Goal: Task Accomplishment & Management: Complete application form

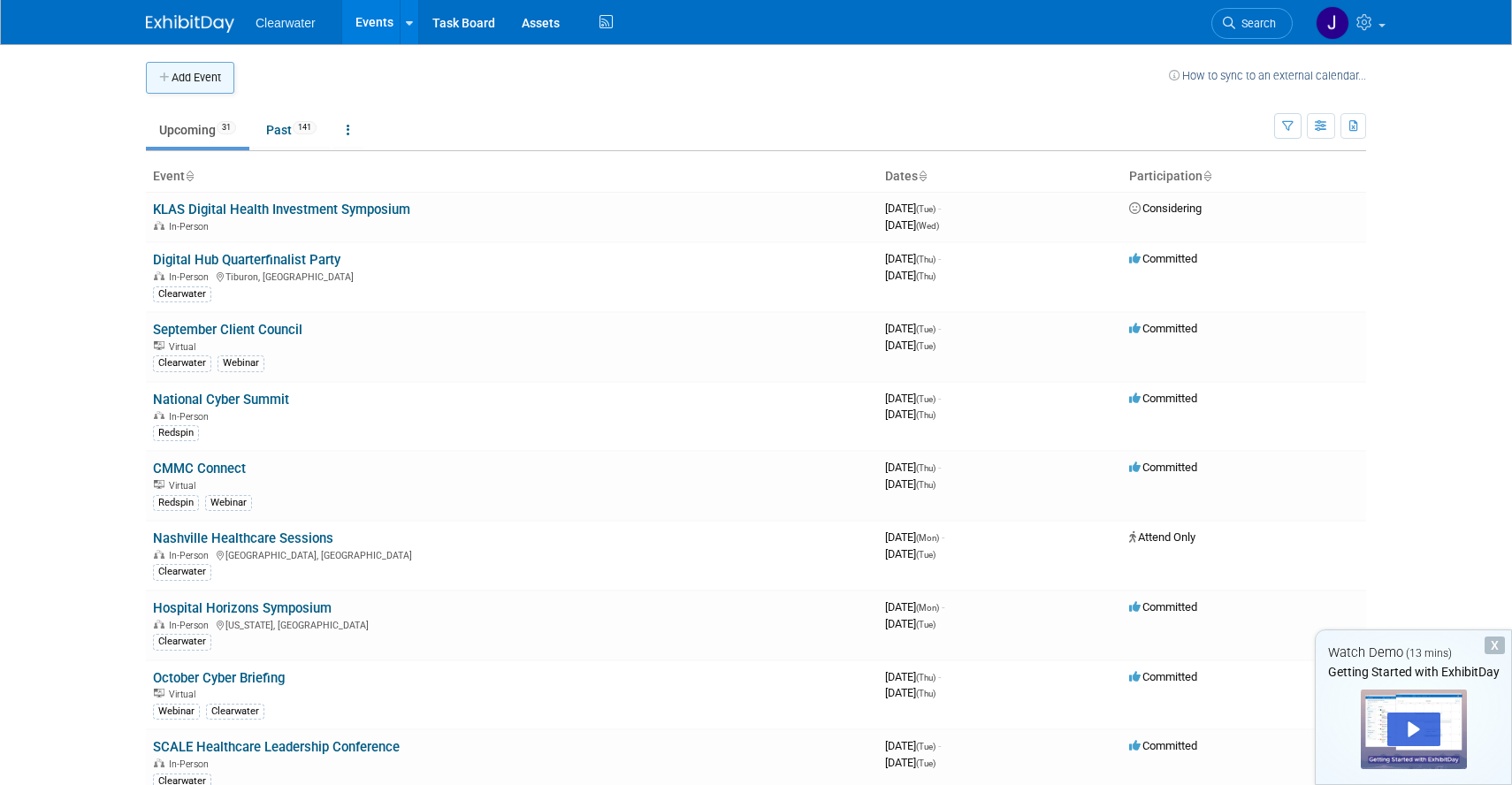
click at [179, 76] on button "Add Event" at bounding box center [190, 78] width 88 height 32
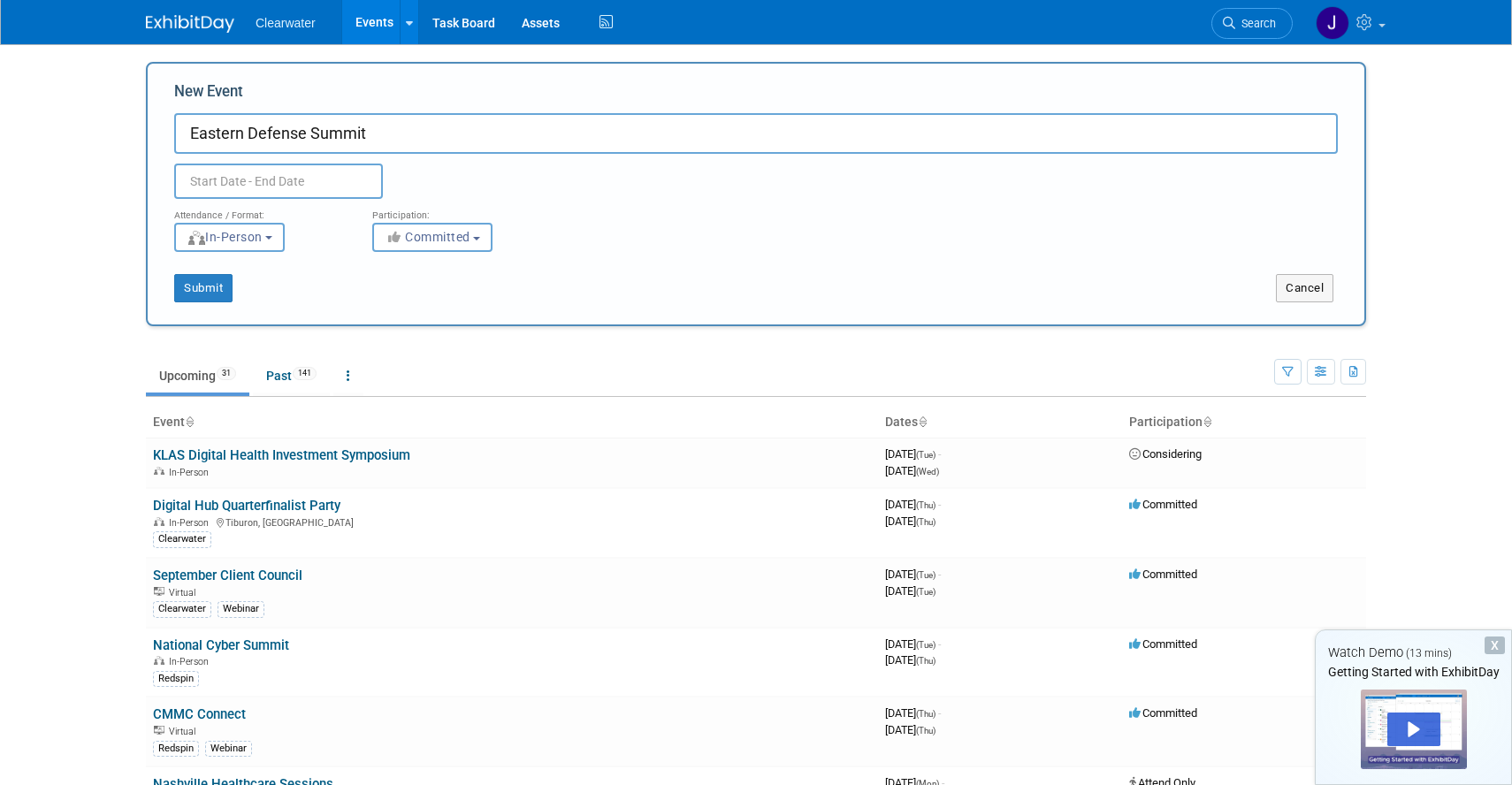
type input "Eastern Defense Summit"
click at [219, 175] on input "text" at bounding box center [279, 181] width 209 height 35
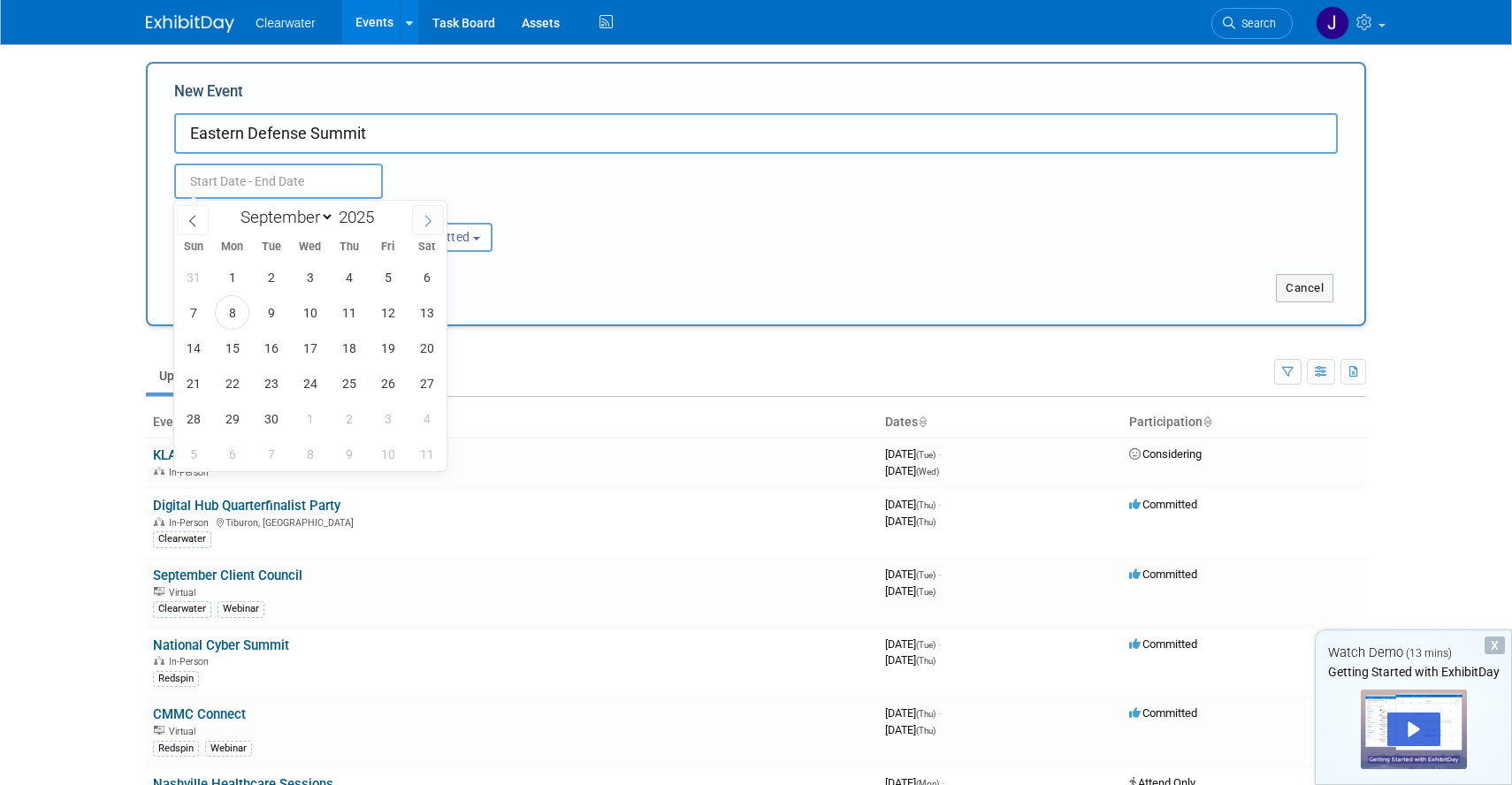
click at [423, 213] on span at bounding box center [427, 219] width 32 height 30
click at [427, 219] on icon at bounding box center [427, 220] width 12 height 12
select select "11"
click at [315, 314] on span "10" at bounding box center [309, 312] width 34 height 35
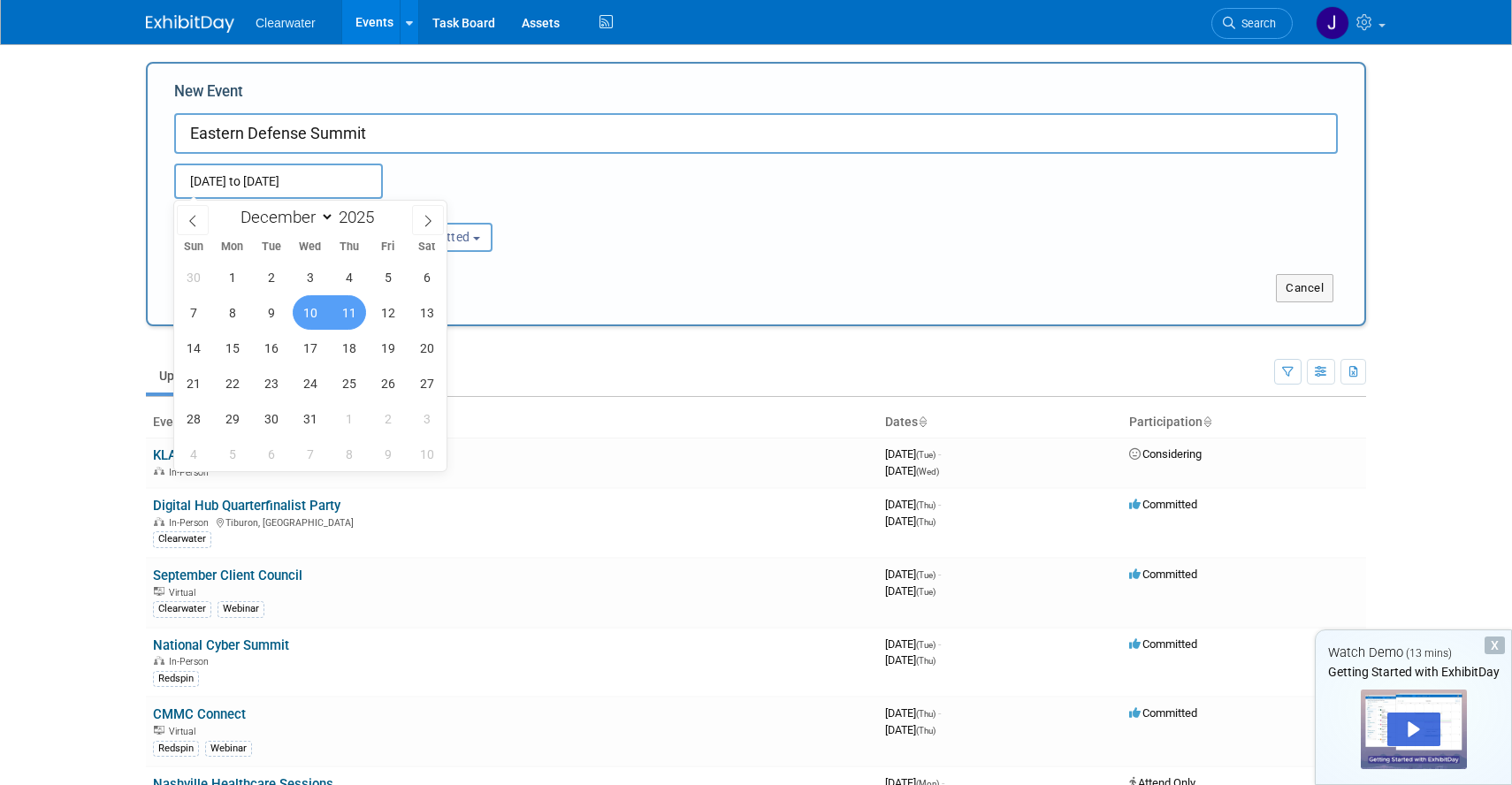
click at [351, 311] on span "11" at bounding box center [349, 312] width 34 height 35
type input "[DATE] to [DATE]"
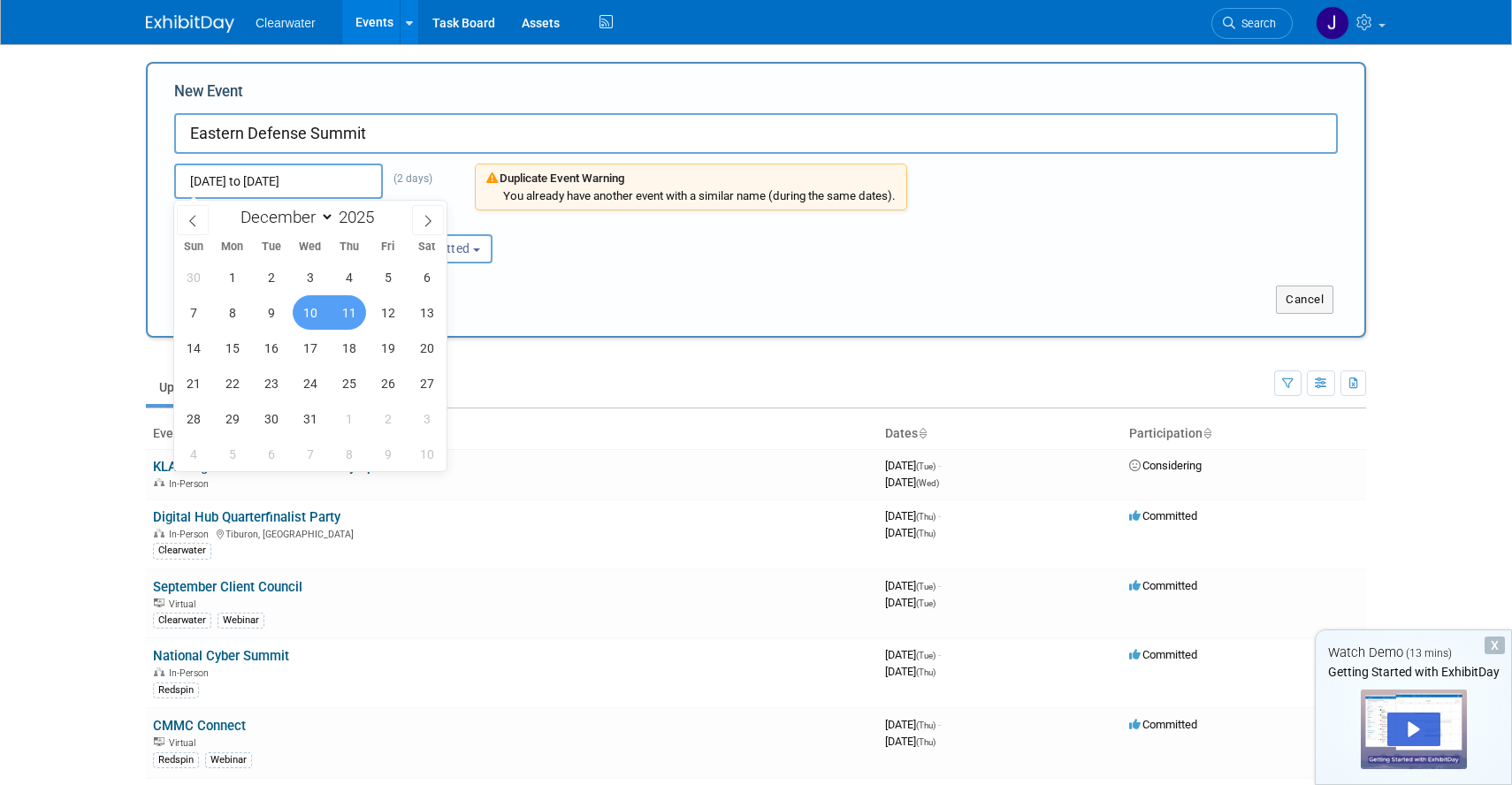
click at [1162, 202] on div "[DATE] to [DATE] (2 days) Duplicate Event Warning You already have another even…" at bounding box center [756, 182] width 1190 height 57
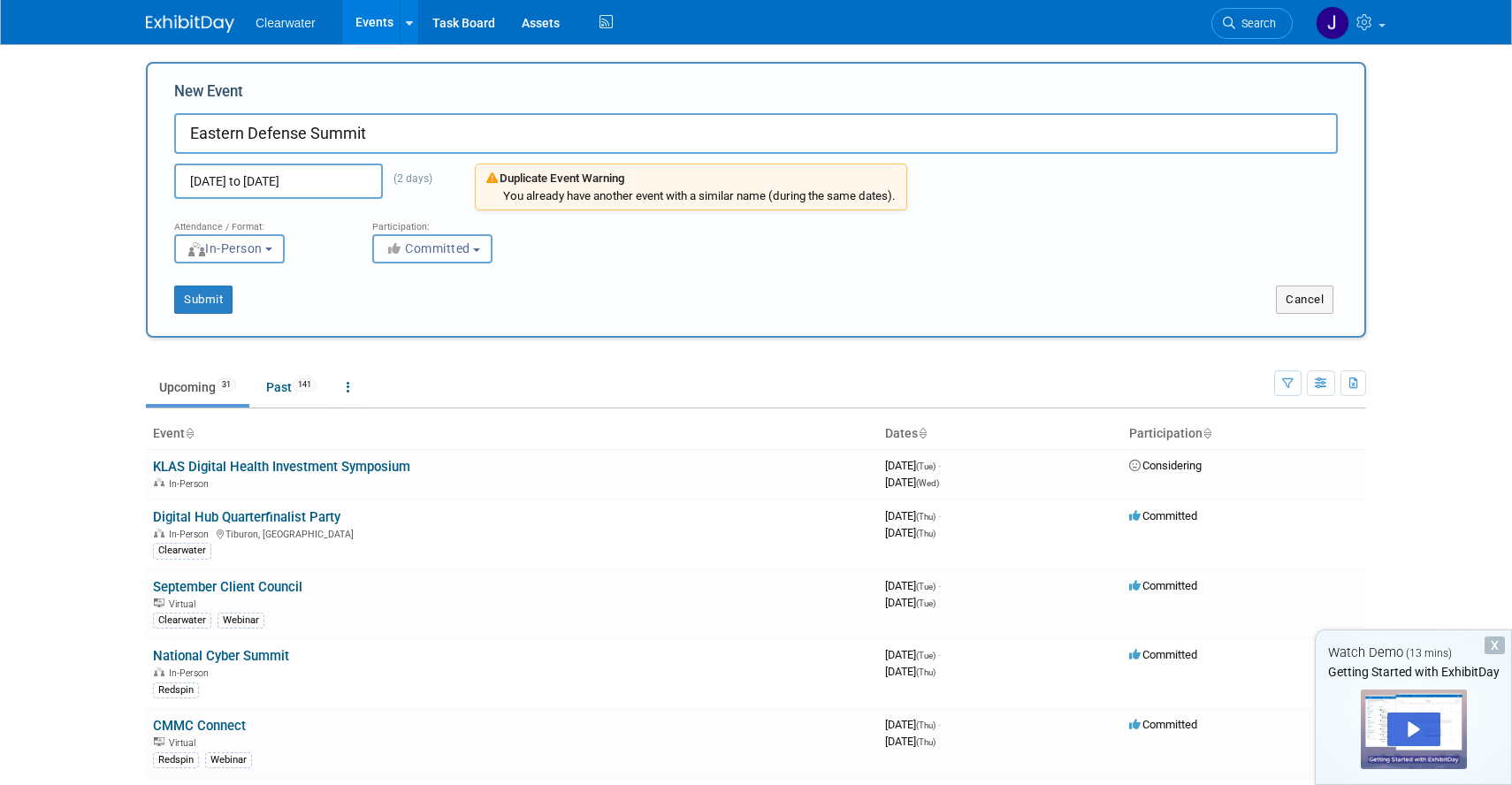
click at [480, 253] on button "Committed" at bounding box center [431, 249] width 120 height 29
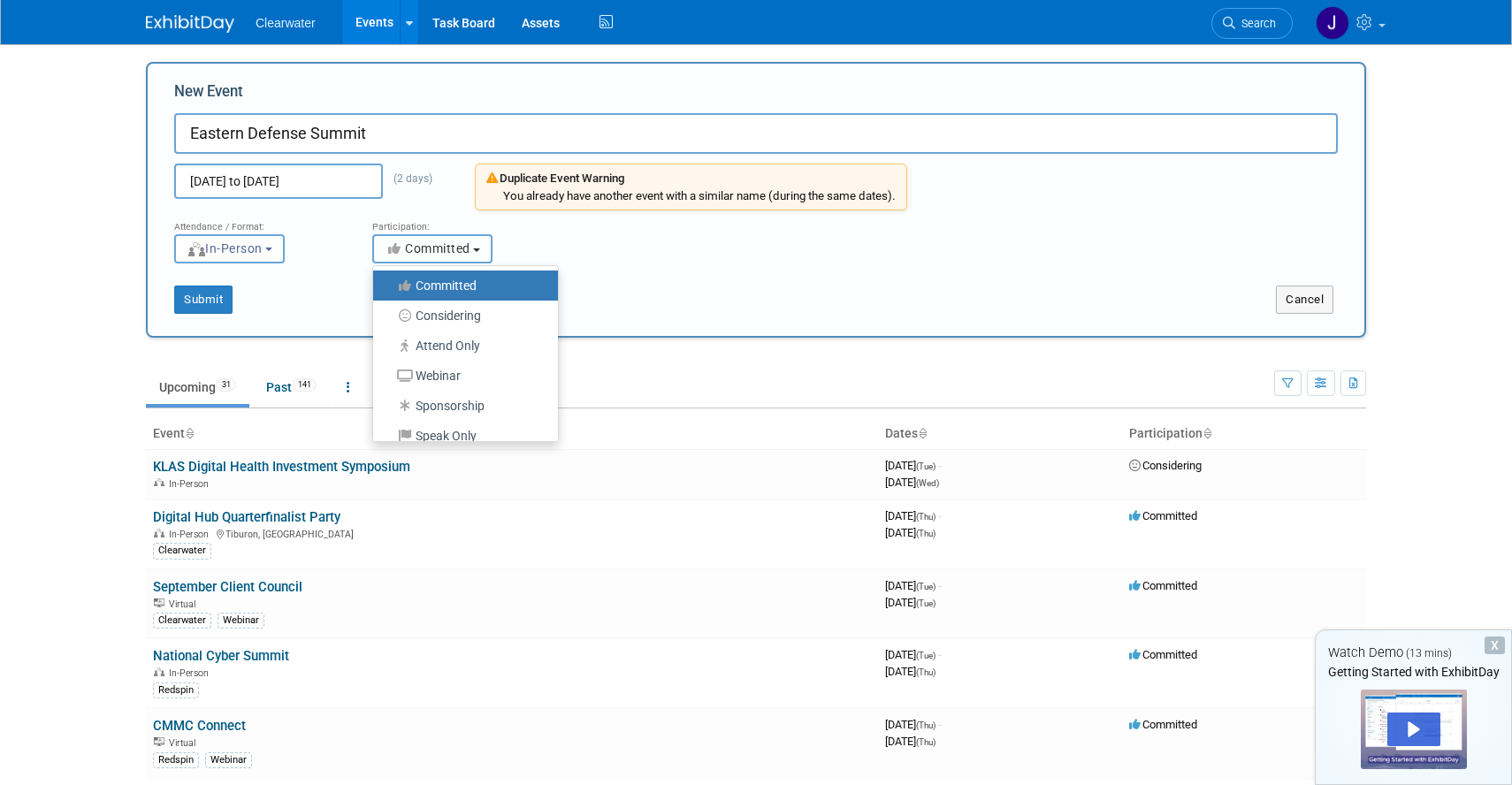
click at [481, 254] on button "Committed" at bounding box center [431, 249] width 120 height 29
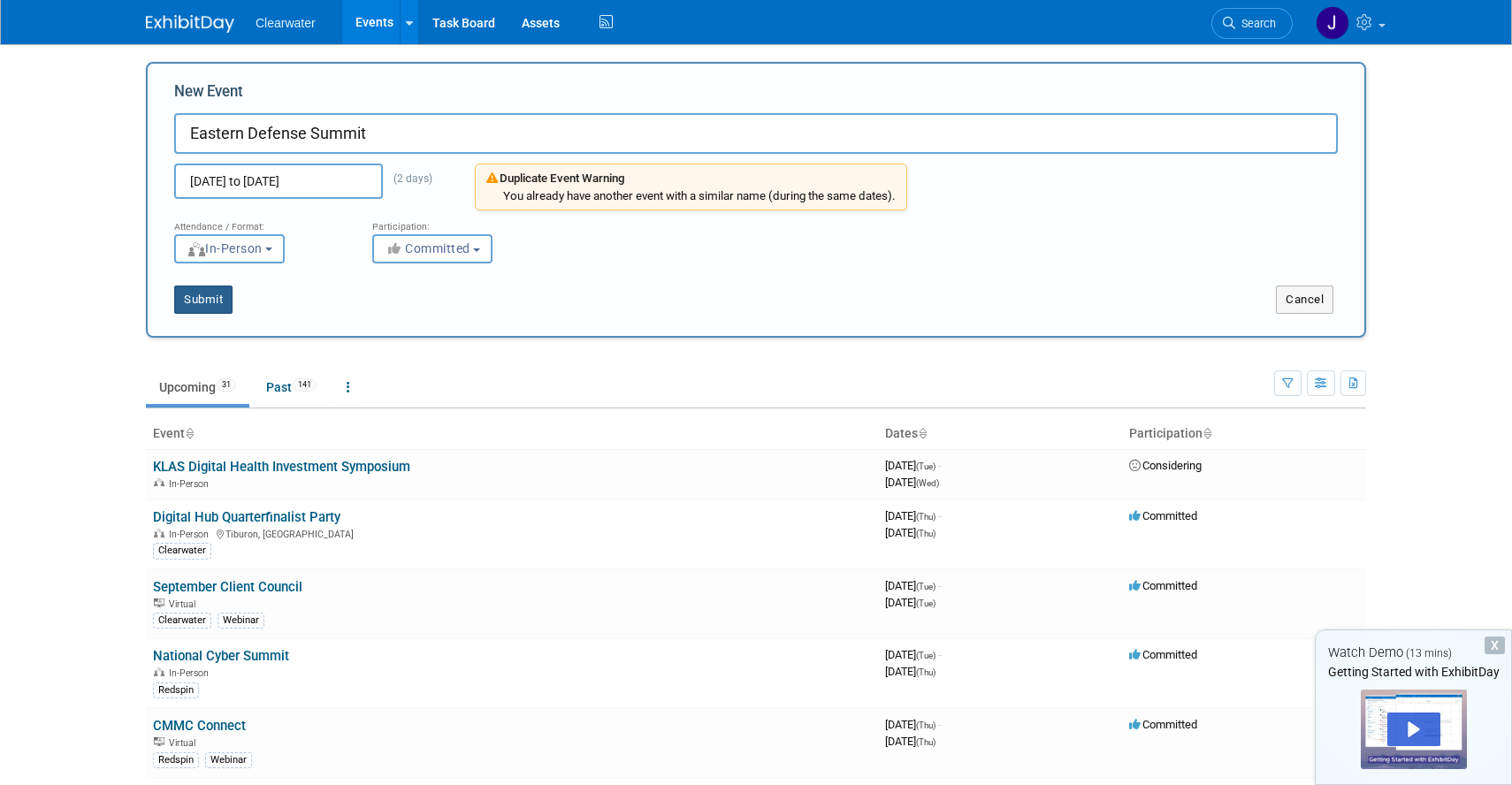
click at [222, 292] on button "Submit" at bounding box center [203, 300] width 58 height 29
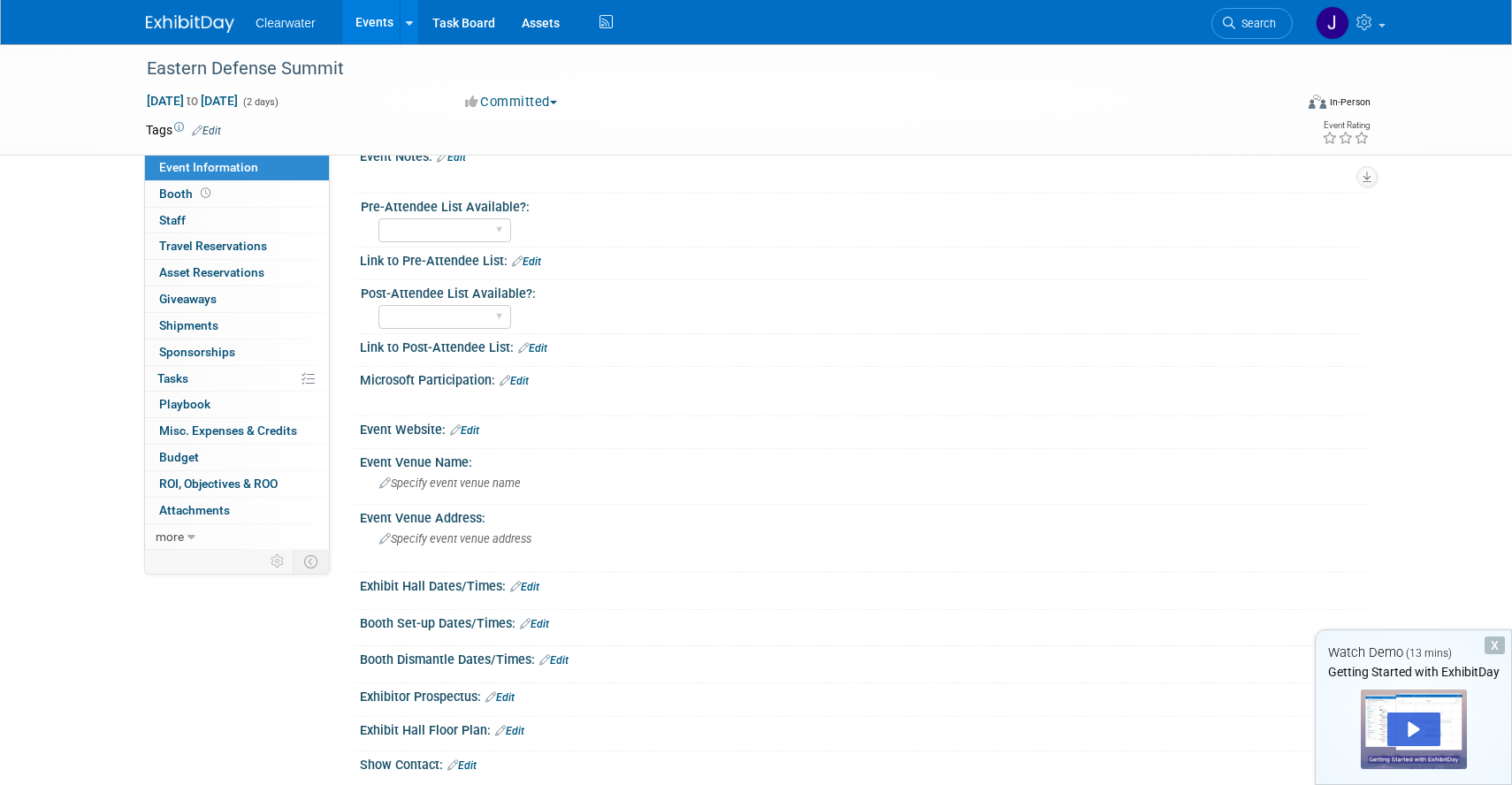
scroll to position [114, 0]
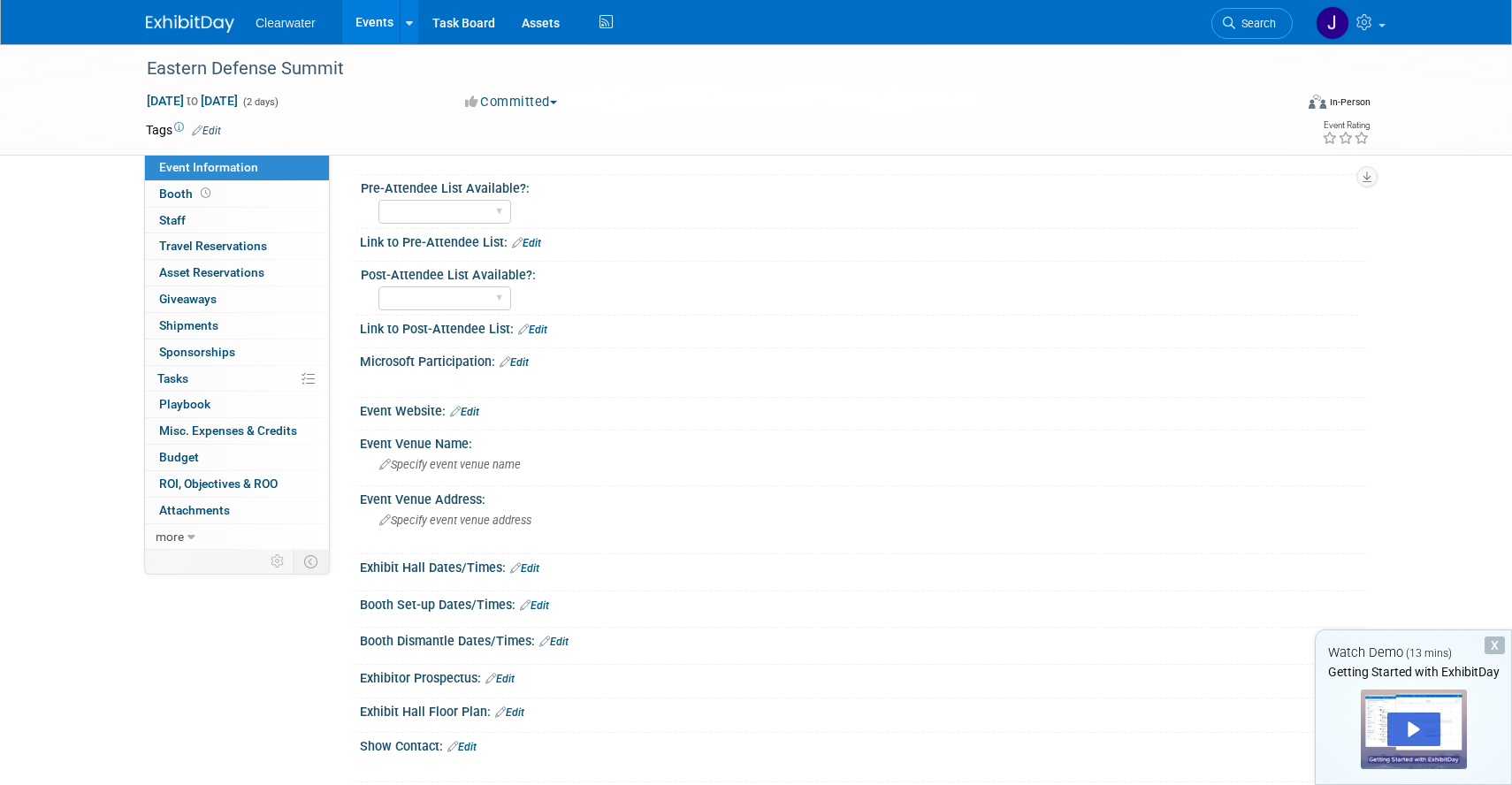
click at [456, 417] on link "Edit" at bounding box center [465, 412] width 29 height 12
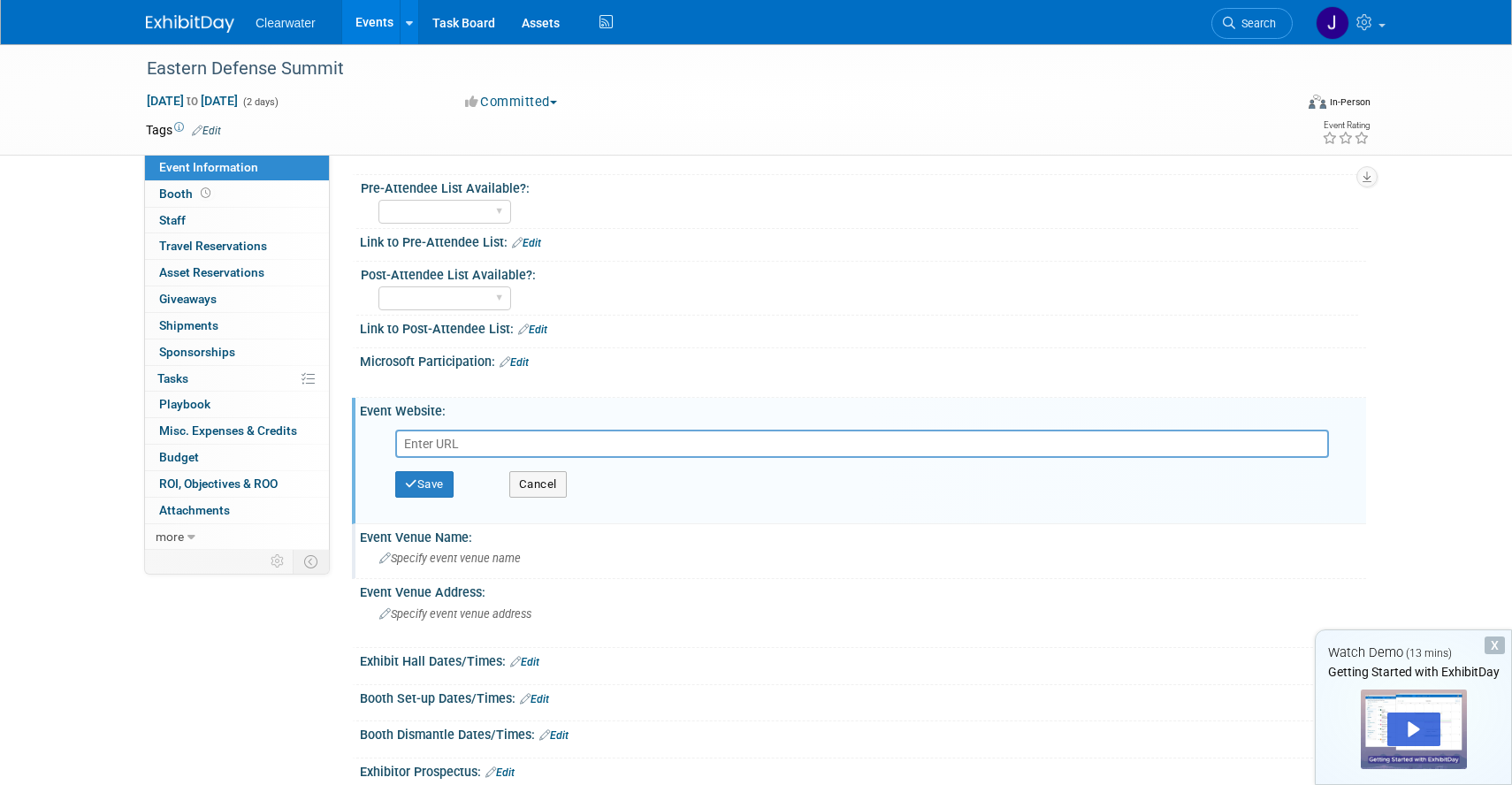
paste input "https://events.jspargo.com/CDCA25/public/enter.aspx"
type input "https://events.jspargo.com/CDCA25/public/enter.aspx"
click at [424, 475] on button "Save" at bounding box center [424, 485] width 58 height 27
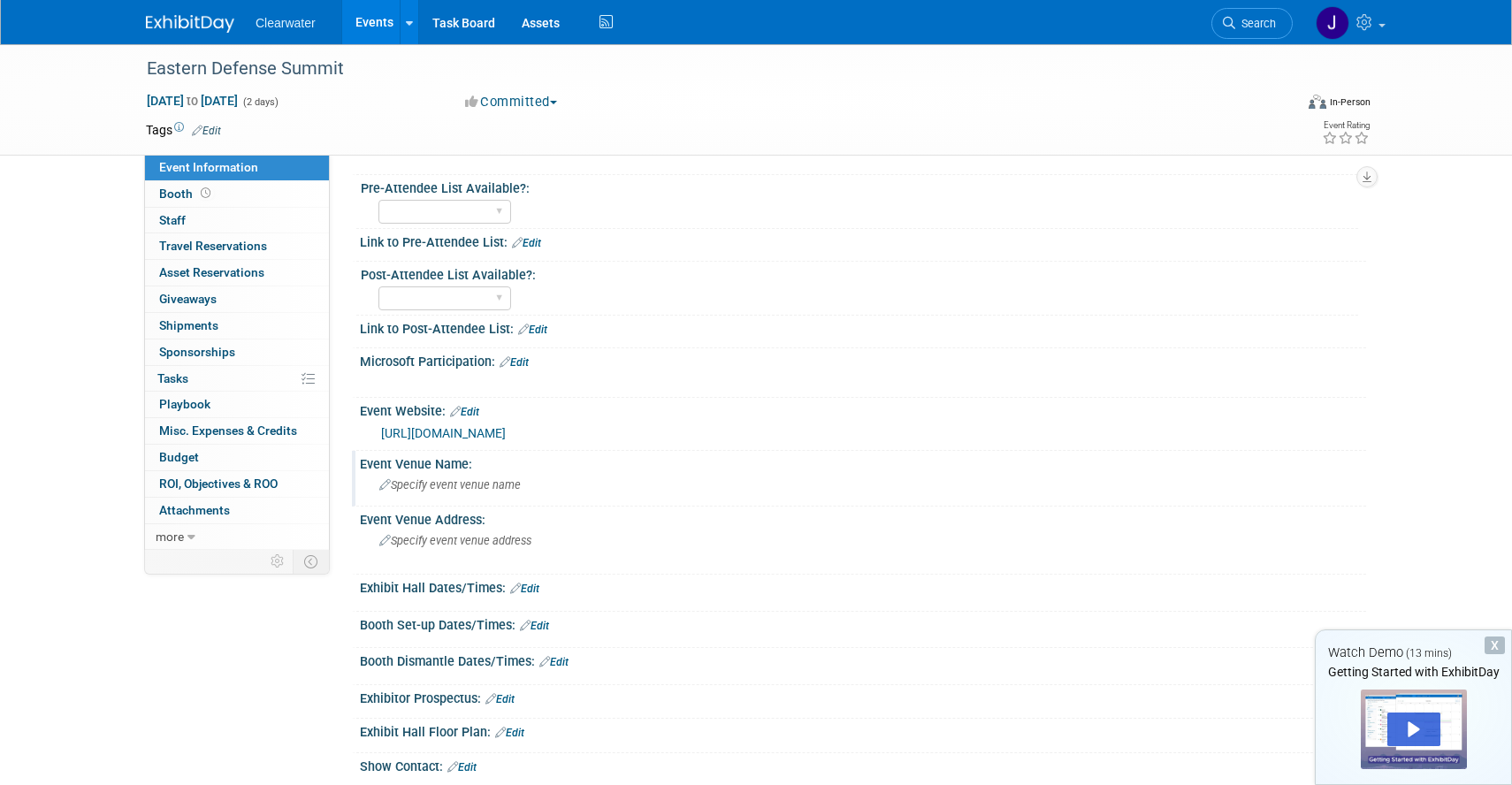
click at [427, 491] on span "Specify event venue name" at bounding box center [450, 485] width 142 height 13
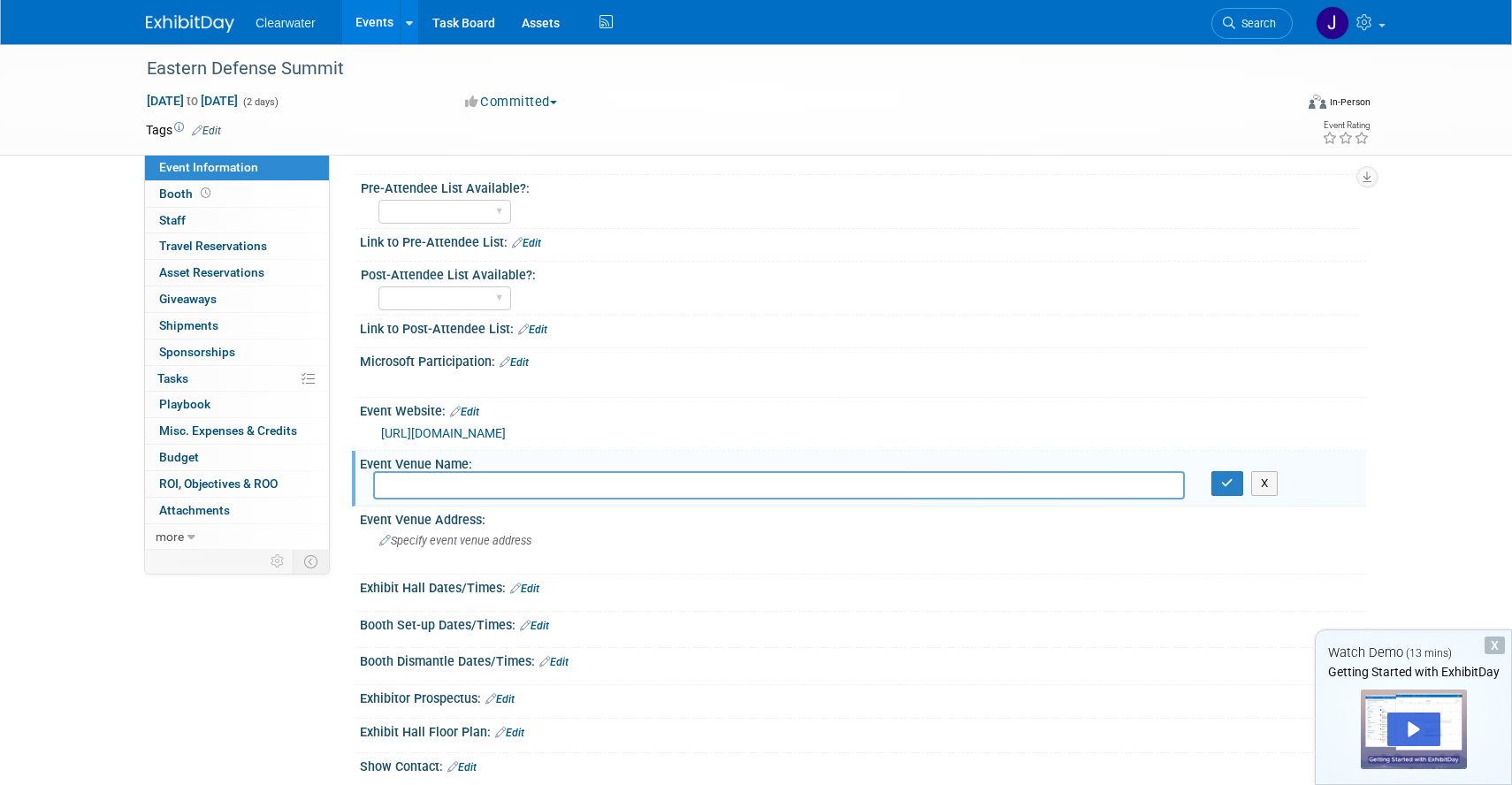
paste input "Charleston Area Convention Center"
type input "Charleston Area Convention Center"
click at [467, 543] on span "Specify event venue address" at bounding box center [455, 541] width 152 height 13
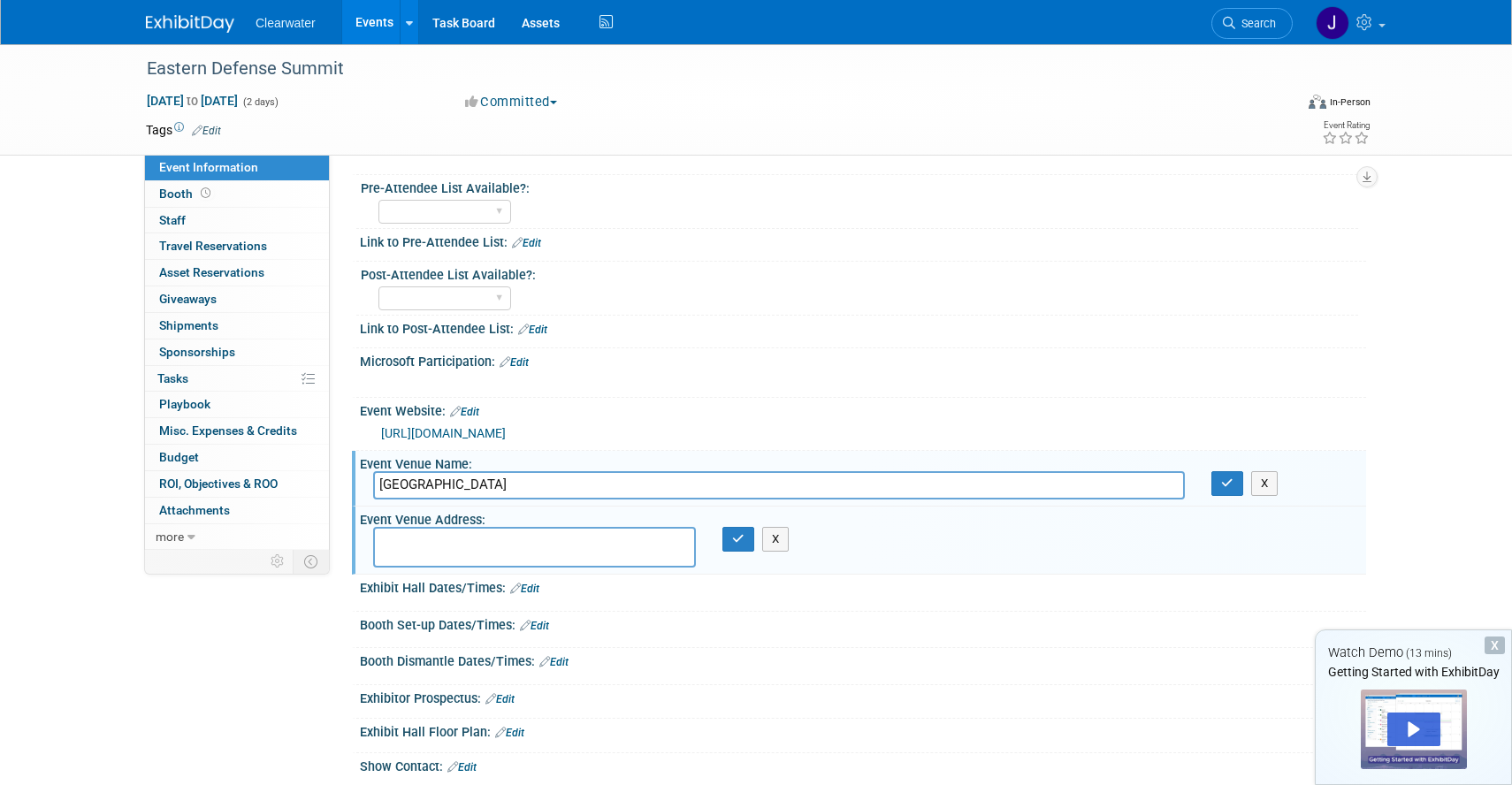
paste textarea "5001 Coliseum Dr, North Charleston, SC 29418"
type textarea "5001 Coliseum Dr, North Charleston, SC 29418"
click at [733, 544] on button "button" at bounding box center [738, 540] width 32 height 25
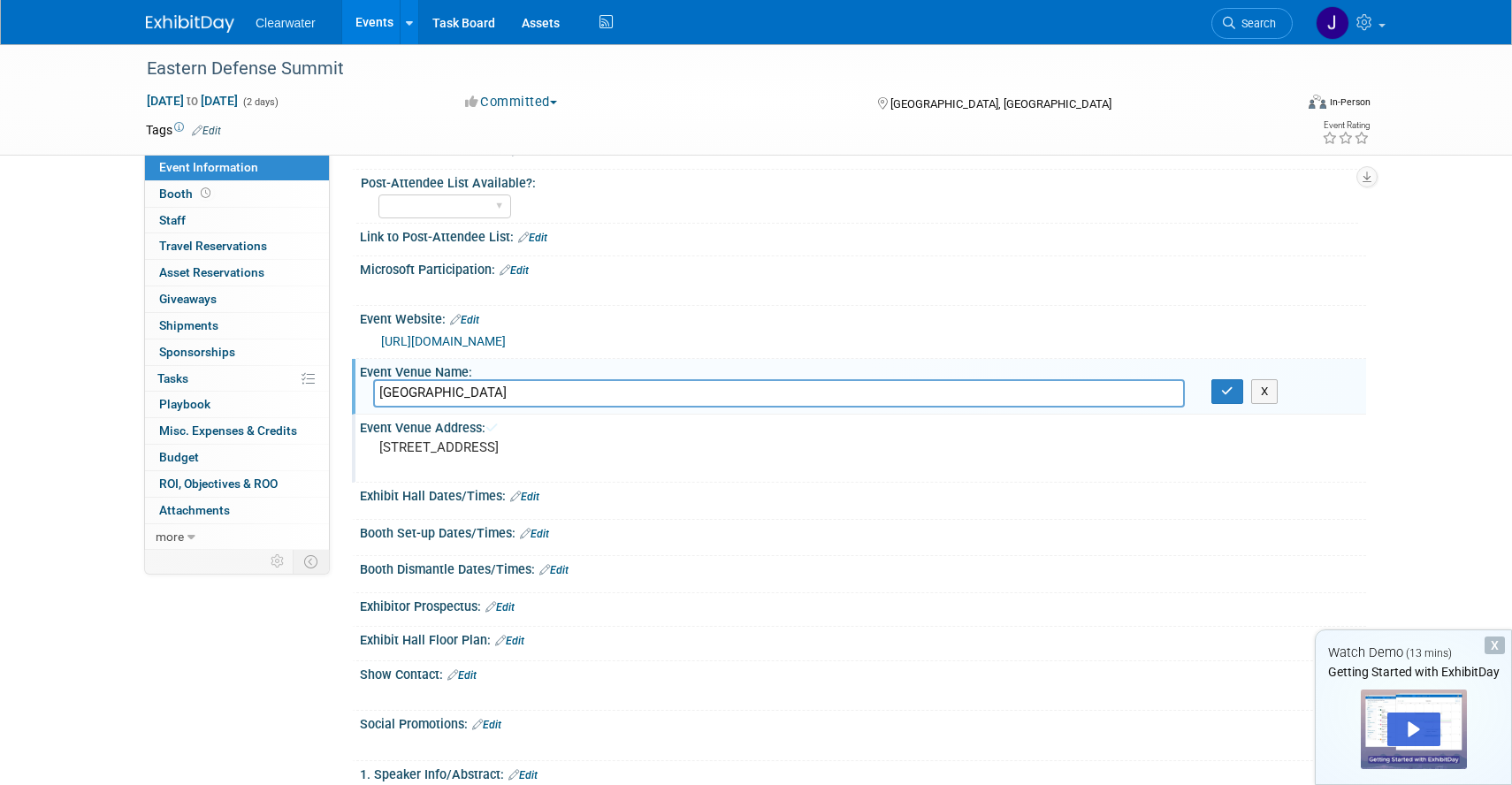
scroll to position [242, 0]
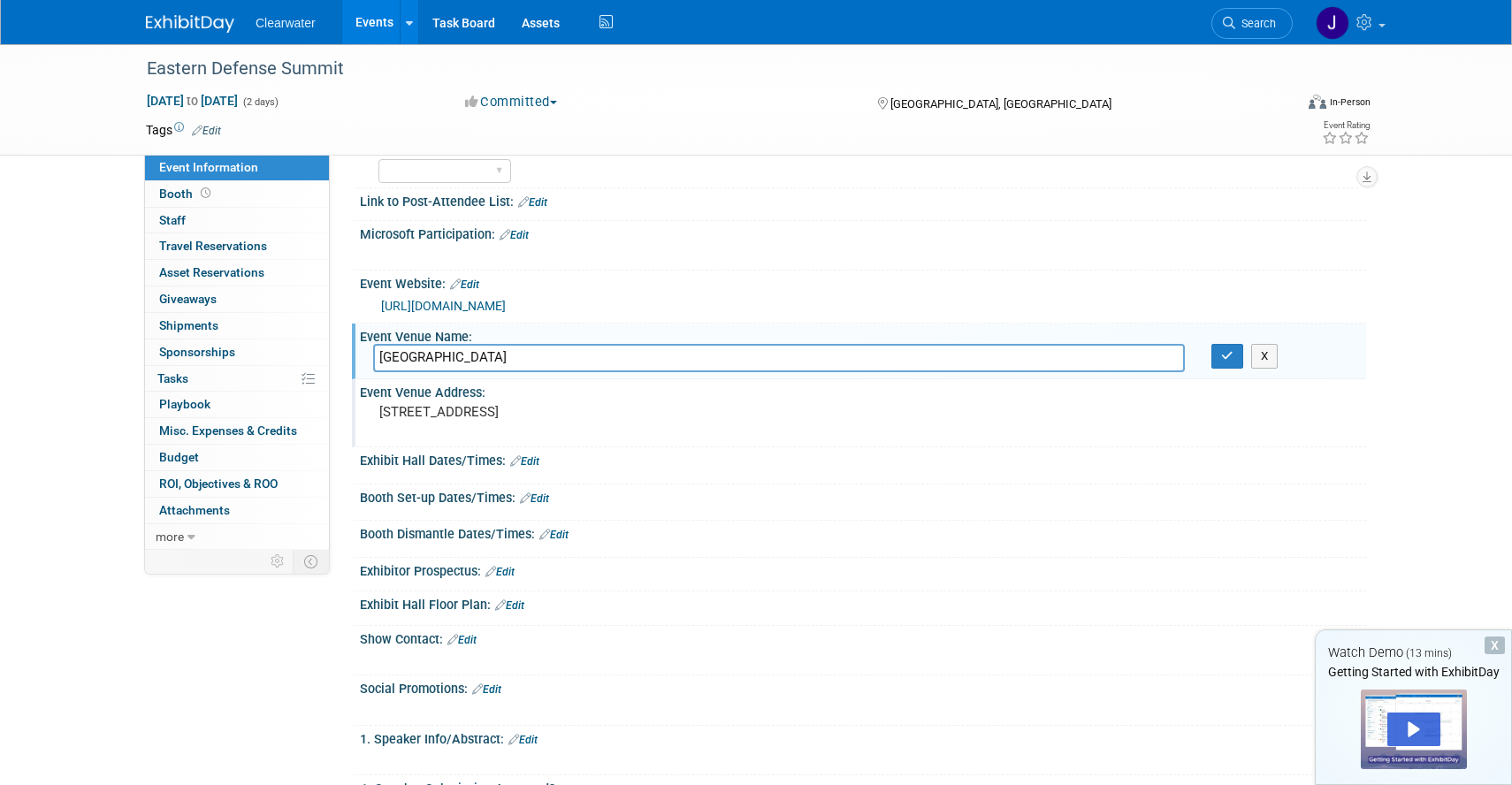
click at [534, 455] on link "Edit" at bounding box center [524, 461] width 29 height 12
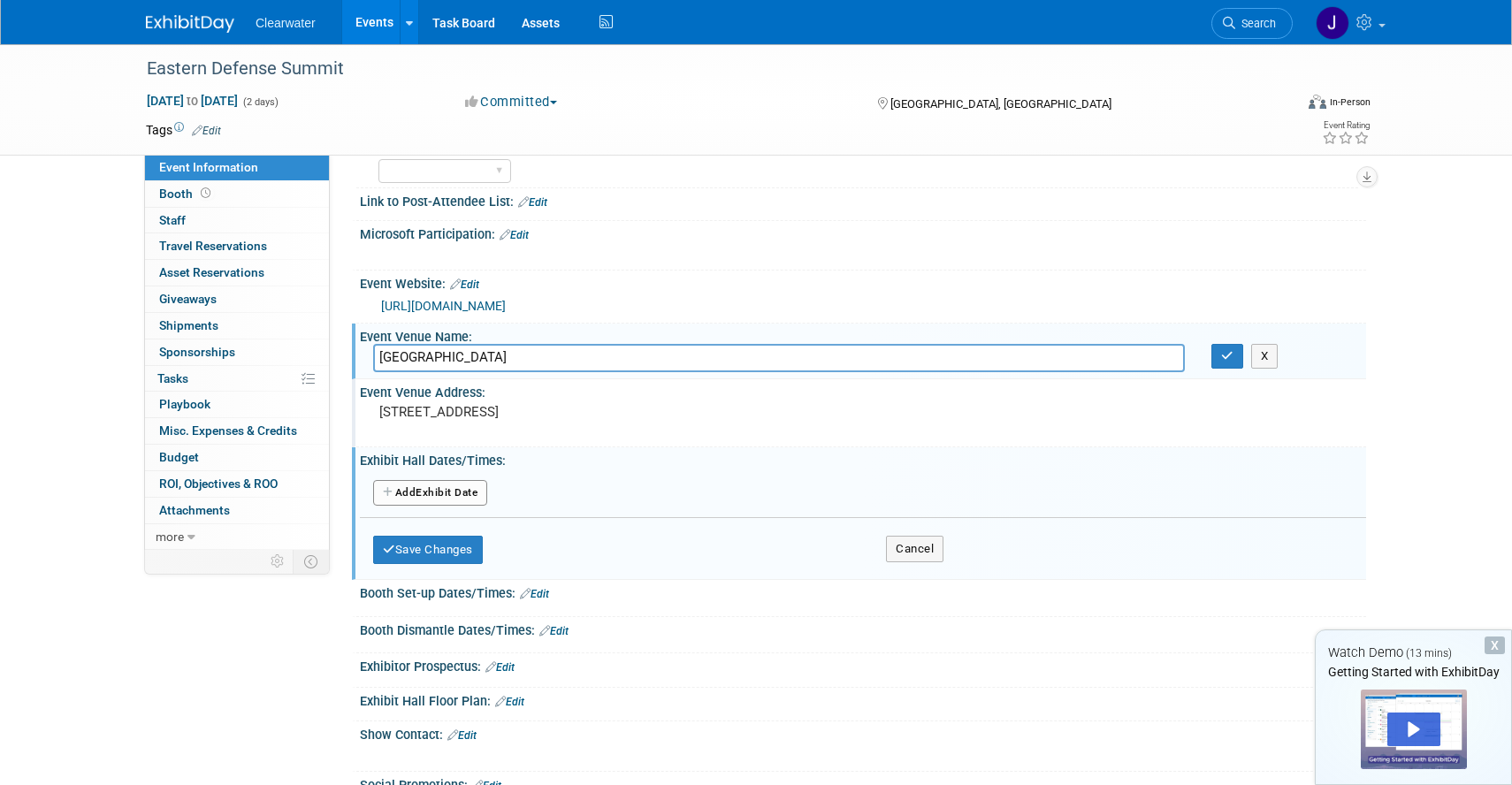
click at [459, 494] on button "Add Another Exhibit Date" at bounding box center [429, 494] width 114 height 27
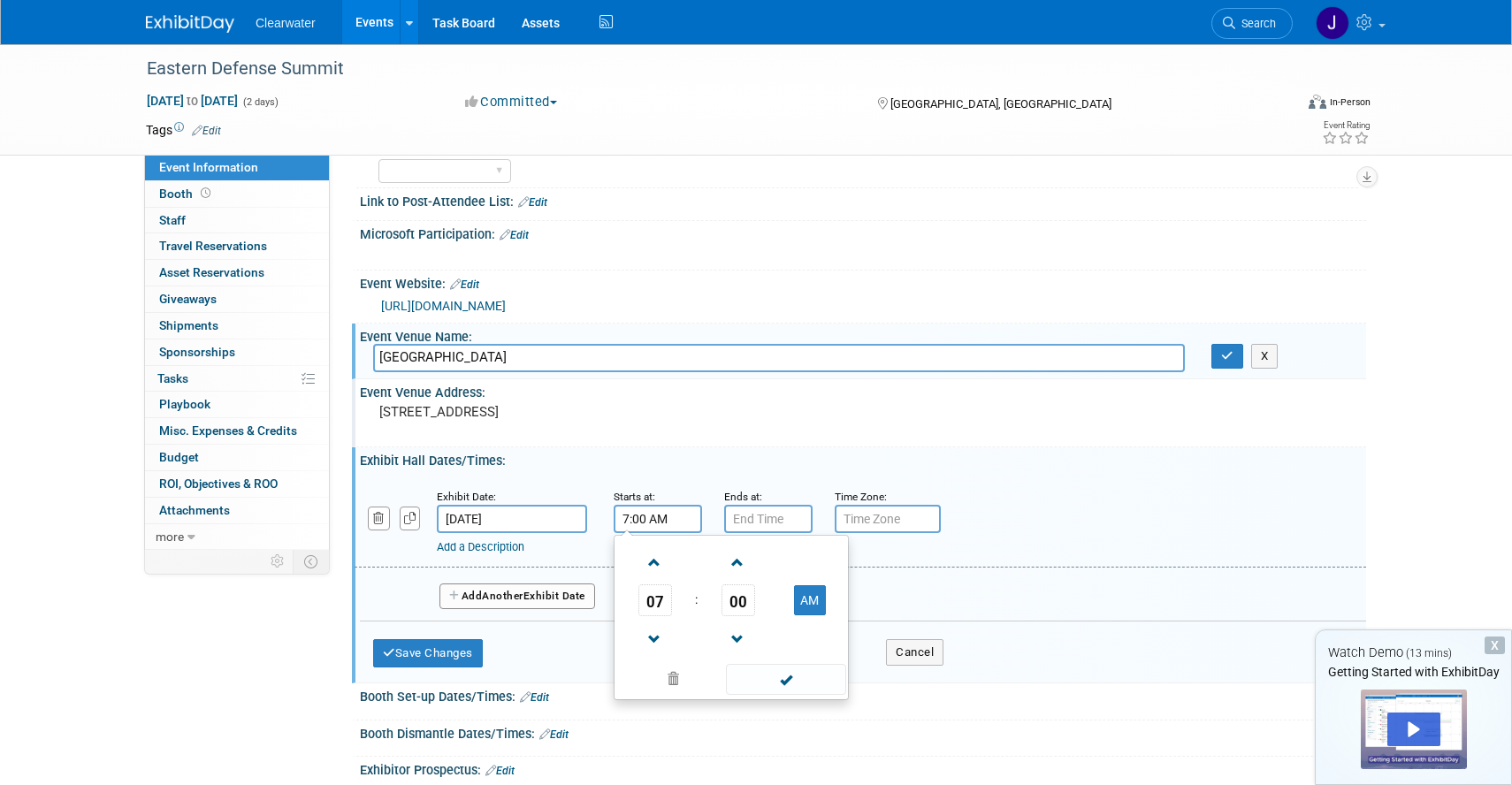
click at [648, 505] on input "7:00 AM" at bounding box center [657, 519] width 88 height 29
click at [658, 600] on span "07" at bounding box center [654, 600] width 34 height 32
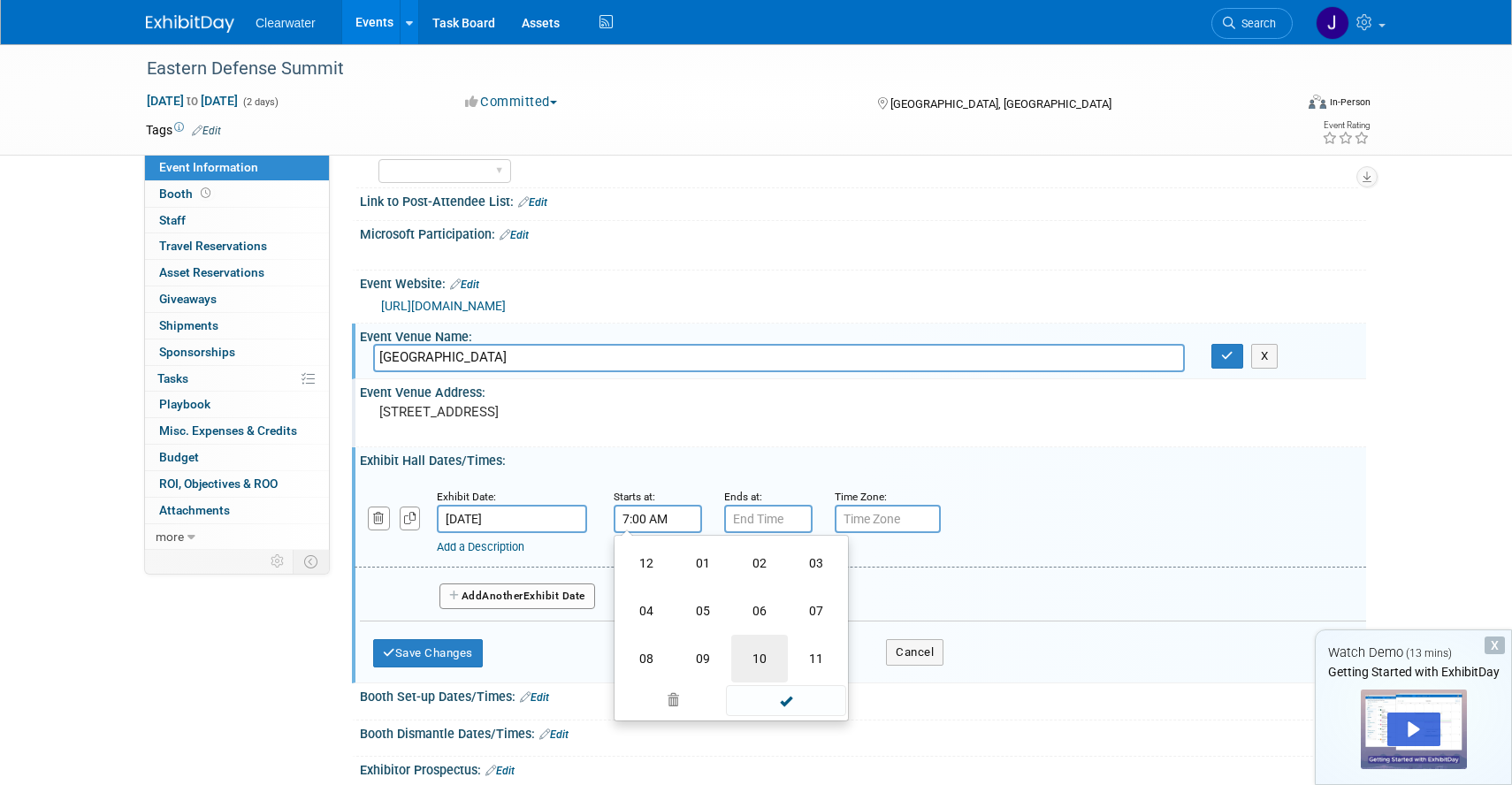
click at [756, 657] on td "10" at bounding box center [759, 659] width 57 height 48
type input "10:00 AM"
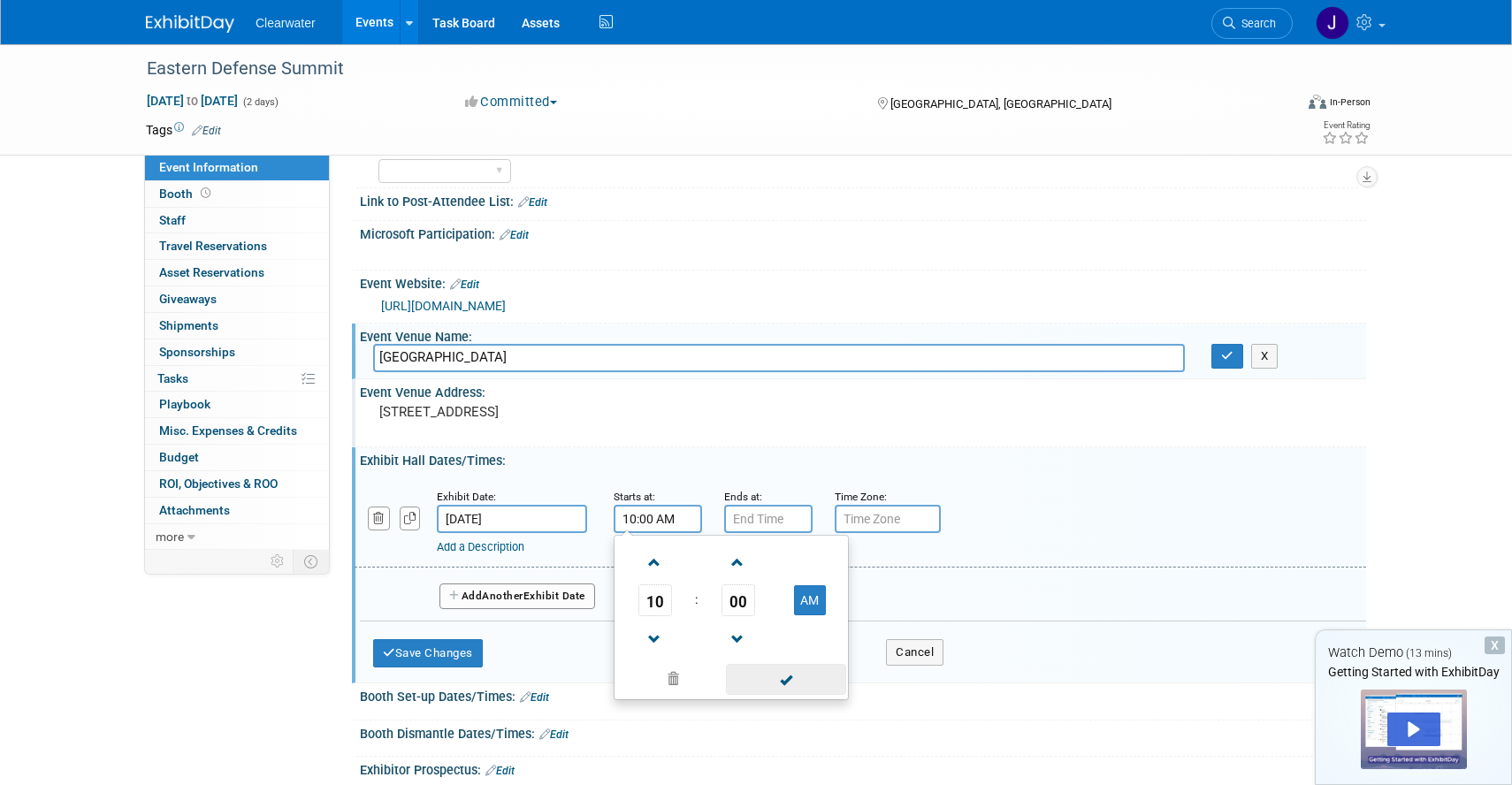
click at [802, 689] on span at bounding box center [786, 680] width 120 height 31
click at [776, 520] on input "7:00 PM" at bounding box center [768, 519] width 88 height 29
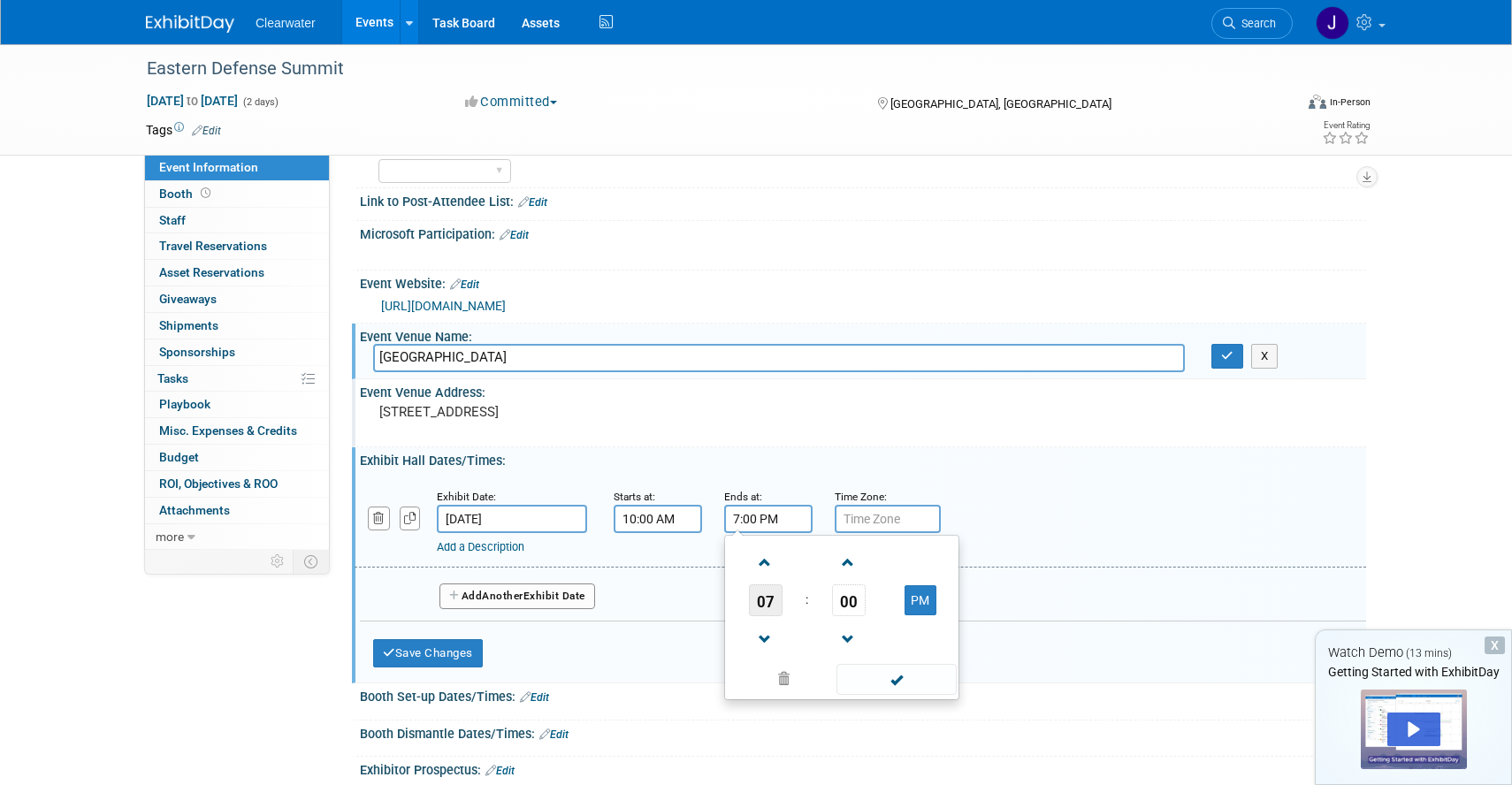
click at [768, 600] on span "07" at bounding box center [766, 600] width 34 height 32
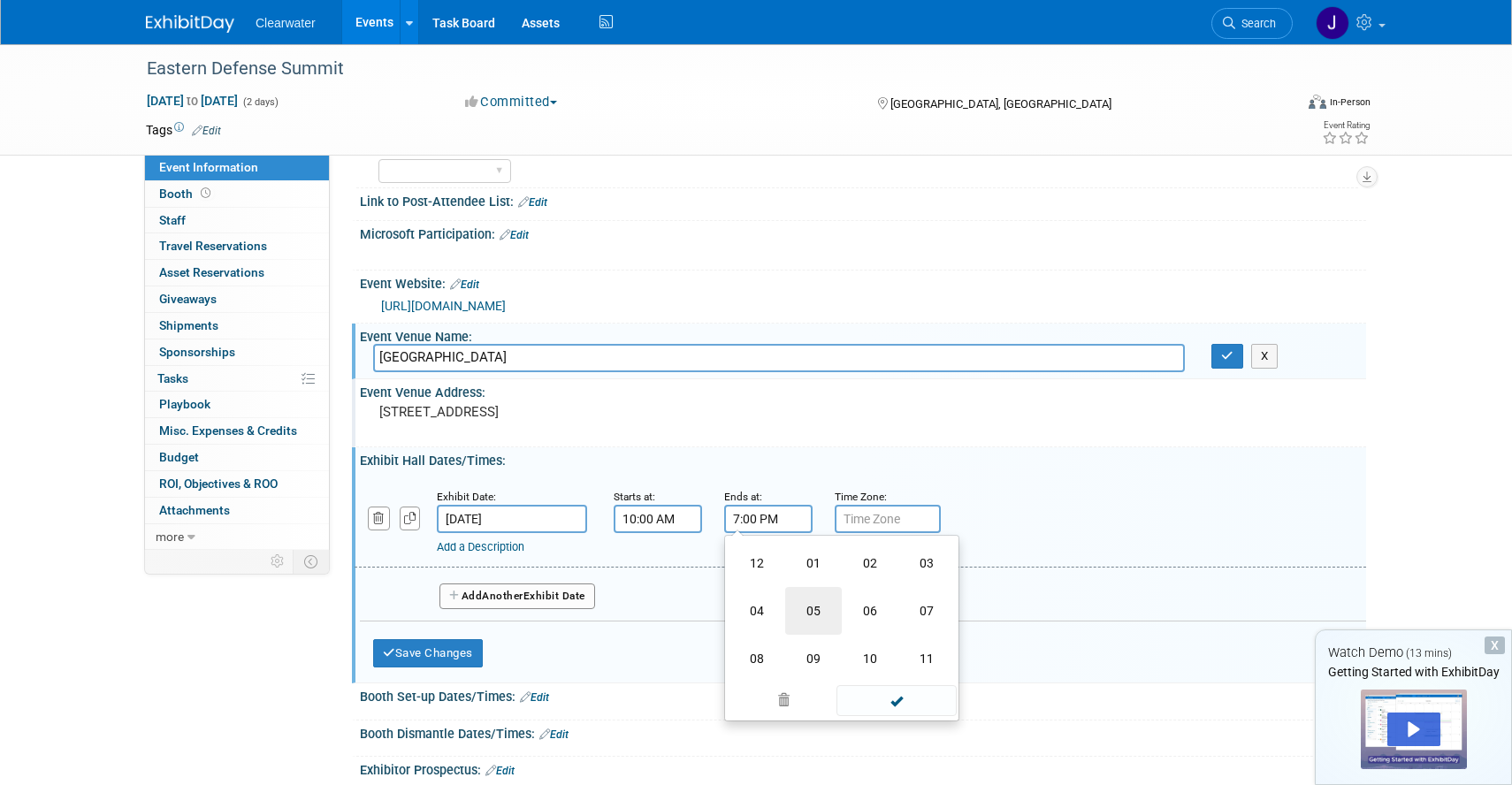
click at [808, 616] on td "05" at bounding box center [813, 612] width 57 height 48
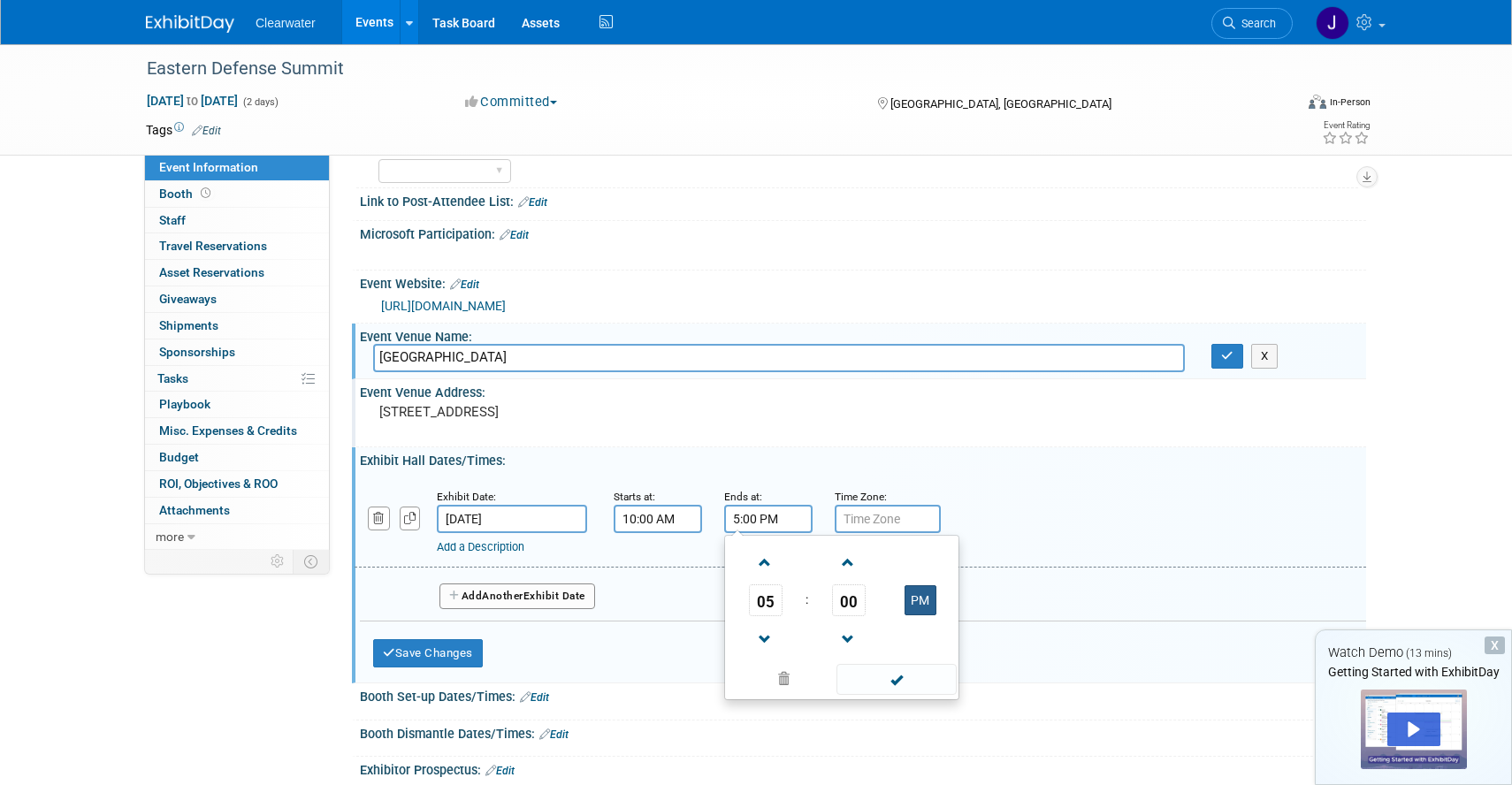
click at [928, 595] on button "PM" at bounding box center [920, 600] width 32 height 30
click at [930, 606] on button "AM" at bounding box center [920, 600] width 32 height 30
type input "5:00 PM"
click at [925, 681] on span at bounding box center [896, 680] width 120 height 31
click at [905, 529] on input "text" at bounding box center [887, 519] width 106 height 29
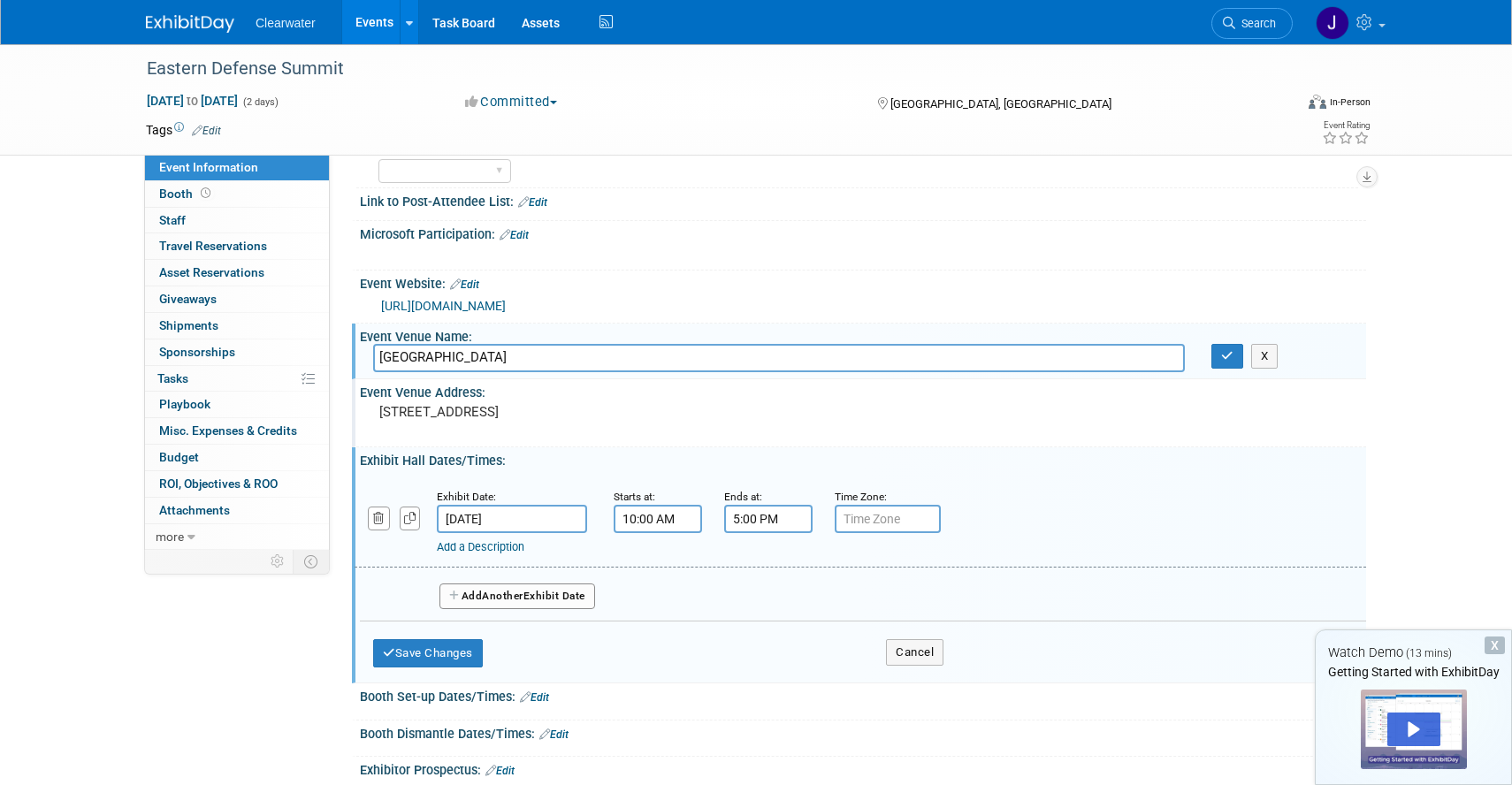
click at [900, 516] on input "text" at bounding box center [887, 519] width 106 height 29
type input "EST"
click at [518, 594] on span "Another" at bounding box center [502, 595] width 41 height 12
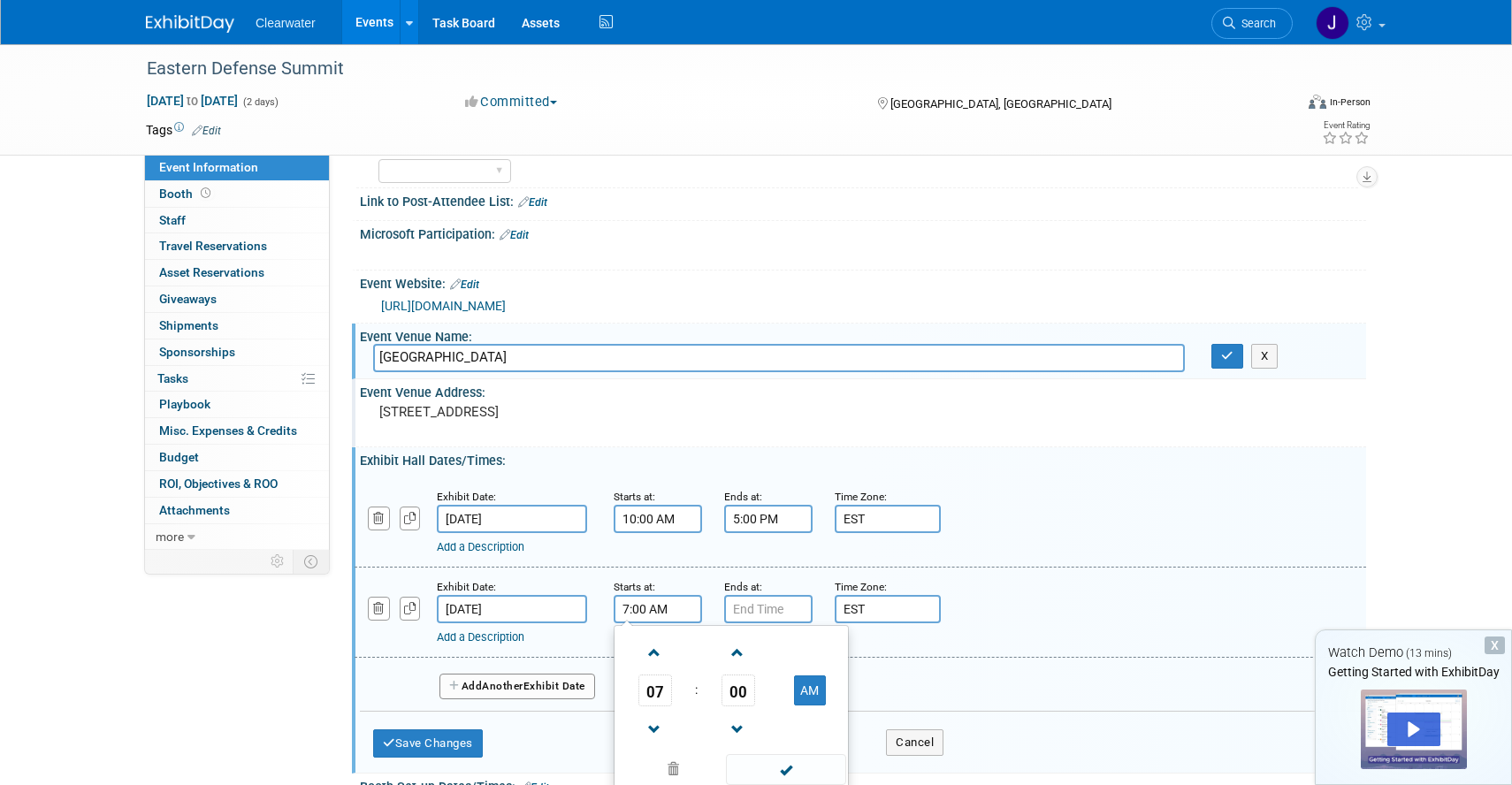
click at [686, 613] on input "7:00 AM" at bounding box center [657, 610] width 88 height 29
click at [659, 686] on span "07" at bounding box center [654, 690] width 34 height 32
click at [773, 749] on td "10" at bounding box center [759, 750] width 57 height 48
type input "10:00 AM"
click at [807, 756] on span at bounding box center [786, 770] width 120 height 31
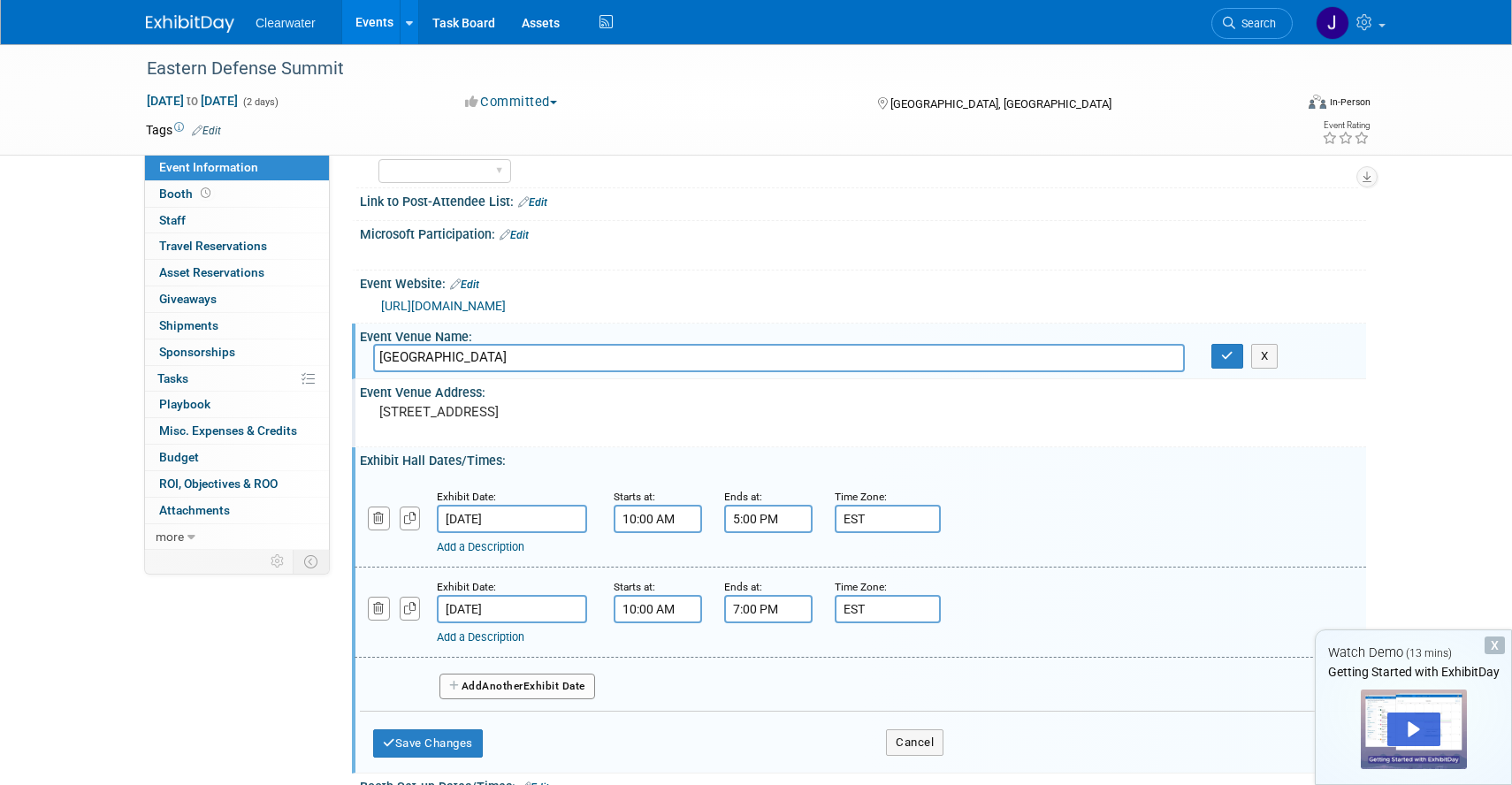
click at [782, 610] on input "7:00 PM" at bounding box center [768, 610] width 88 height 29
click at [772, 681] on span "07" at bounding box center [766, 690] width 34 height 32
click at [804, 703] on td "05" at bounding box center [813, 702] width 57 height 48
type input "5:00 PM"
click at [908, 773] on span at bounding box center [896, 770] width 120 height 31
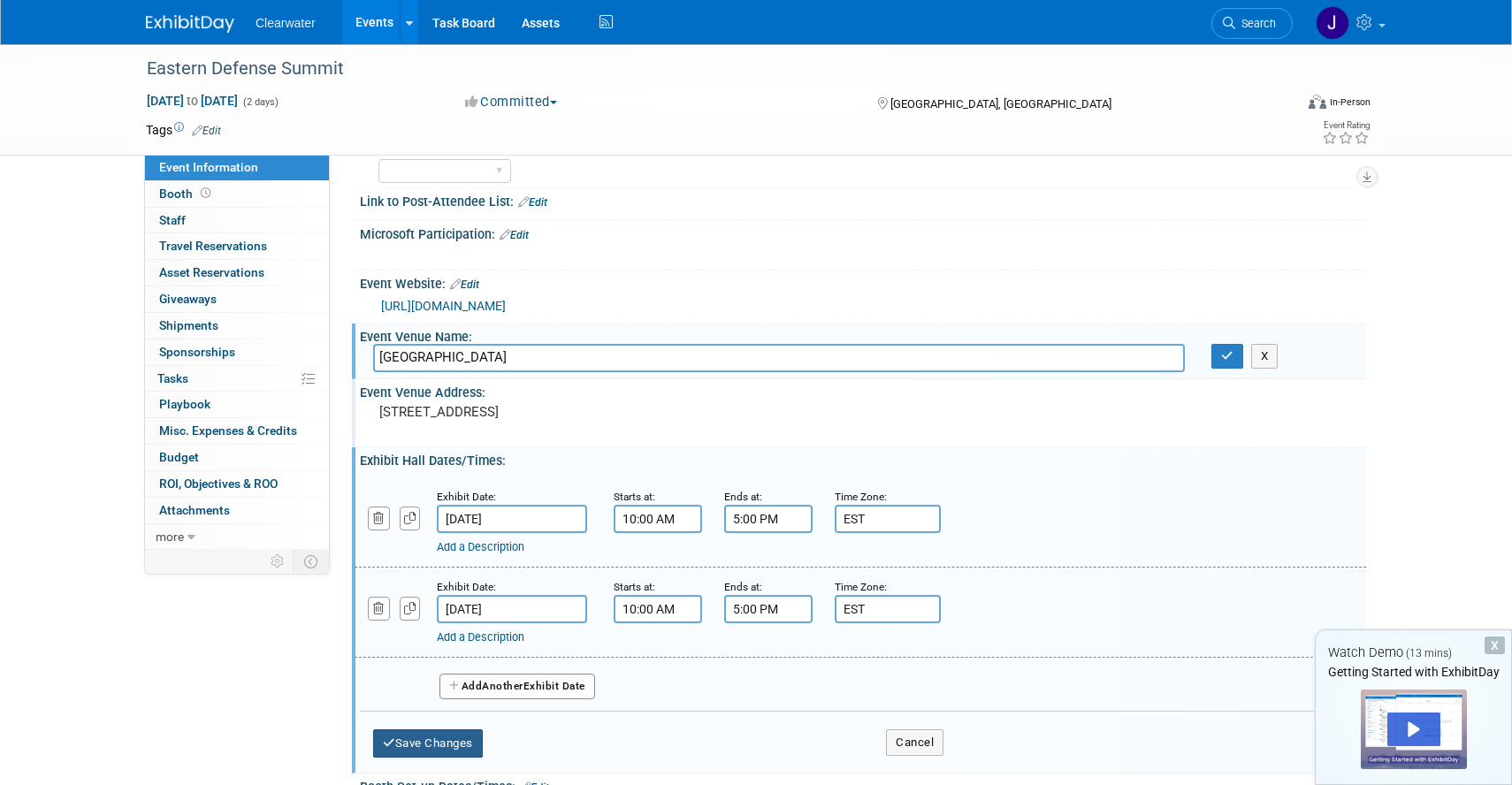
click at [468, 740] on button "Save Changes" at bounding box center [427, 744] width 109 height 29
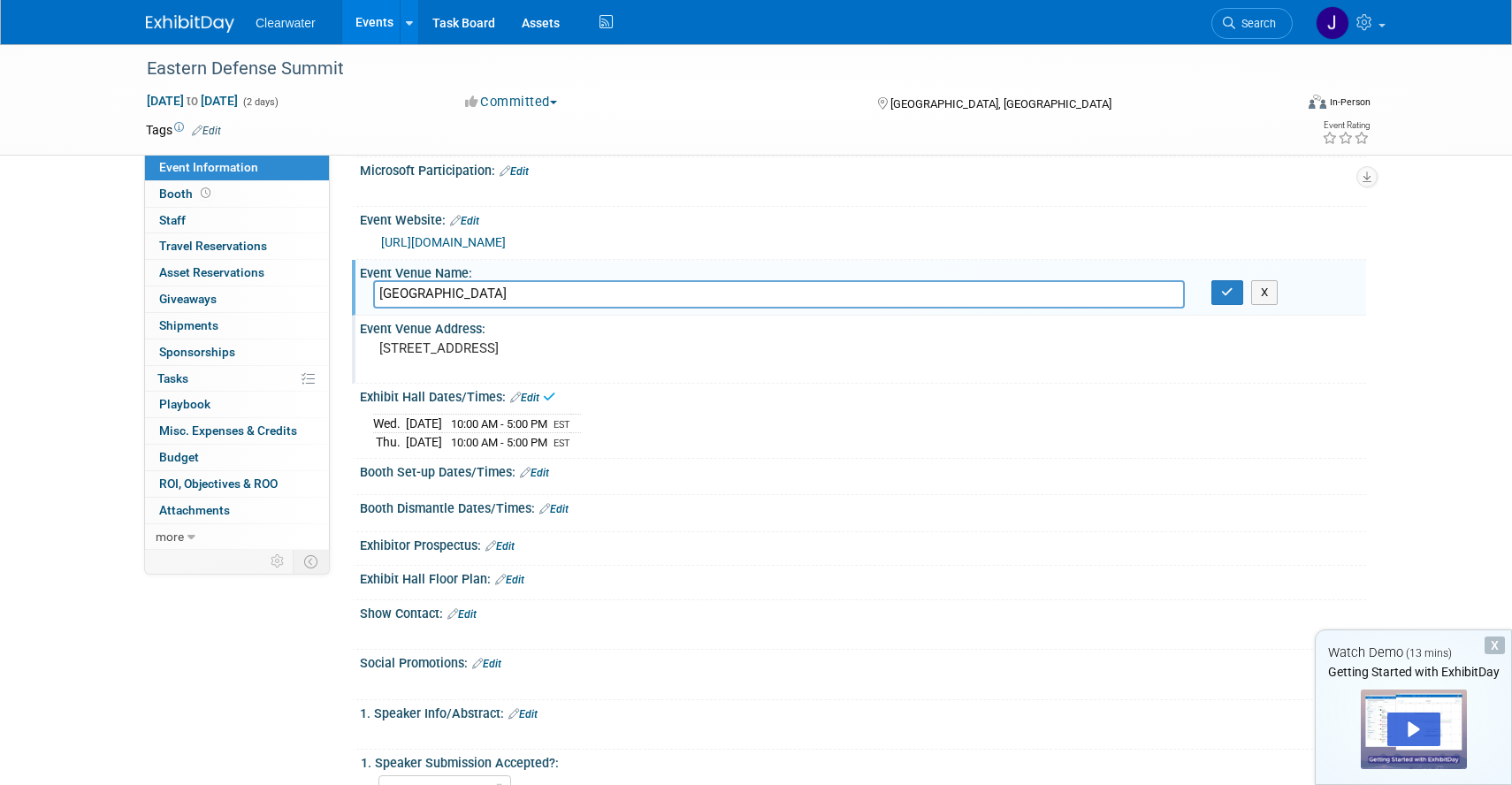
scroll to position [317, 0]
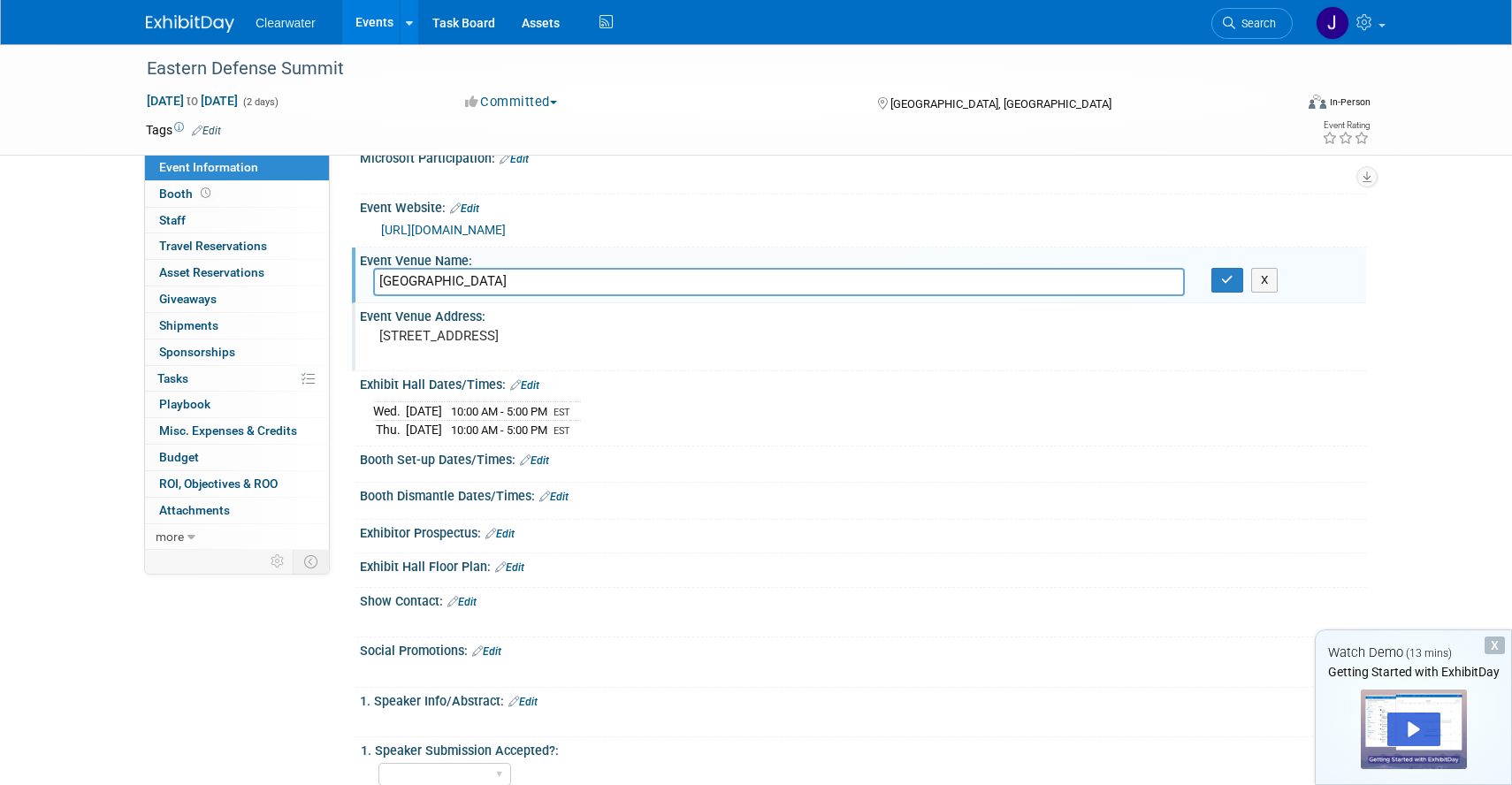
click at [537, 457] on link "Edit" at bounding box center [535, 460] width 29 height 12
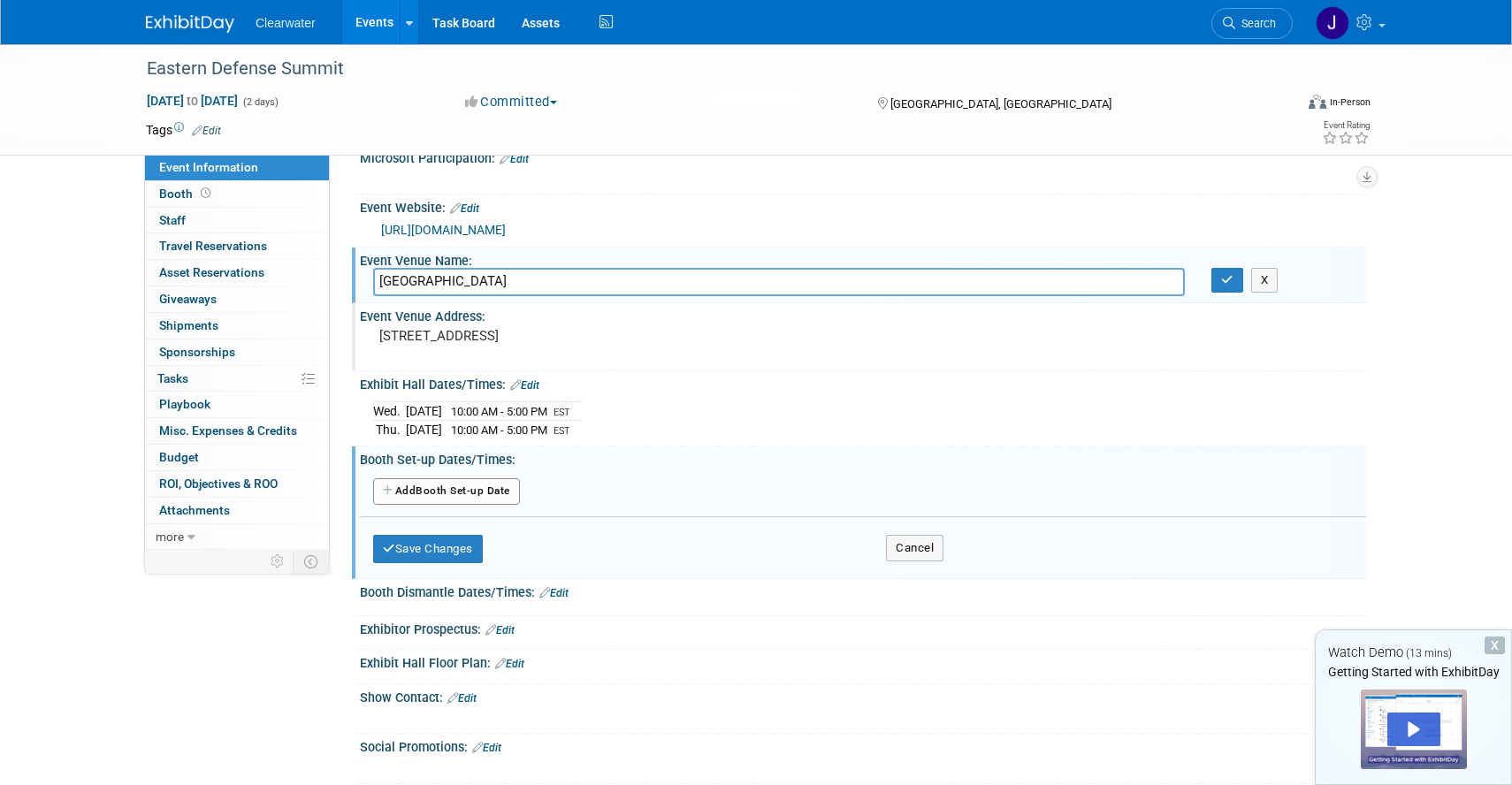
click at [479, 484] on button "Add Another Booth Set-up Date" at bounding box center [446, 492] width 147 height 27
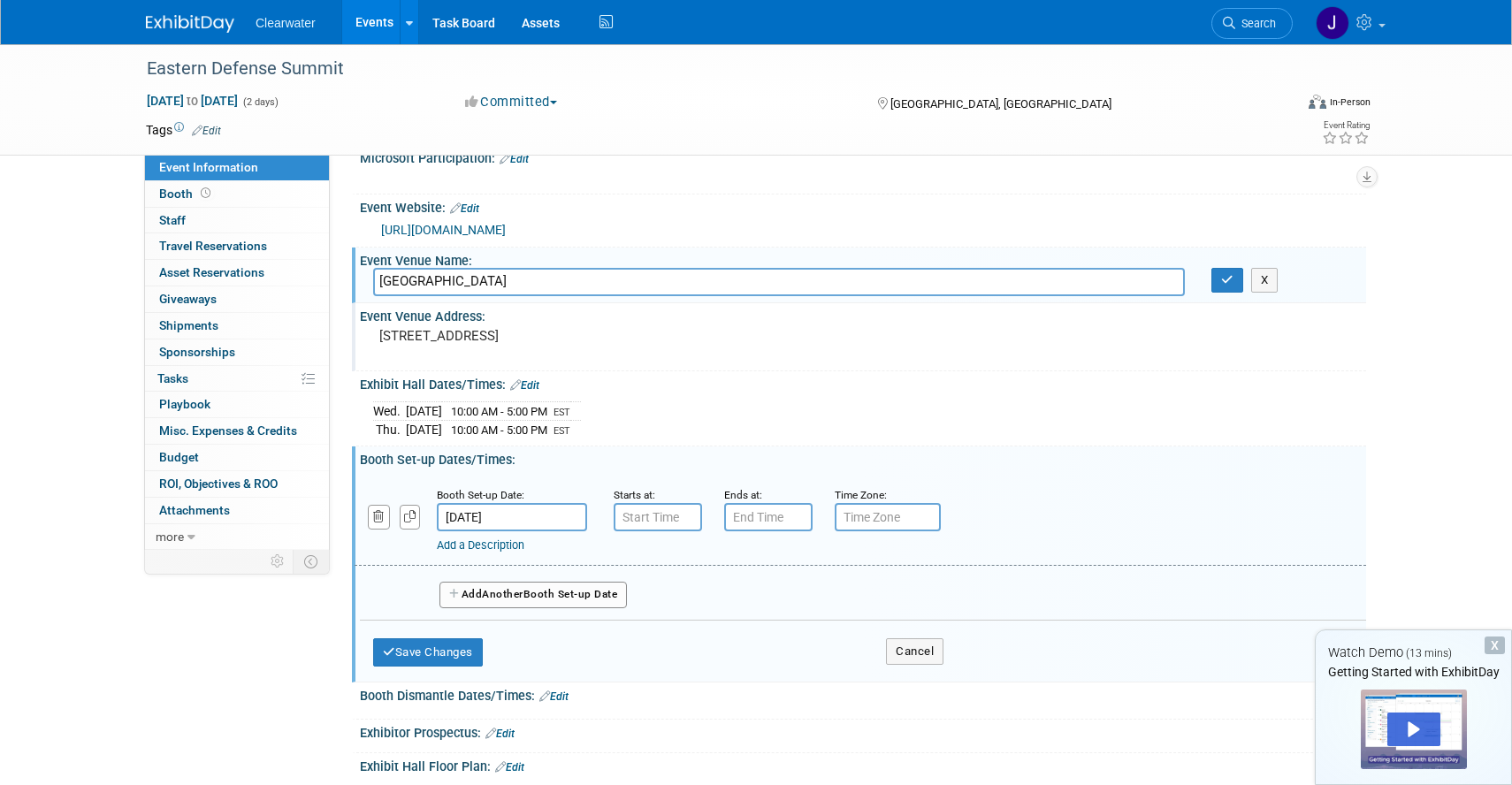
click at [476, 519] on input "[DATE]" at bounding box center [512, 518] width 150 height 29
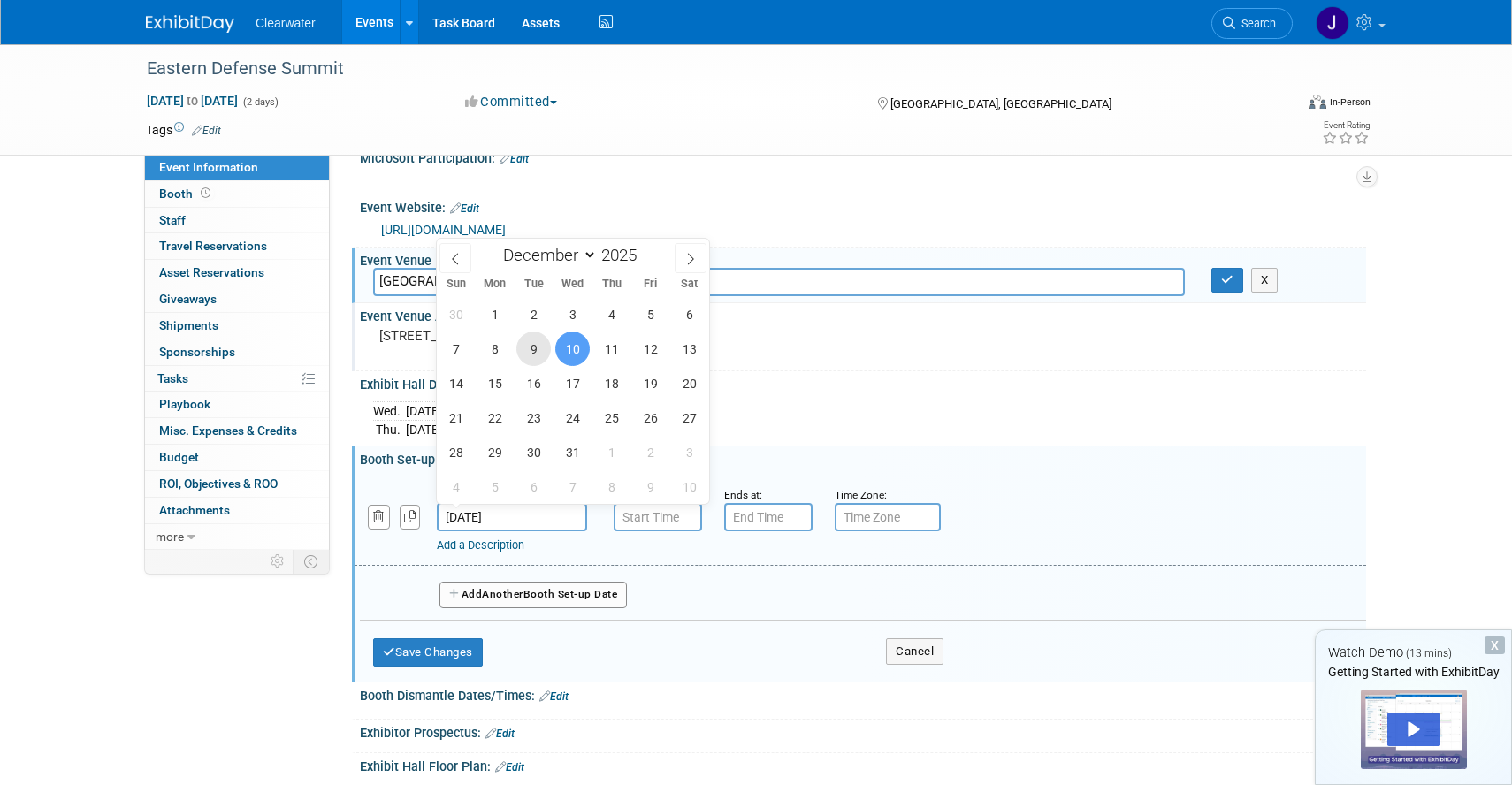
click at [539, 343] on span "9" at bounding box center [534, 349] width 34 height 35
type input "Dec 9, 2025"
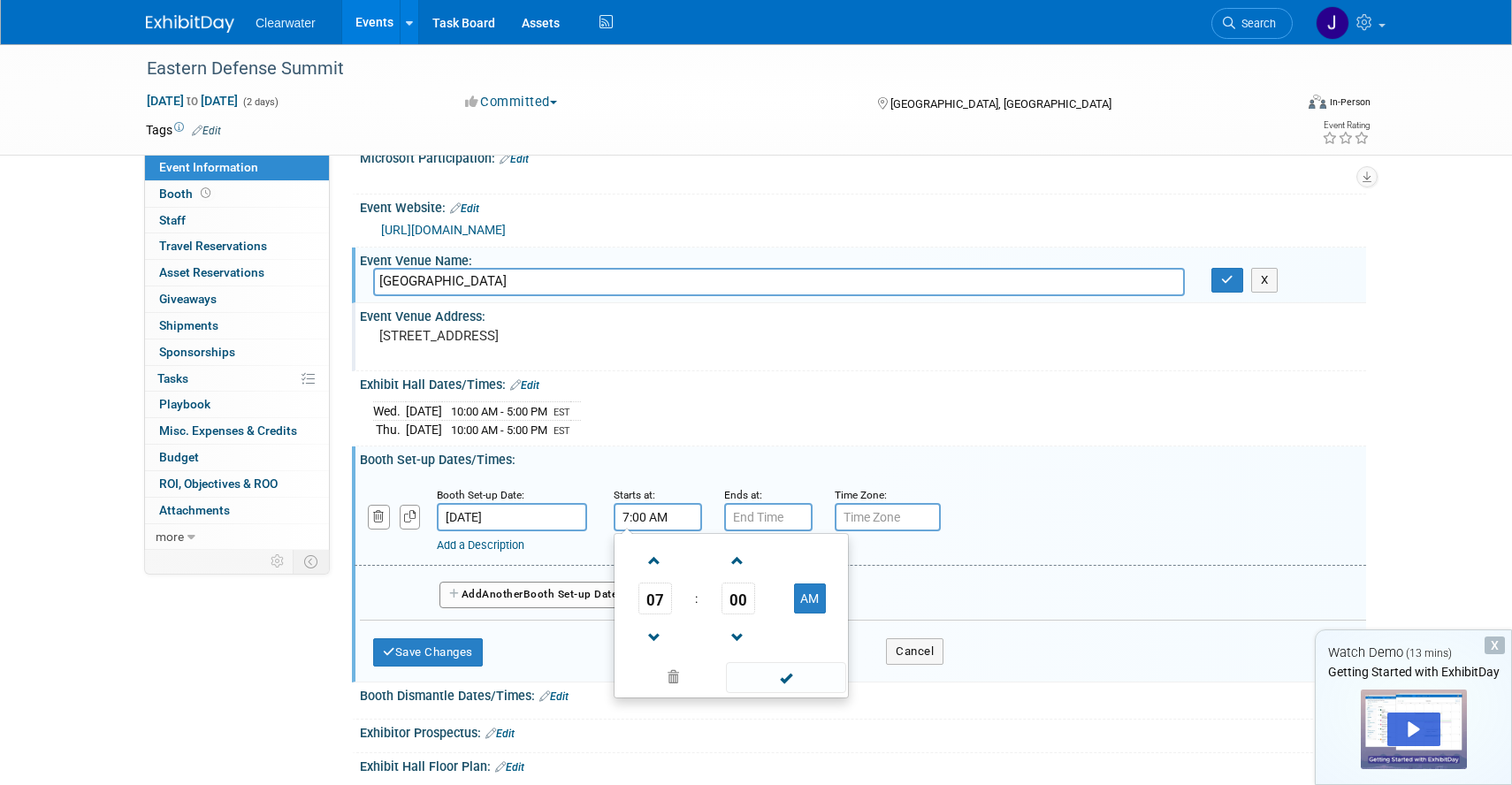
click at [630, 528] on div "7:00 AM 07 : 00 AM 12 01 02 03 04 05 06 07 08 09 10 11 00 05 10 15 20 25 30 35 …" at bounding box center [657, 518] width 88 height 29
click at [649, 511] on input "7:00 AM" at bounding box center [657, 518] width 88 height 29
click at [662, 601] on span "07" at bounding box center [654, 598] width 34 height 32
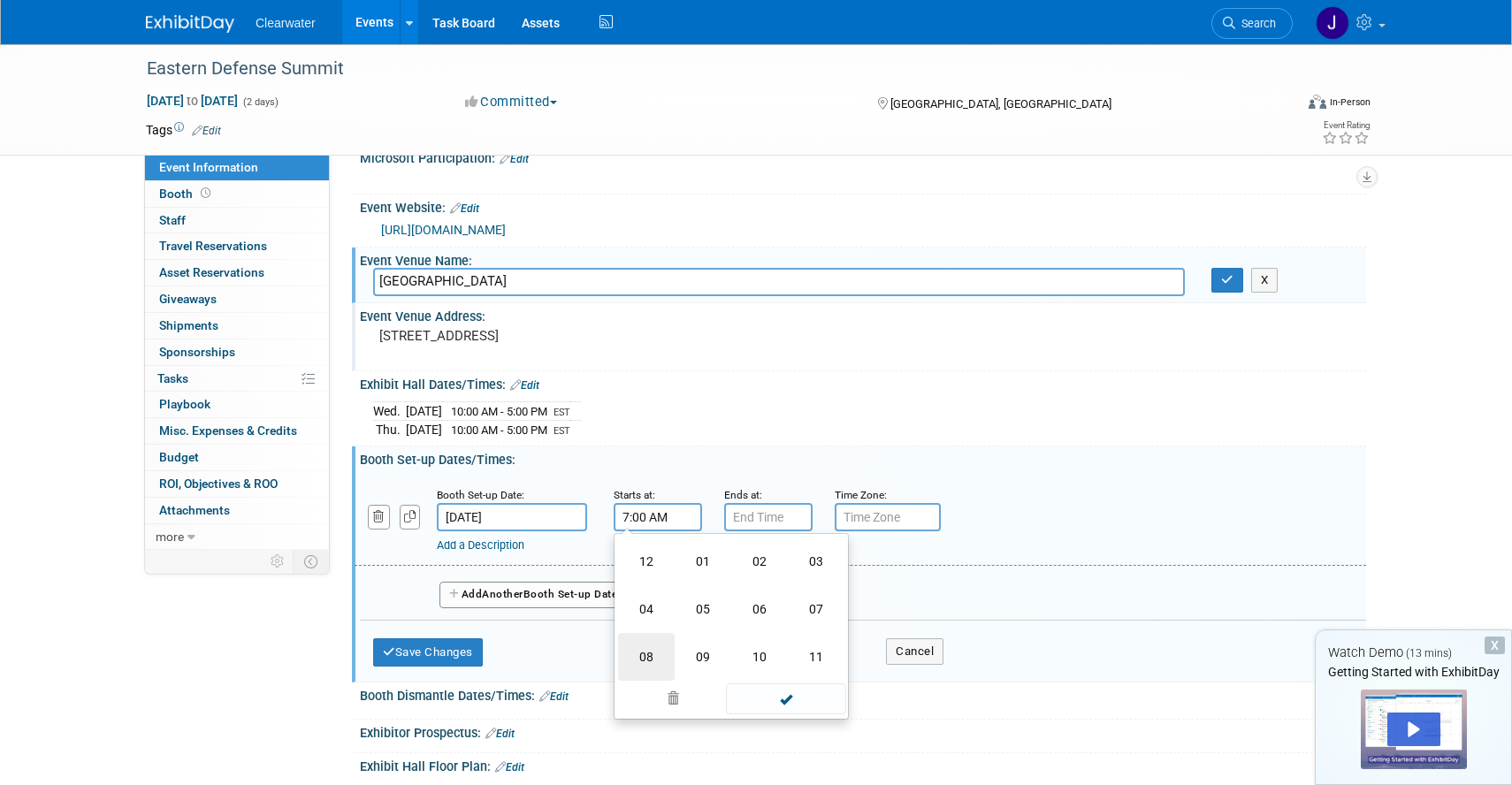
click at [640, 669] on td "08" at bounding box center [646, 658] width 57 height 48
type input "8:00 AM"
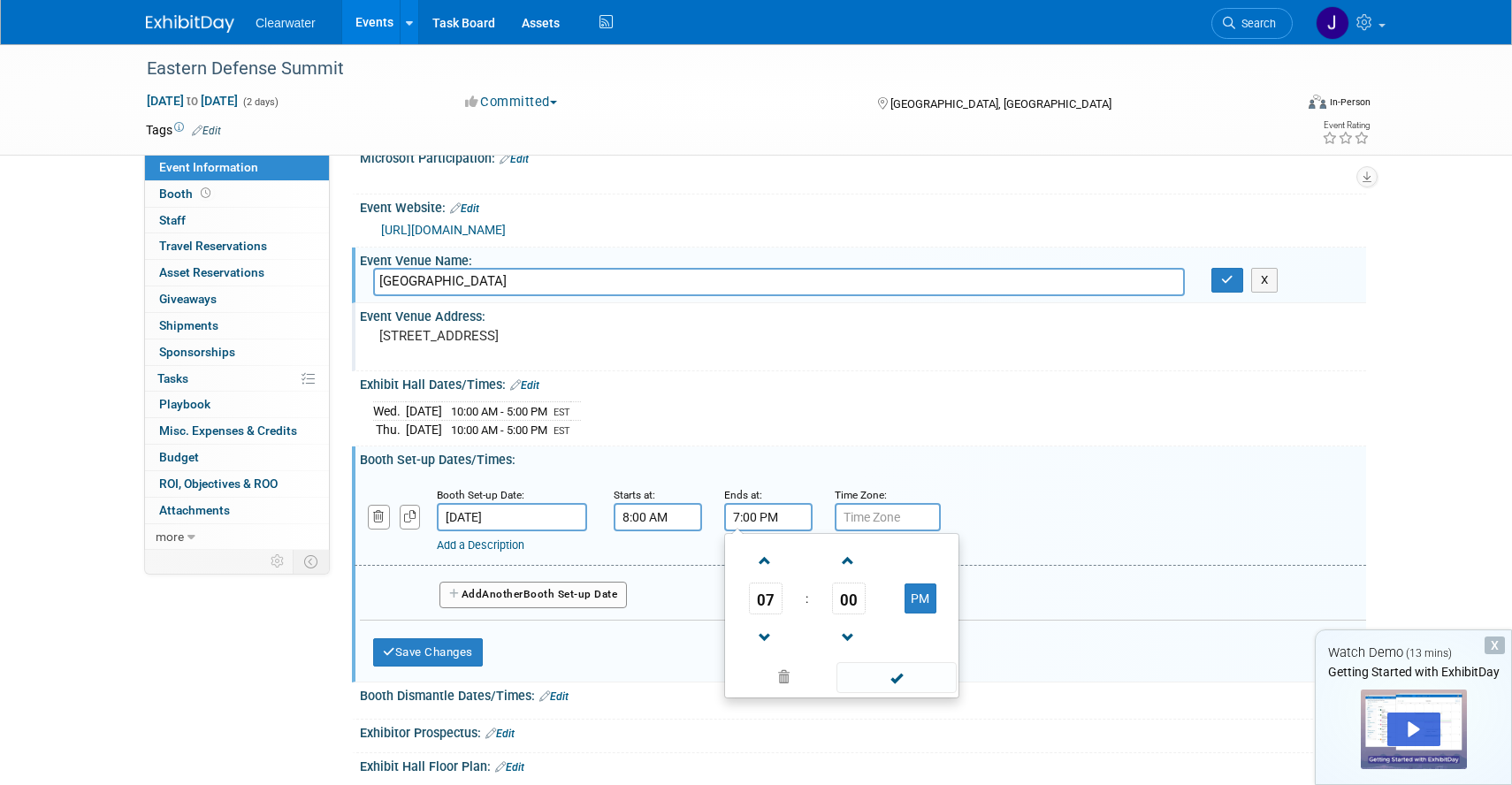
click at [751, 508] on input "7:00 PM" at bounding box center [768, 518] width 88 height 29
click at [769, 590] on span "07" at bounding box center [766, 598] width 34 height 32
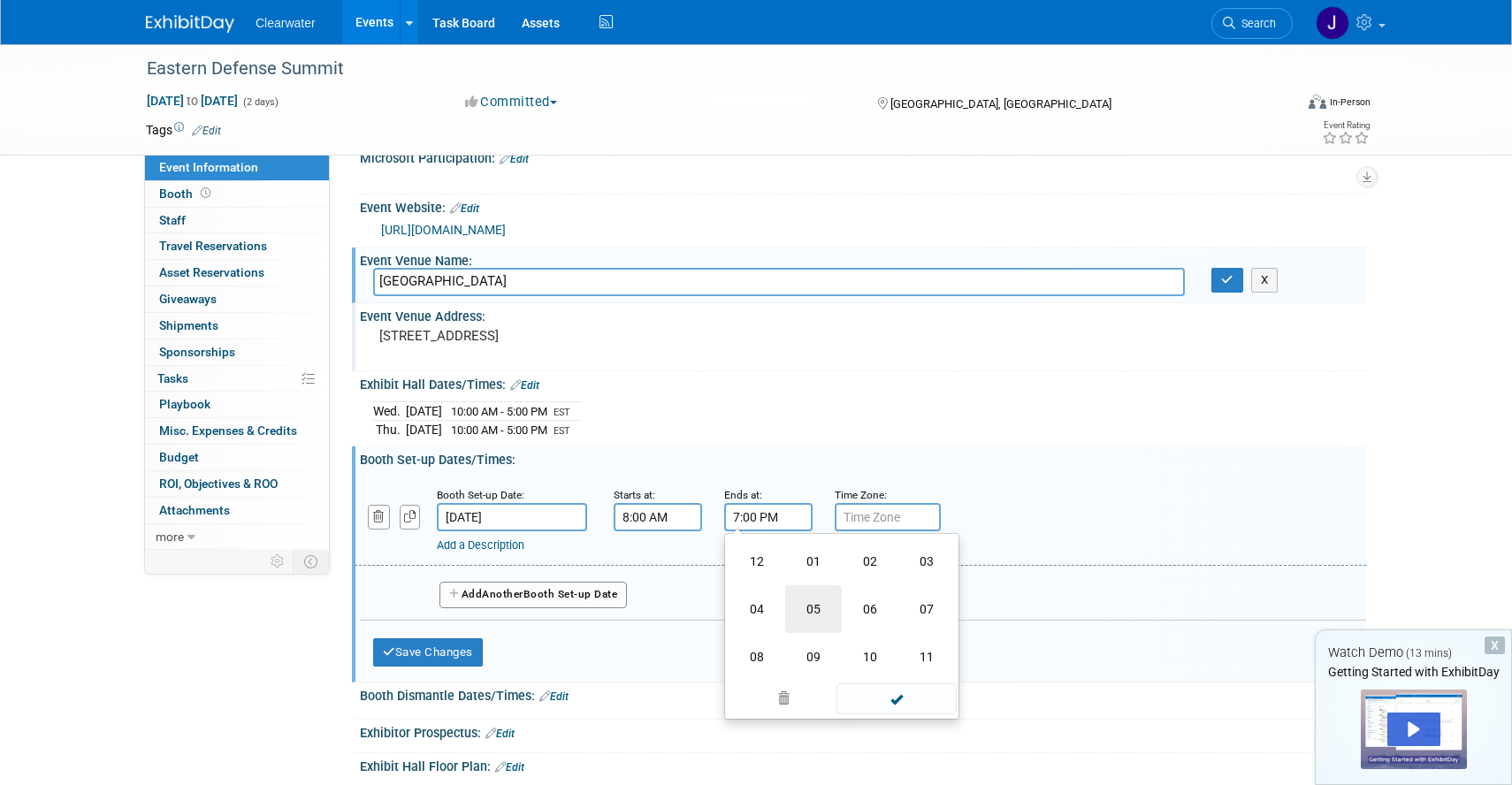
click at [811, 607] on td "05" at bounding box center [813, 610] width 57 height 48
type input "5:00 PM"
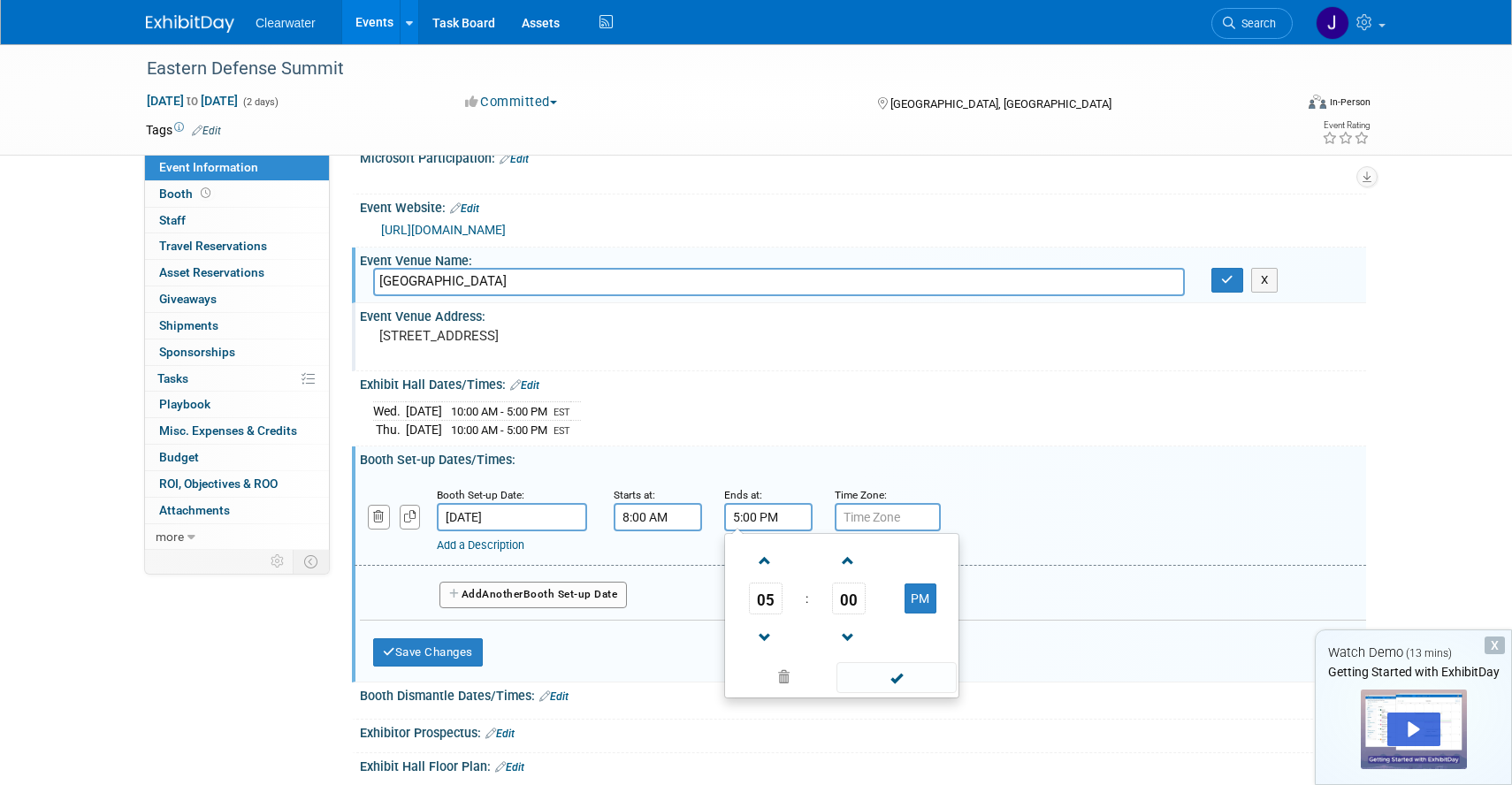
click at [907, 671] on span at bounding box center [896, 678] width 120 height 31
click at [907, 527] on input "text" at bounding box center [887, 518] width 106 height 29
type input "EST"
click at [500, 594] on span "Another" at bounding box center [502, 594] width 41 height 12
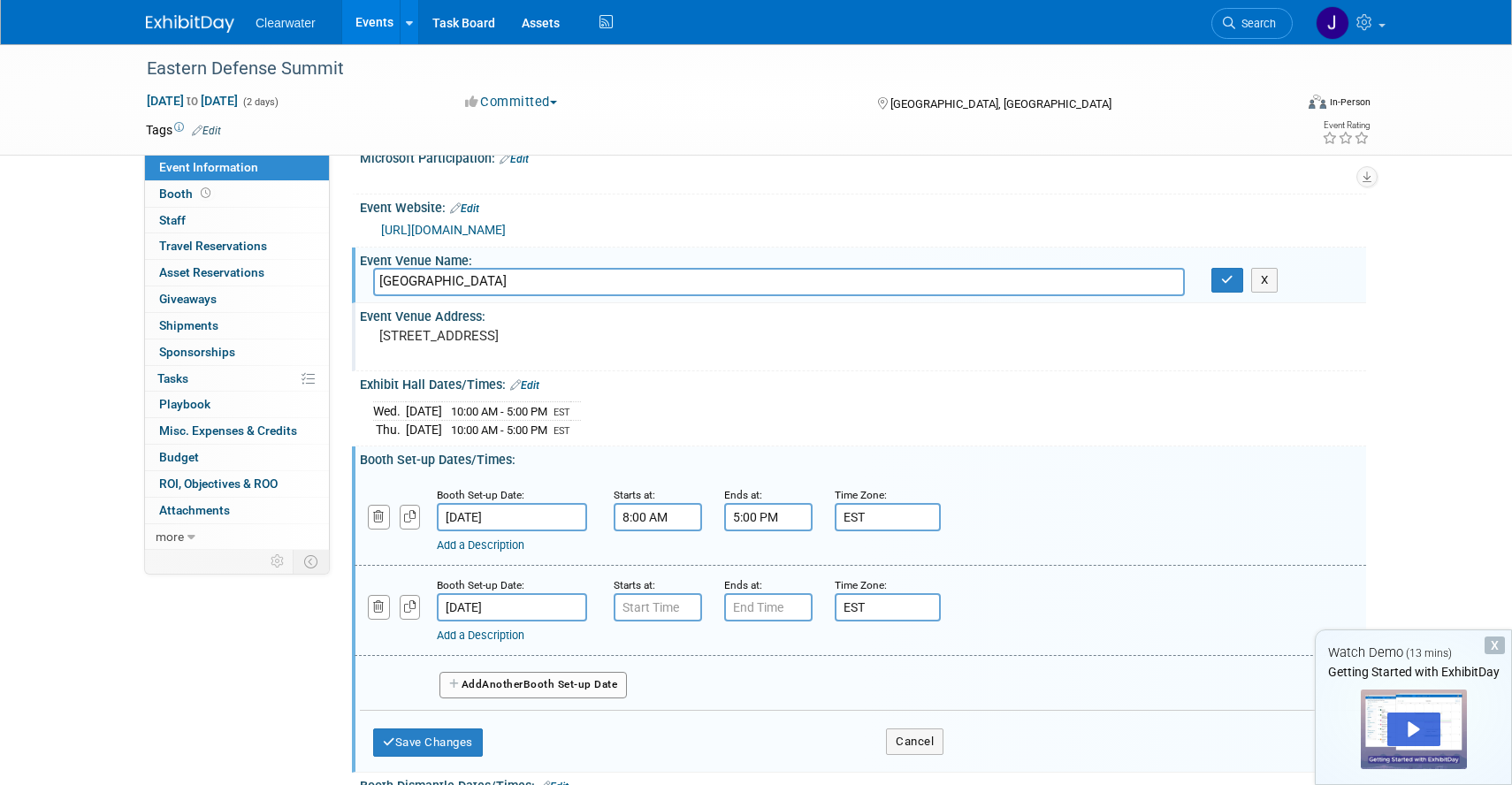
type input "7:00 AM"
click at [656, 600] on input "7:00 AM" at bounding box center [657, 608] width 88 height 29
click at [795, 773] on span at bounding box center [786, 768] width 120 height 31
click at [772, 598] on input "7:00 PM" at bounding box center [768, 608] width 88 height 29
click at [771, 693] on span "07" at bounding box center [766, 688] width 34 height 32
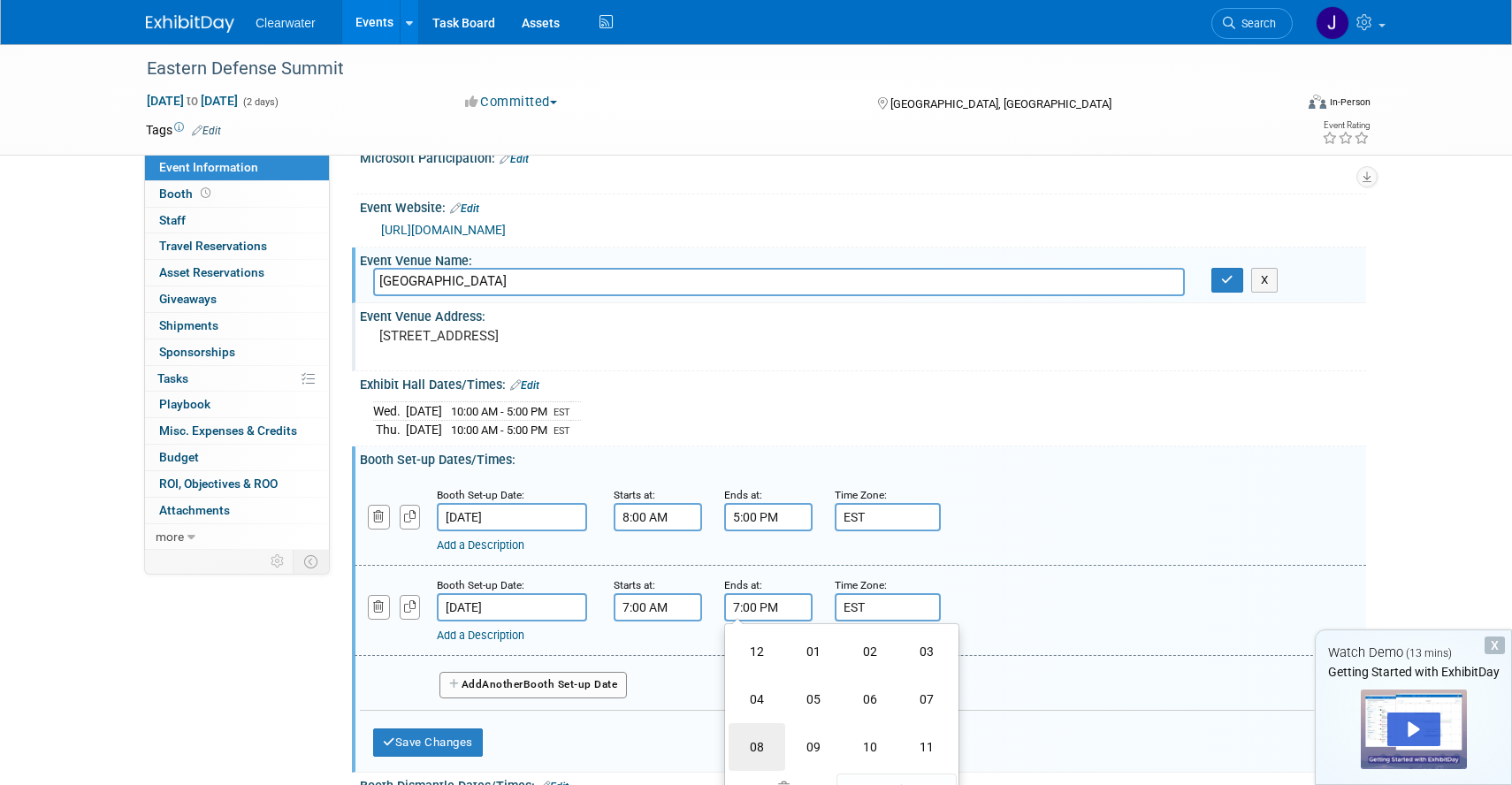
click at [755, 748] on td "08" at bounding box center [756, 748] width 57 height 48
click at [927, 685] on button "PM" at bounding box center [920, 688] width 32 height 30
type input "8:00 AM"
click at [910, 773] on span at bounding box center [896, 768] width 120 height 31
click at [469, 741] on button "Save Changes" at bounding box center [427, 743] width 109 height 29
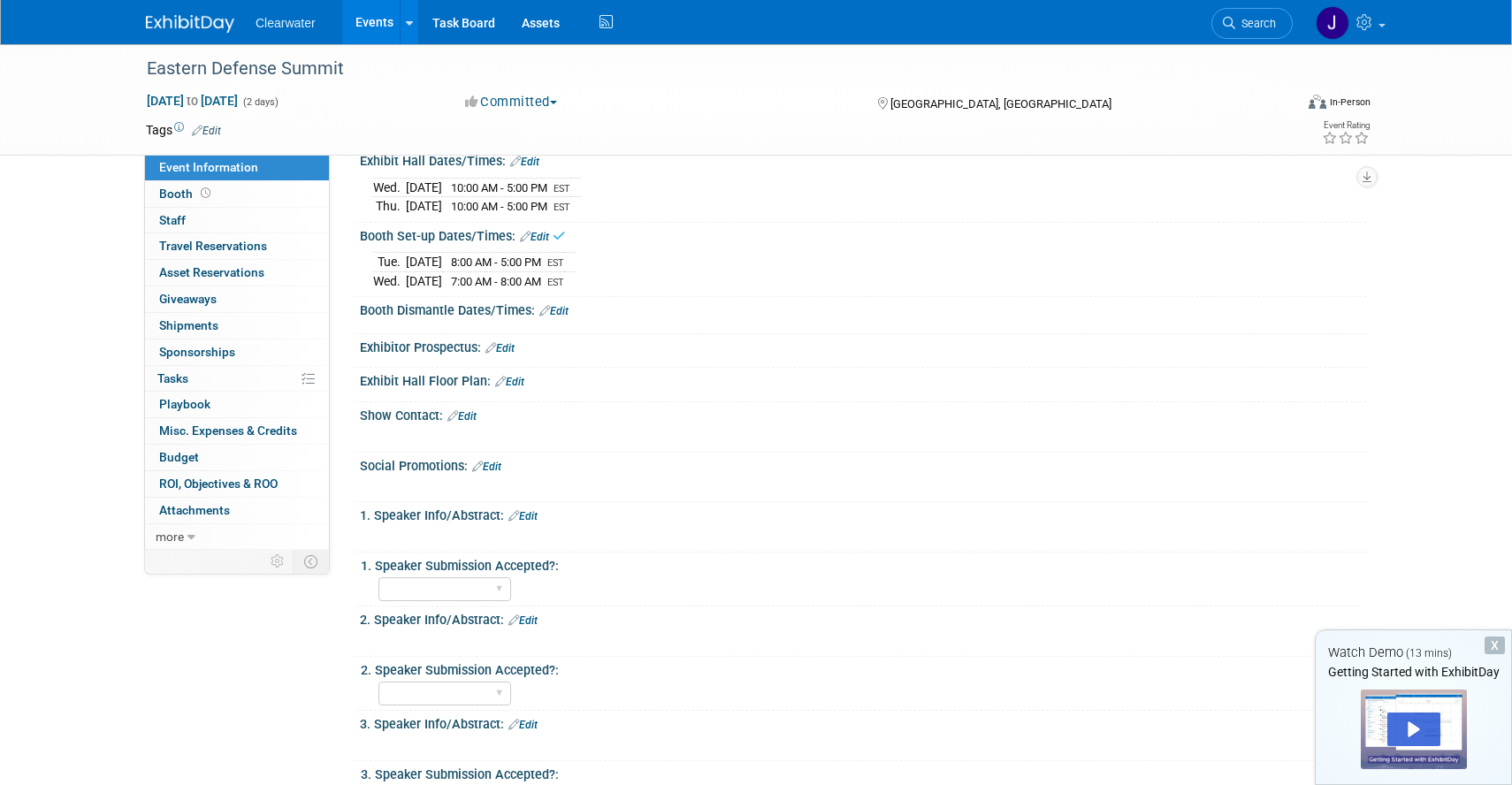
scroll to position [544, 0]
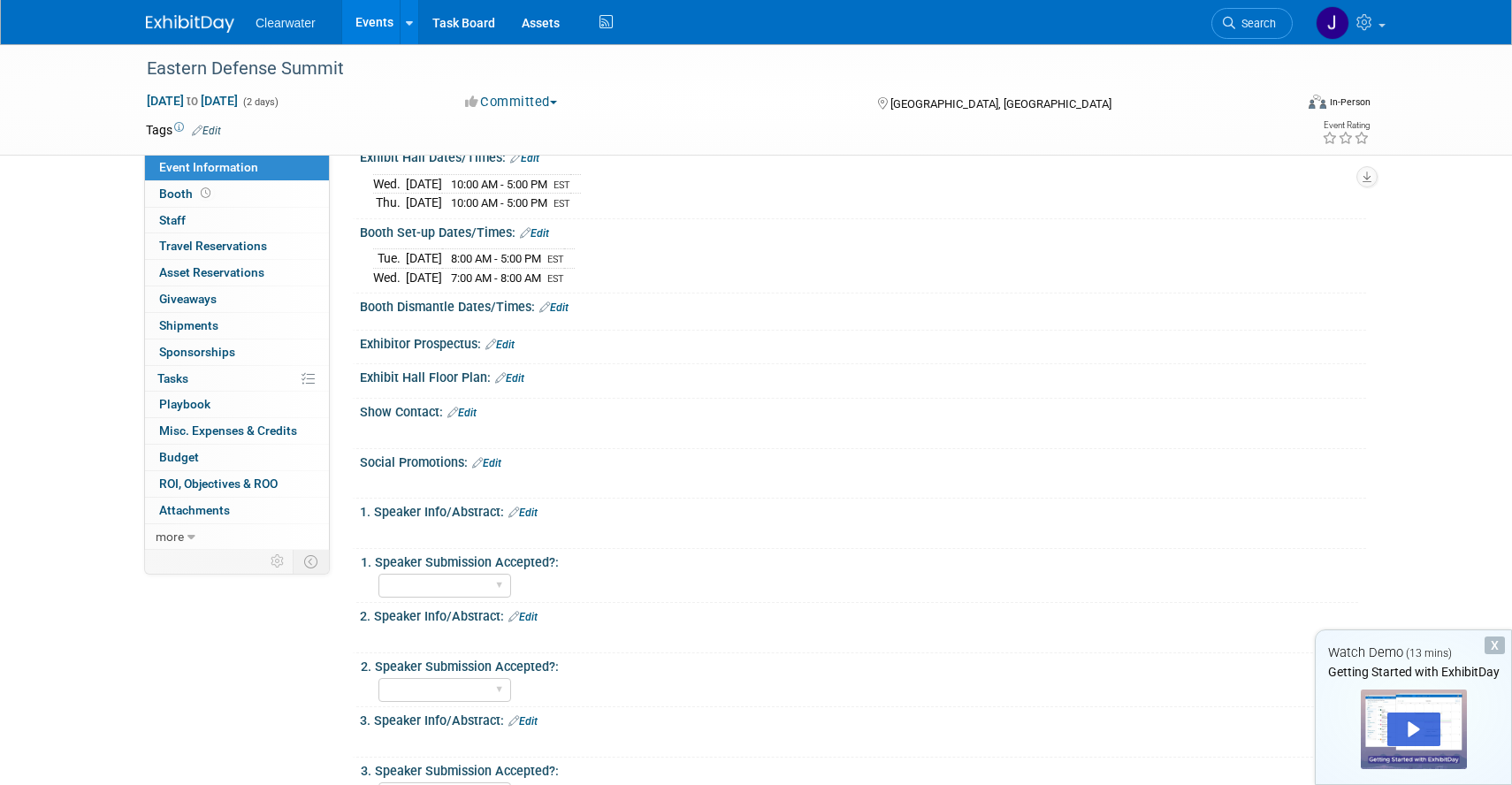
click at [561, 306] on link "Edit" at bounding box center [554, 308] width 29 height 12
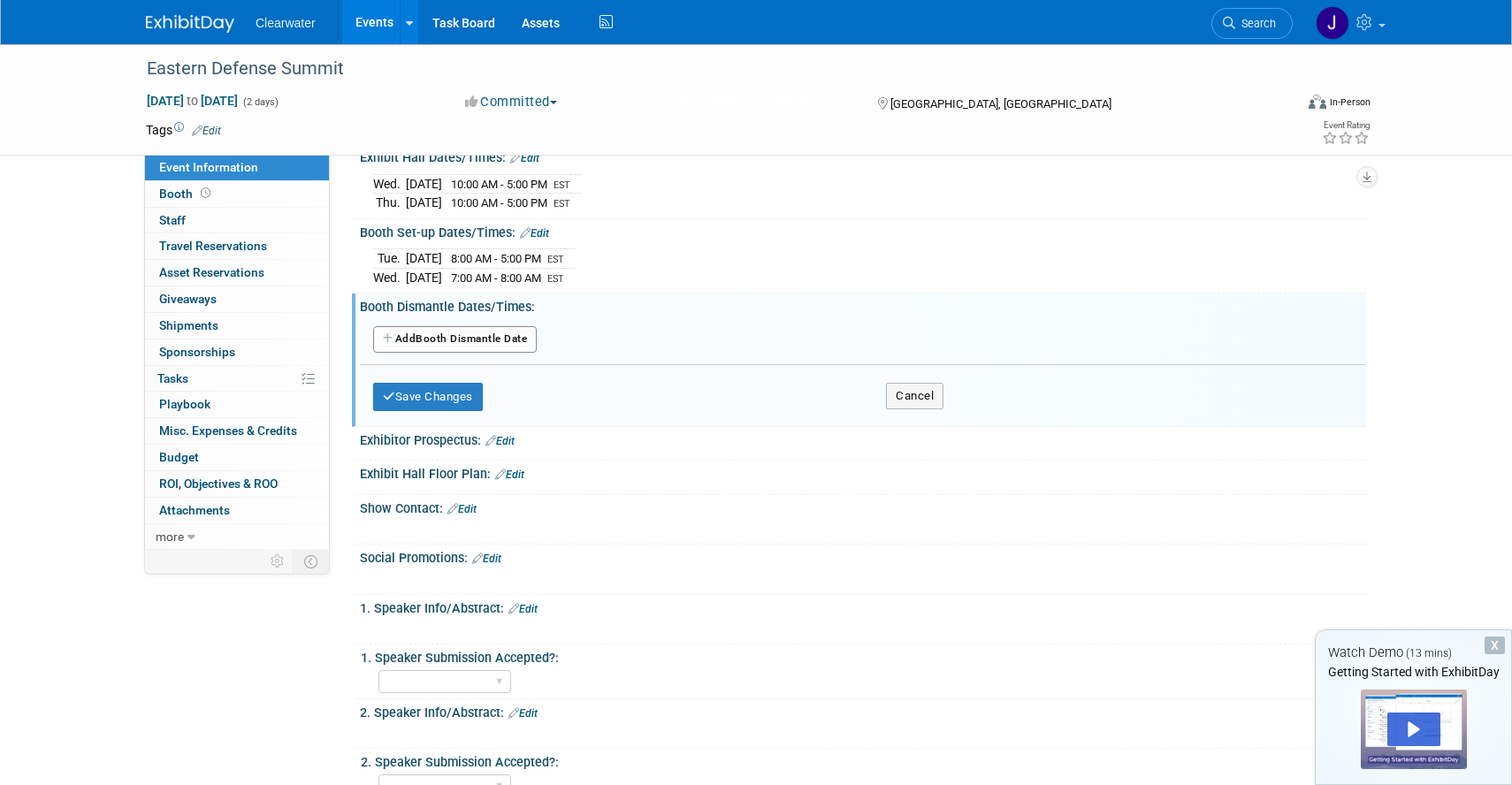
click at [458, 329] on button "Add Another Booth Dismantle Date" at bounding box center [454, 339] width 164 height 27
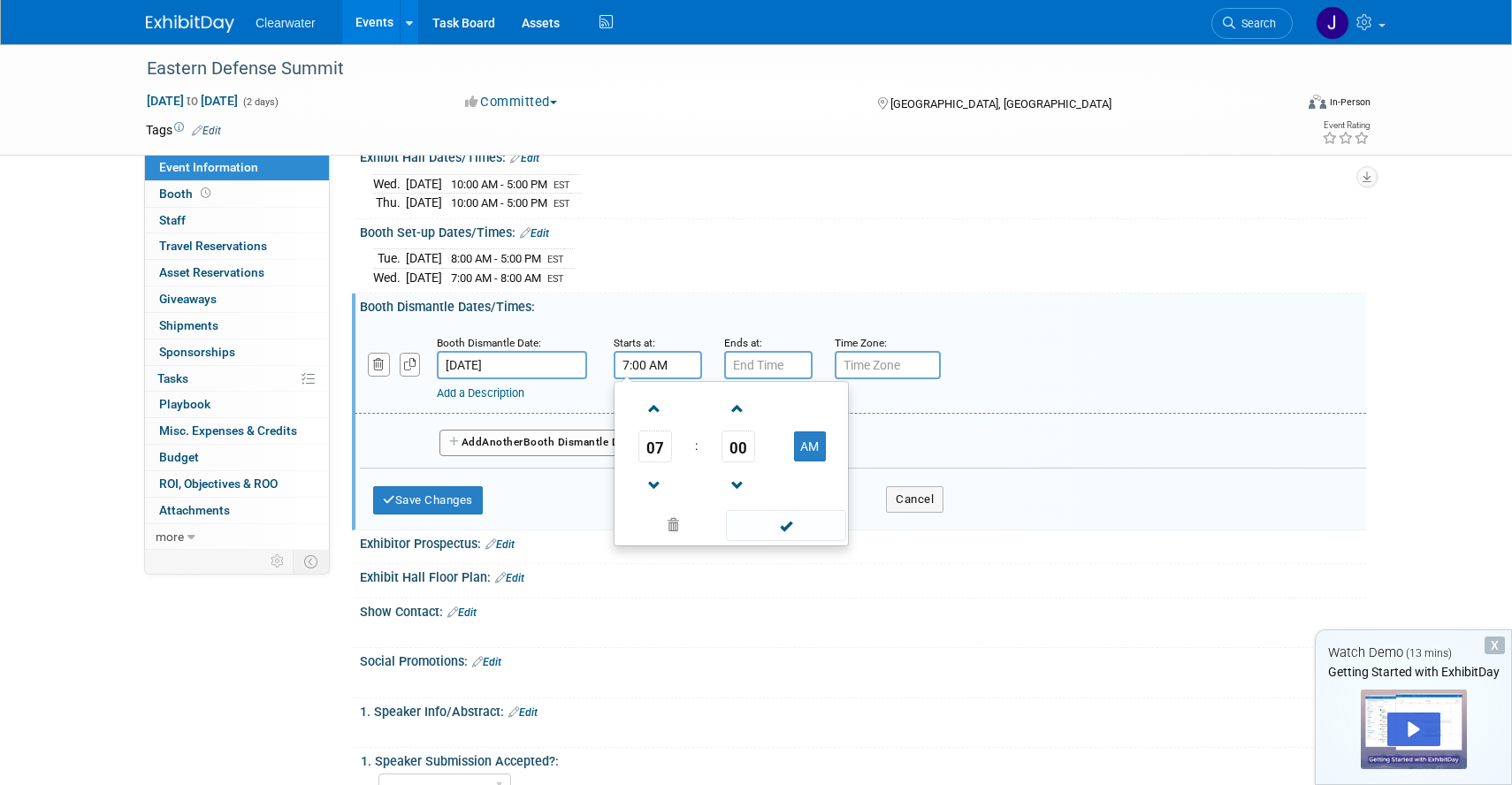
click at [658, 358] on input "7:00 AM" at bounding box center [657, 365] width 88 height 29
click at [658, 442] on span "07" at bounding box center [654, 446] width 34 height 32
click at [701, 456] on td "05" at bounding box center [702, 457] width 57 height 48
type input "5:00 AM"
click at [761, 345] on small "Ends at:" at bounding box center [744, 343] width 38 height 12
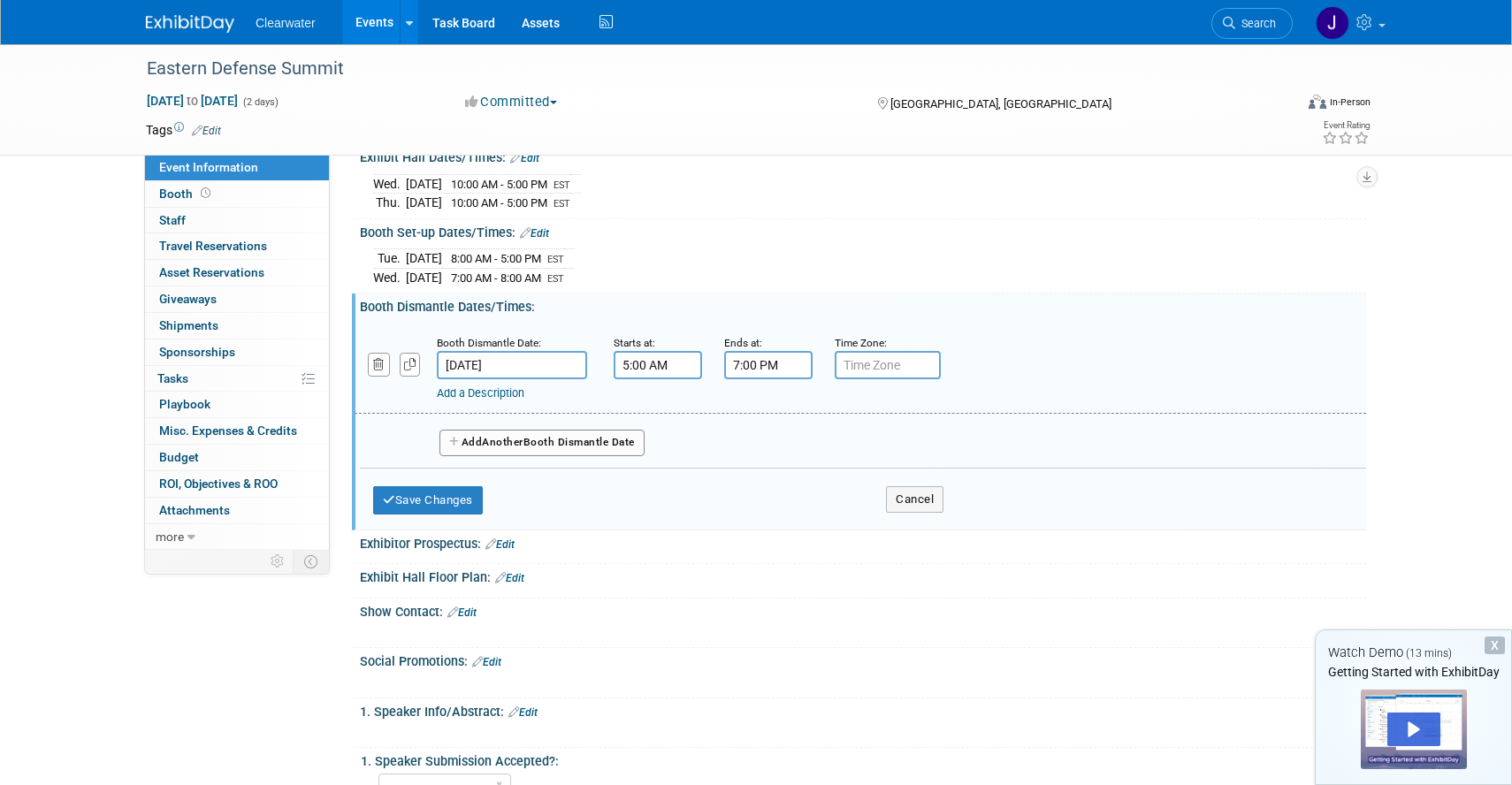
click at [761, 358] on input "7:00 PM" at bounding box center [768, 365] width 88 height 29
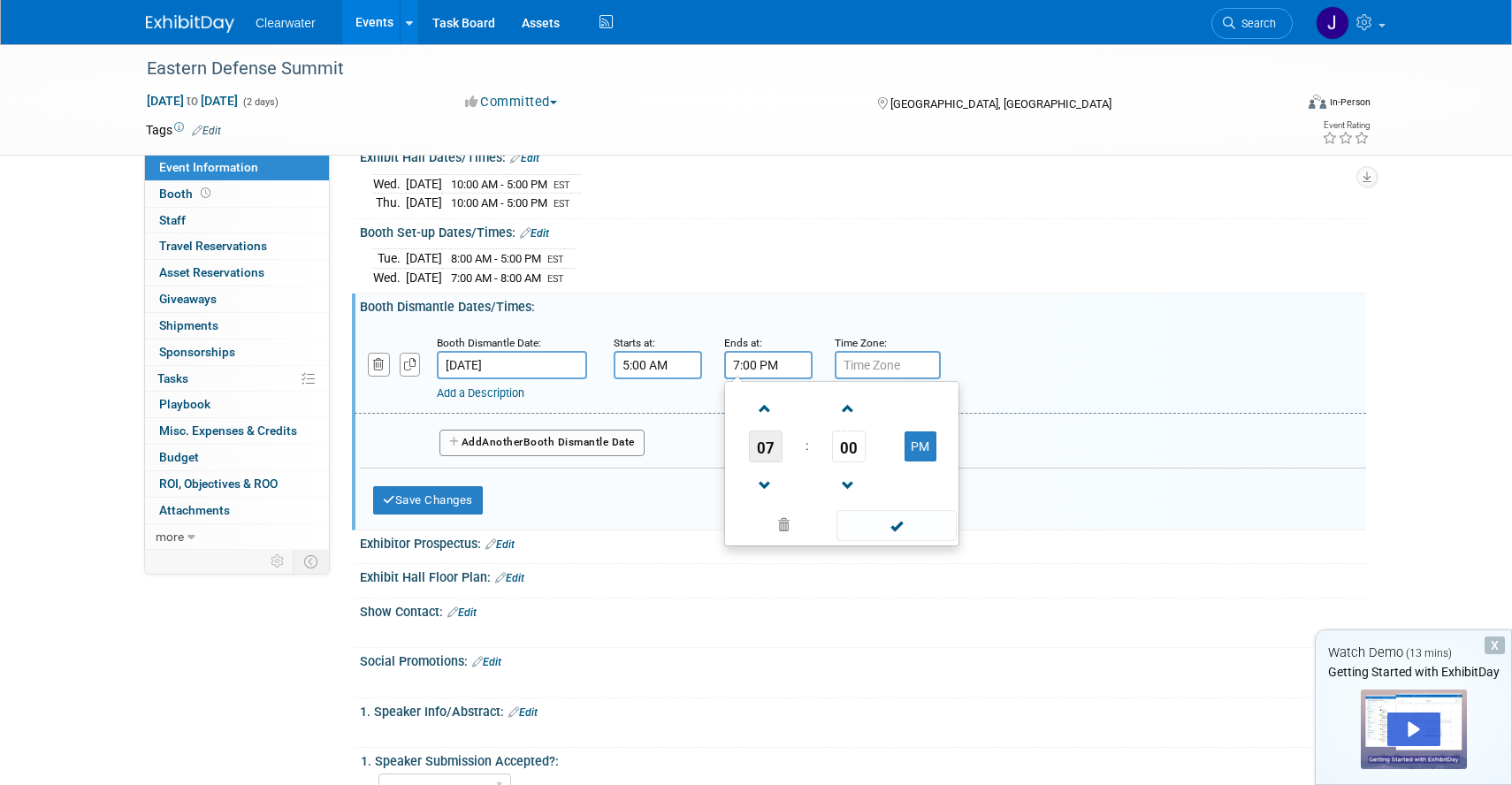
click at [762, 450] on span "07" at bounding box center [766, 446] width 34 height 32
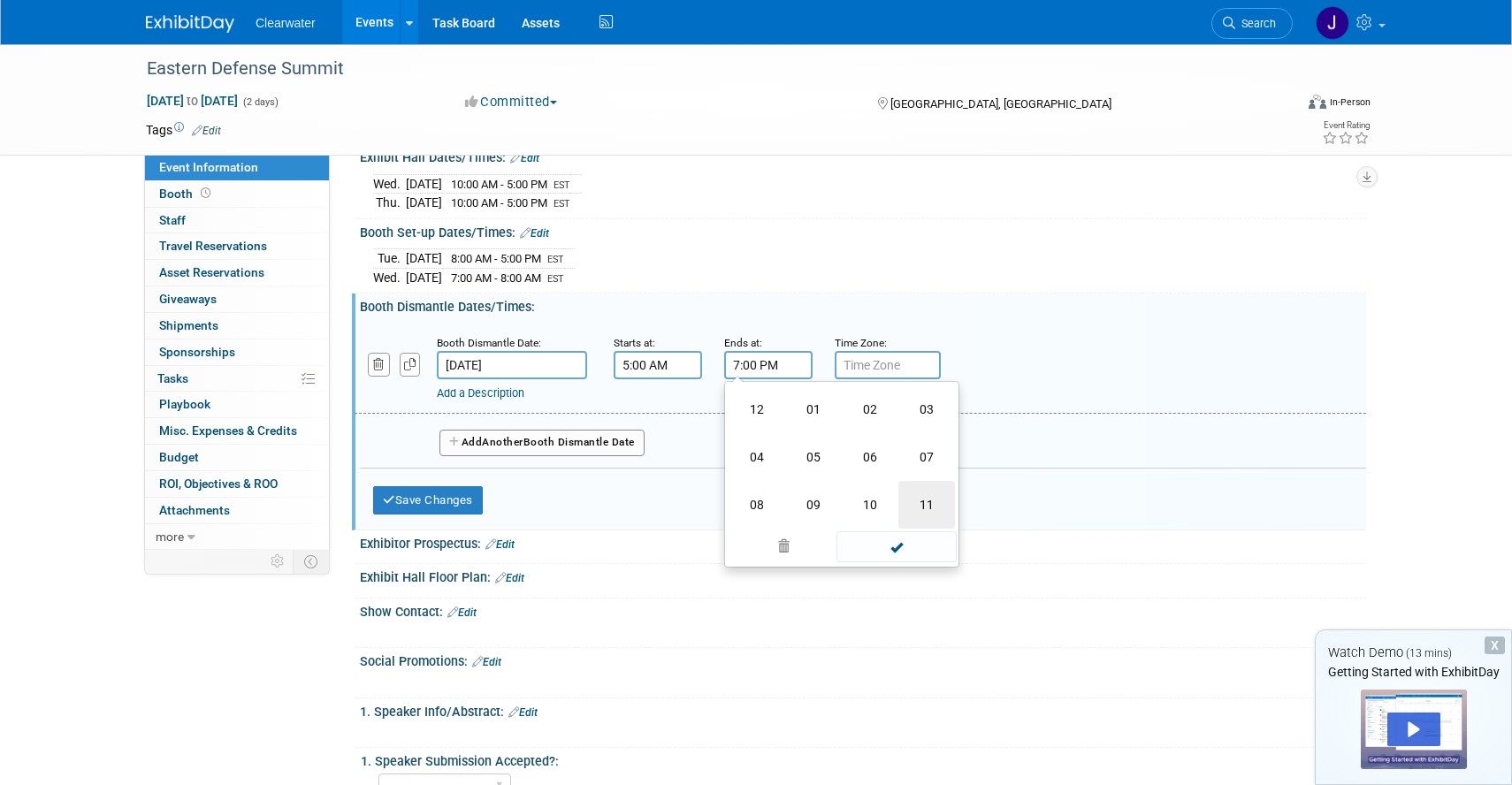
click at [922, 490] on td "11" at bounding box center [926, 505] width 57 height 48
type input "11:00 PM"
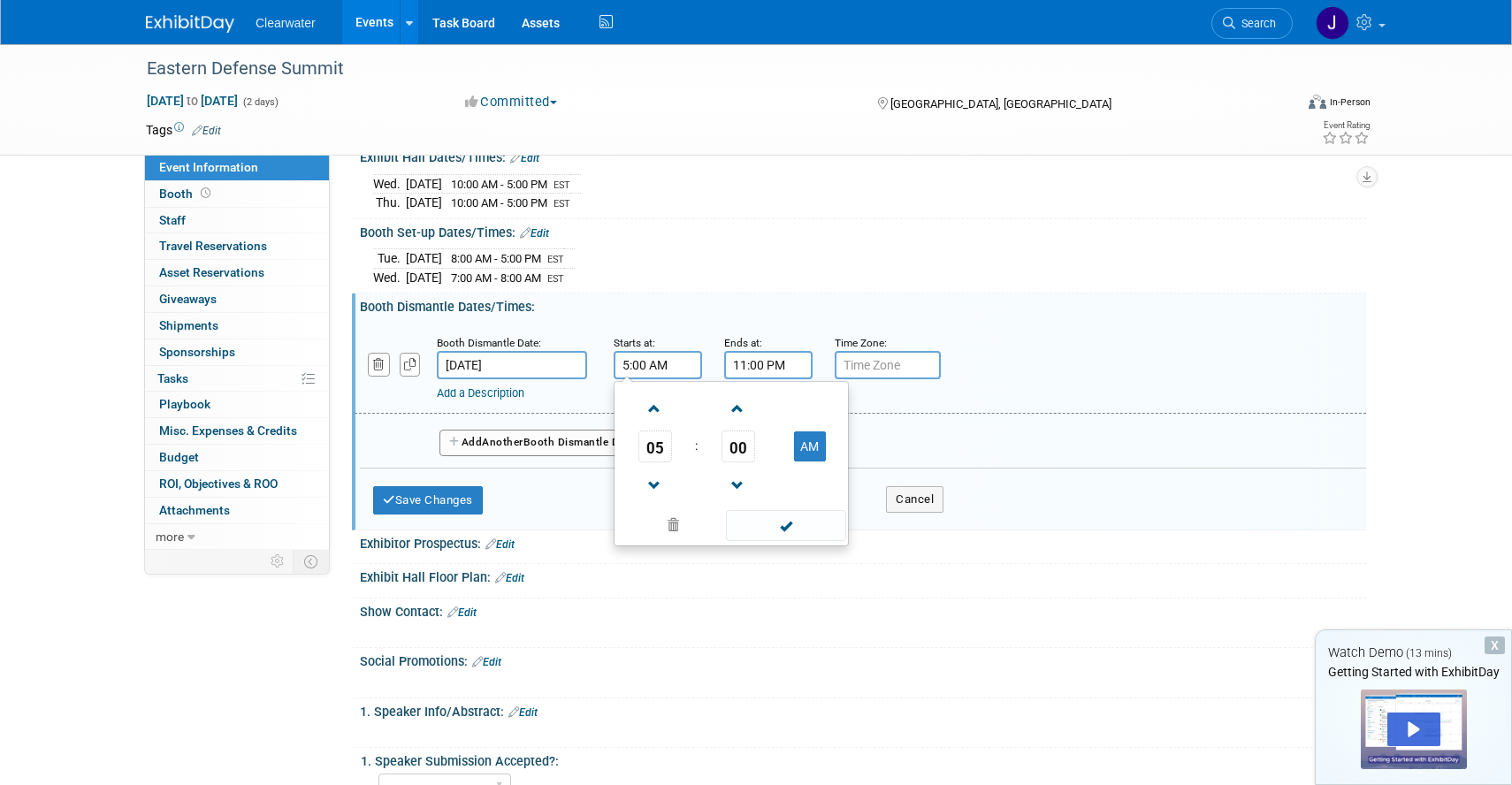
click at [655, 361] on input "5:00 AM" at bounding box center [657, 365] width 88 height 29
click at [798, 440] on button "AM" at bounding box center [810, 446] width 32 height 30
type input "5:00 PM"
click at [811, 513] on span at bounding box center [786, 525] width 120 height 31
click at [856, 355] on input "text" at bounding box center [887, 365] width 106 height 29
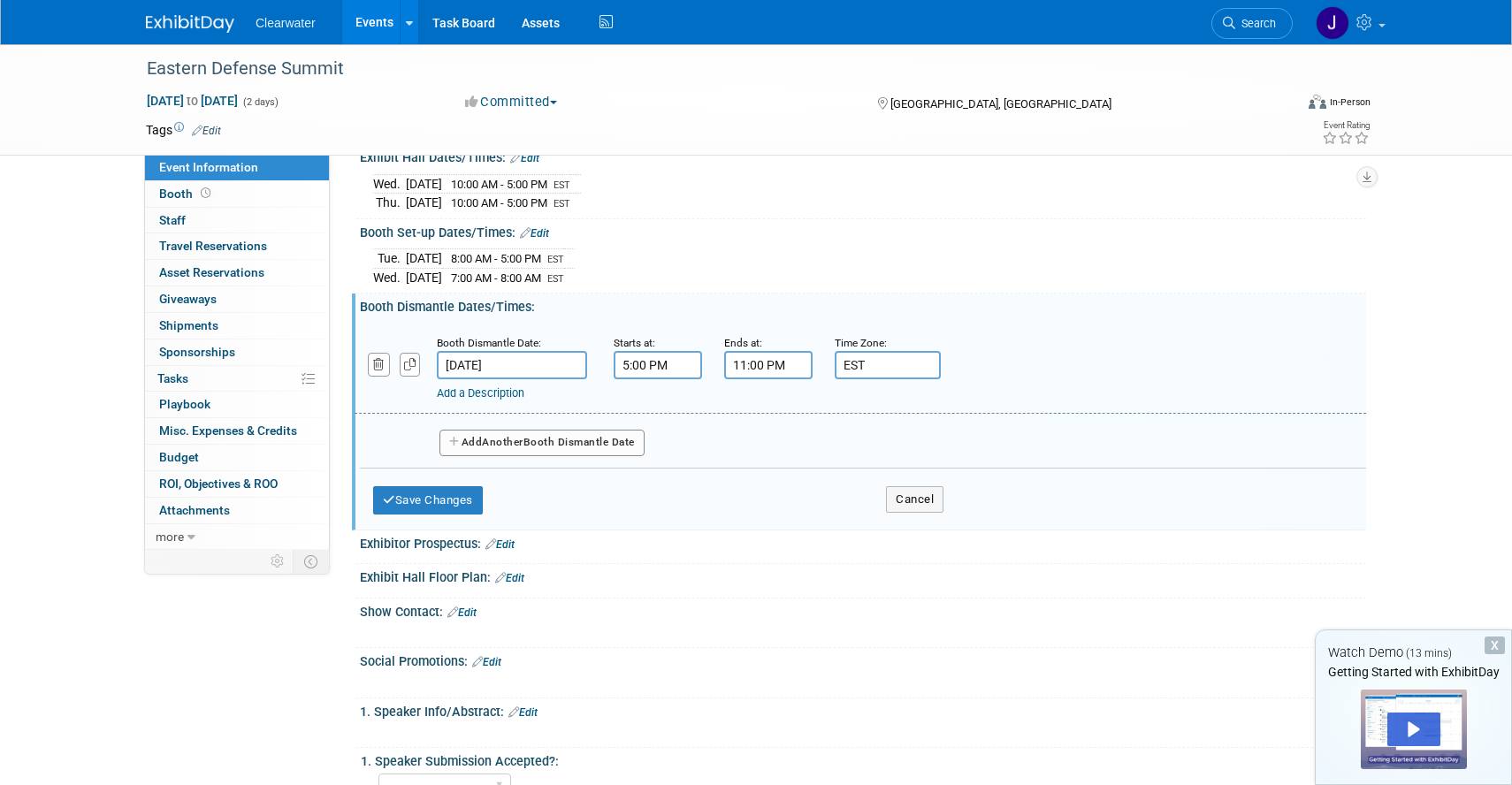
type input "EST"
click at [511, 441] on span "Another" at bounding box center [502, 442] width 41 height 12
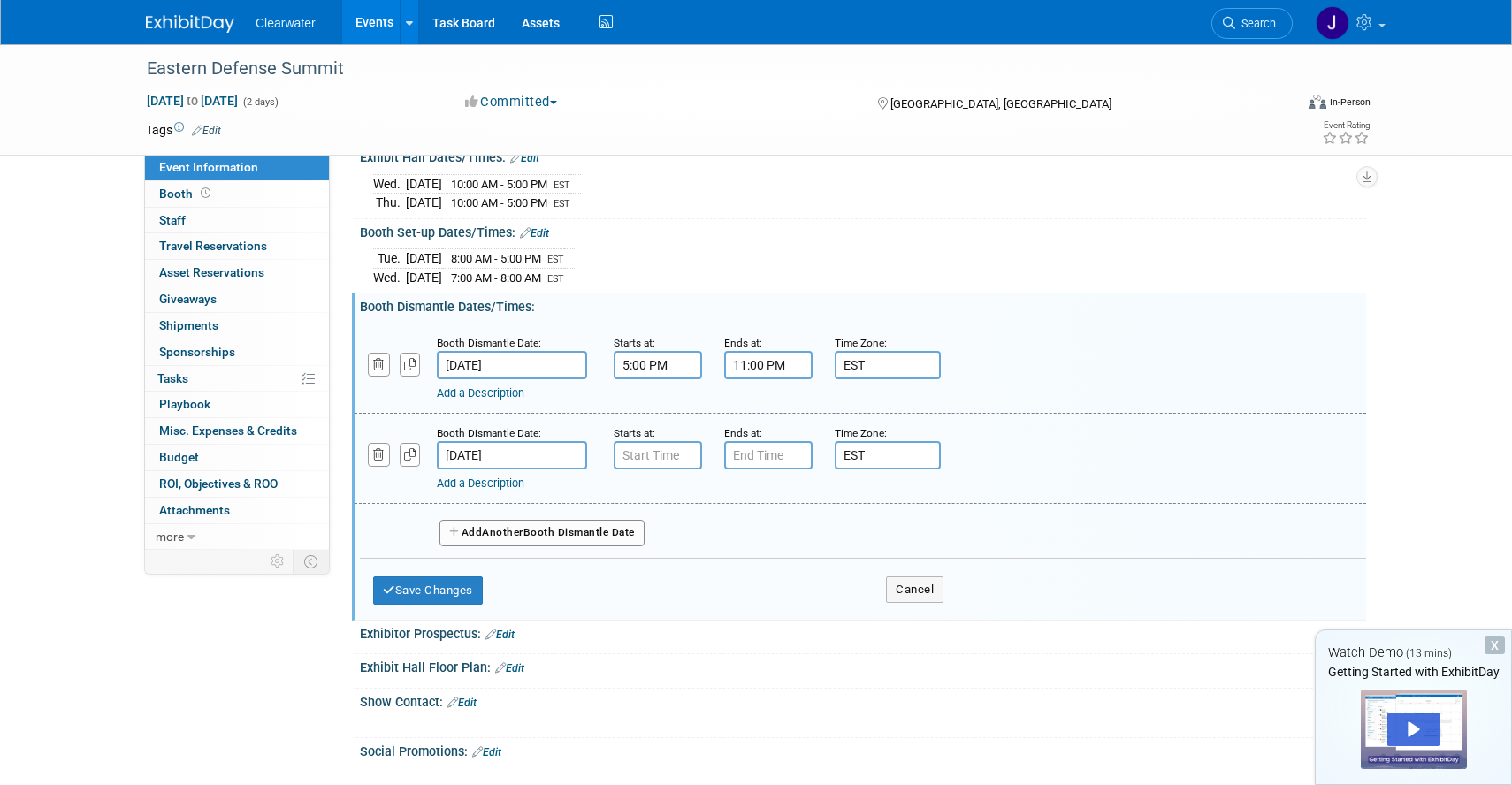
click at [484, 463] on input "Dec 12, 2025" at bounding box center [512, 455] width 150 height 29
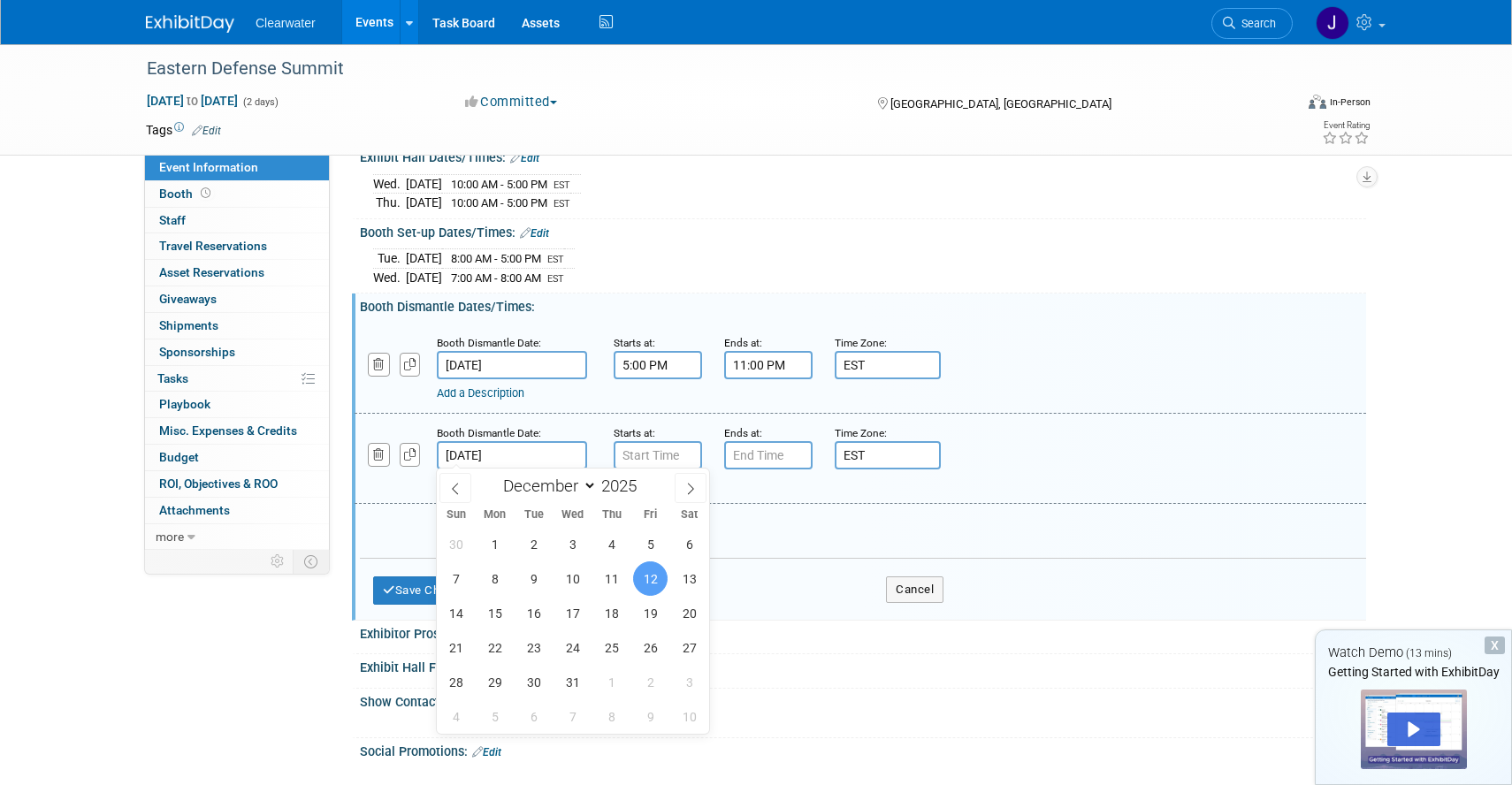
click at [782, 546] on div "Add Another Booth Dismantle Date" at bounding box center [863, 527] width 1006 height 47
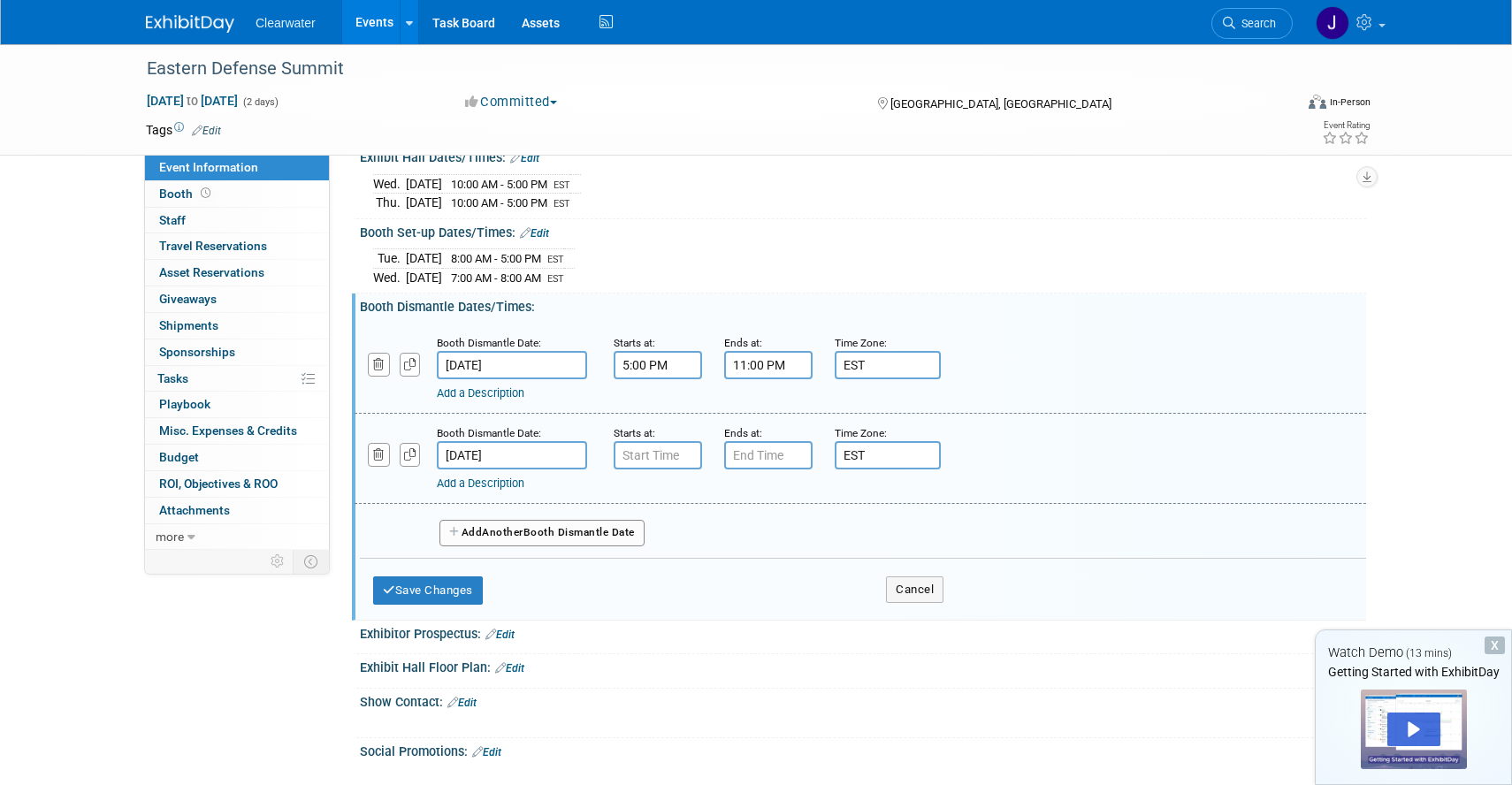
type input "7:00 AM"
click at [659, 446] on input "7:00 AM" at bounding box center [657, 455] width 88 height 29
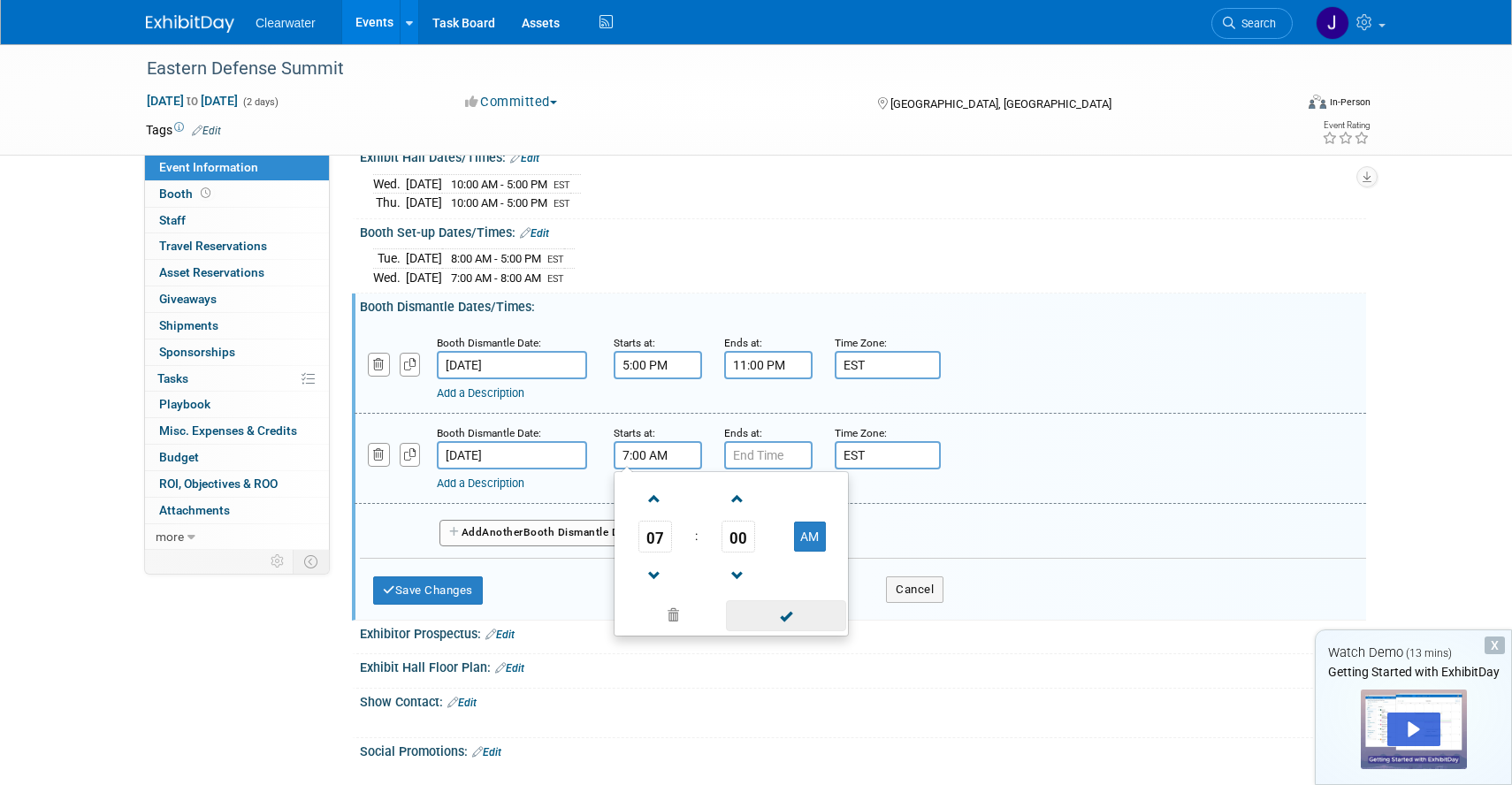
click at [806, 618] on span at bounding box center [786, 616] width 120 height 31
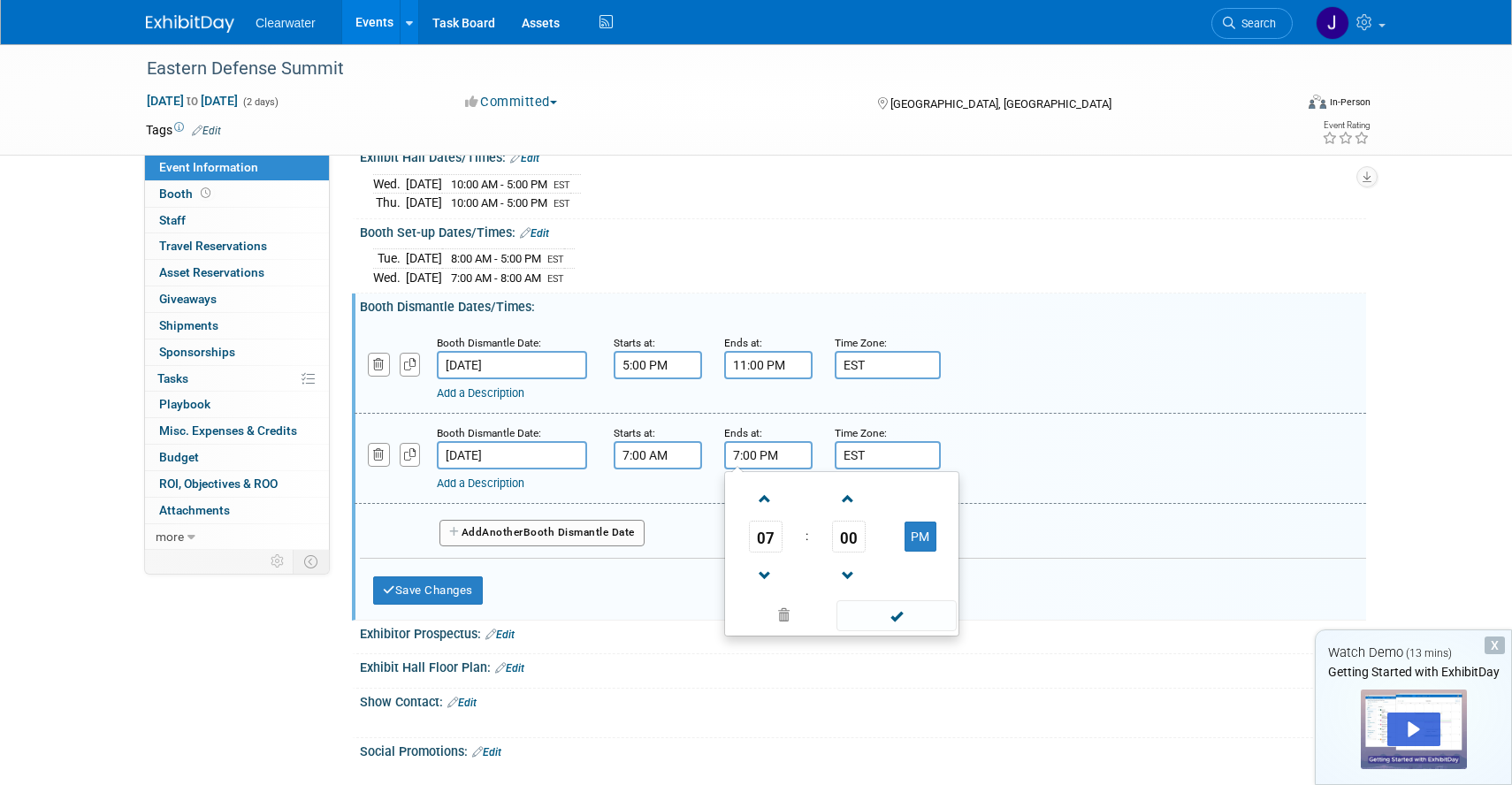
click at [770, 445] on input "7:00 PM" at bounding box center [768, 455] width 88 height 29
click at [773, 528] on span "07" at bounding box center [766, 536] width 34 height 32
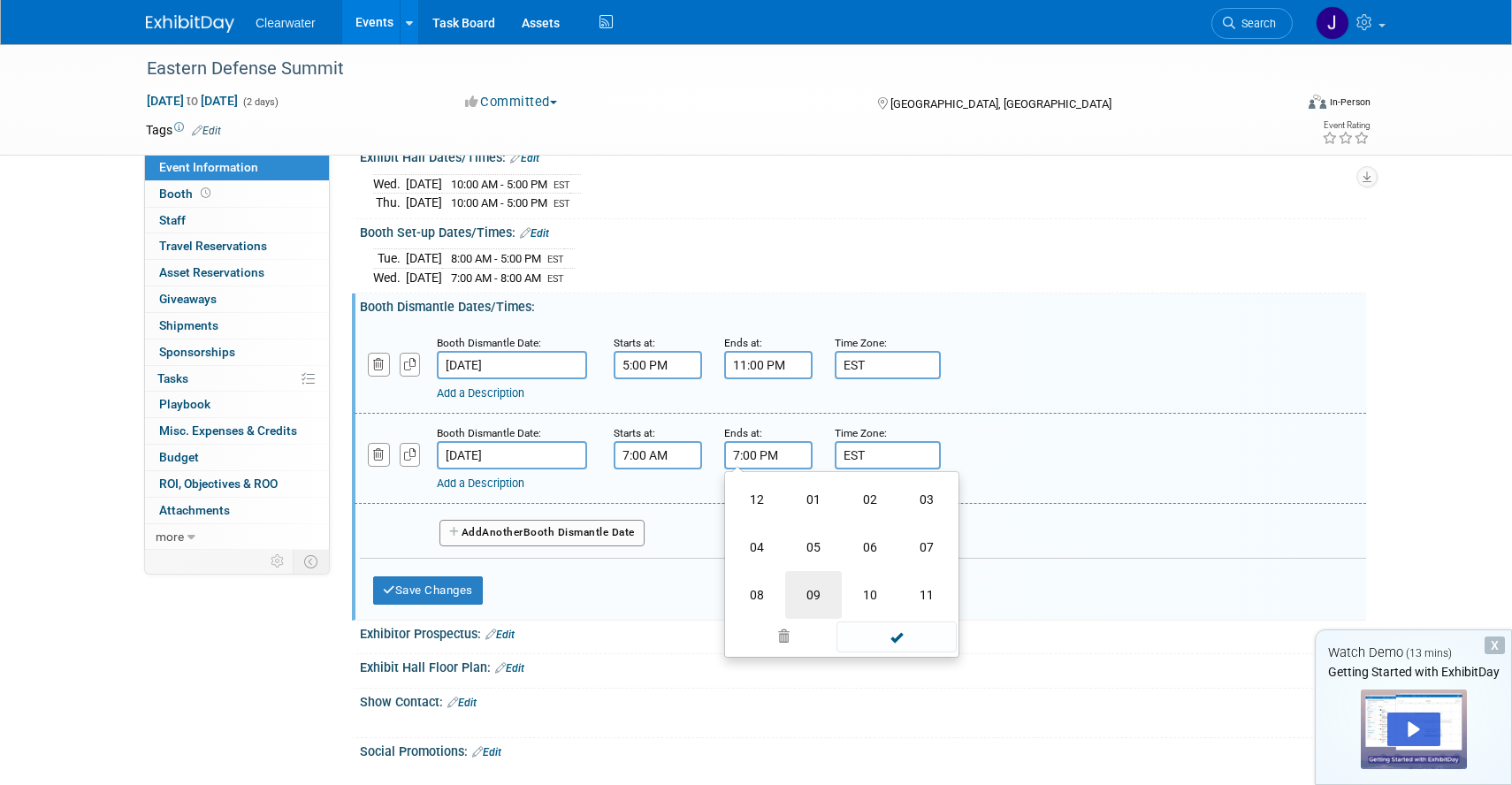
click at [810, 599] on td "09" at bounding box center [813, 595] width 57 height 48
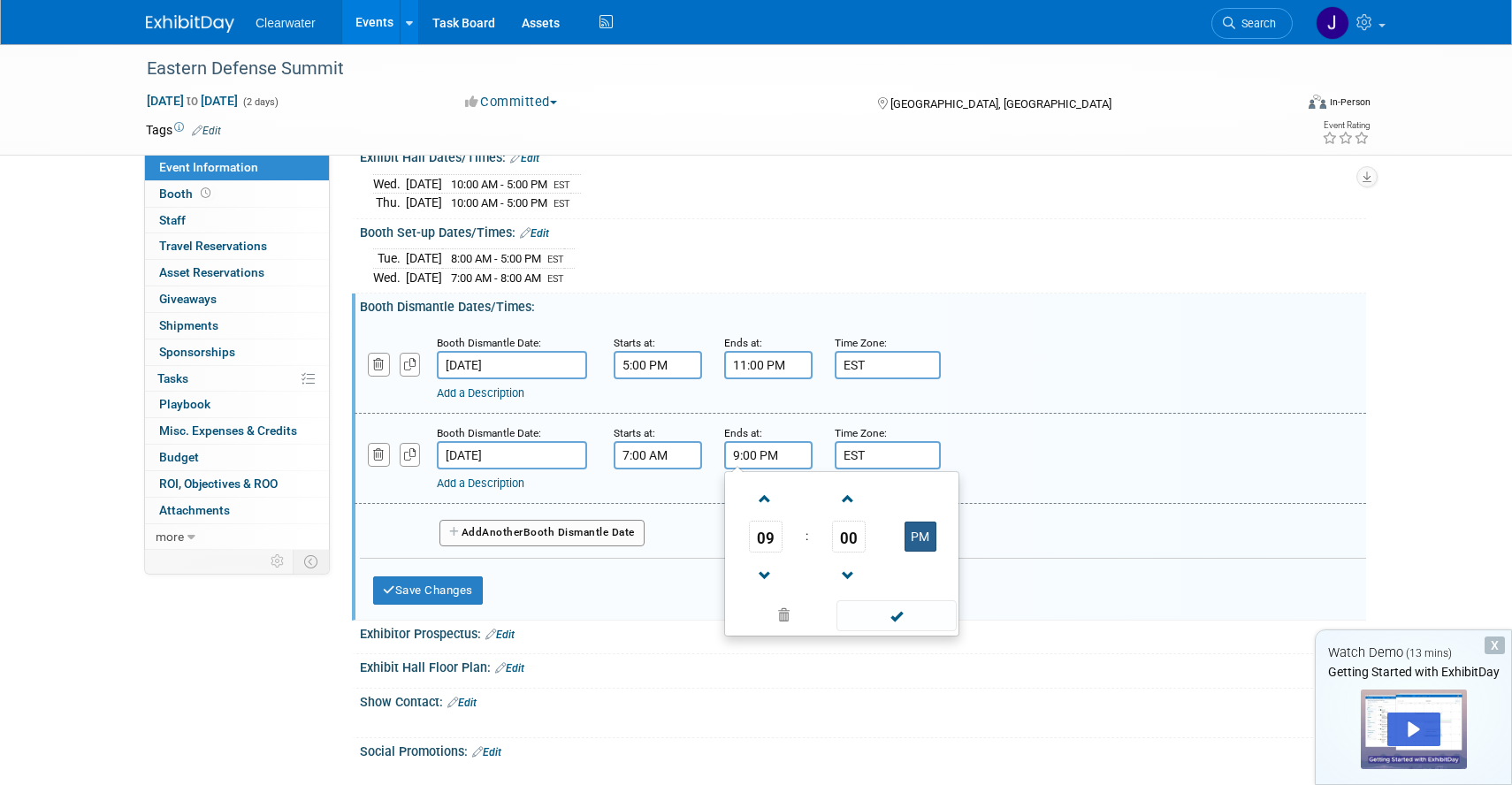
click at [913, 538] on button "PM" at bounding box center [920, 536] width 32 height 30
type input "9:00 AM"
click at [907, 612] on span at bounding box center [896, 616] width 120 height 31
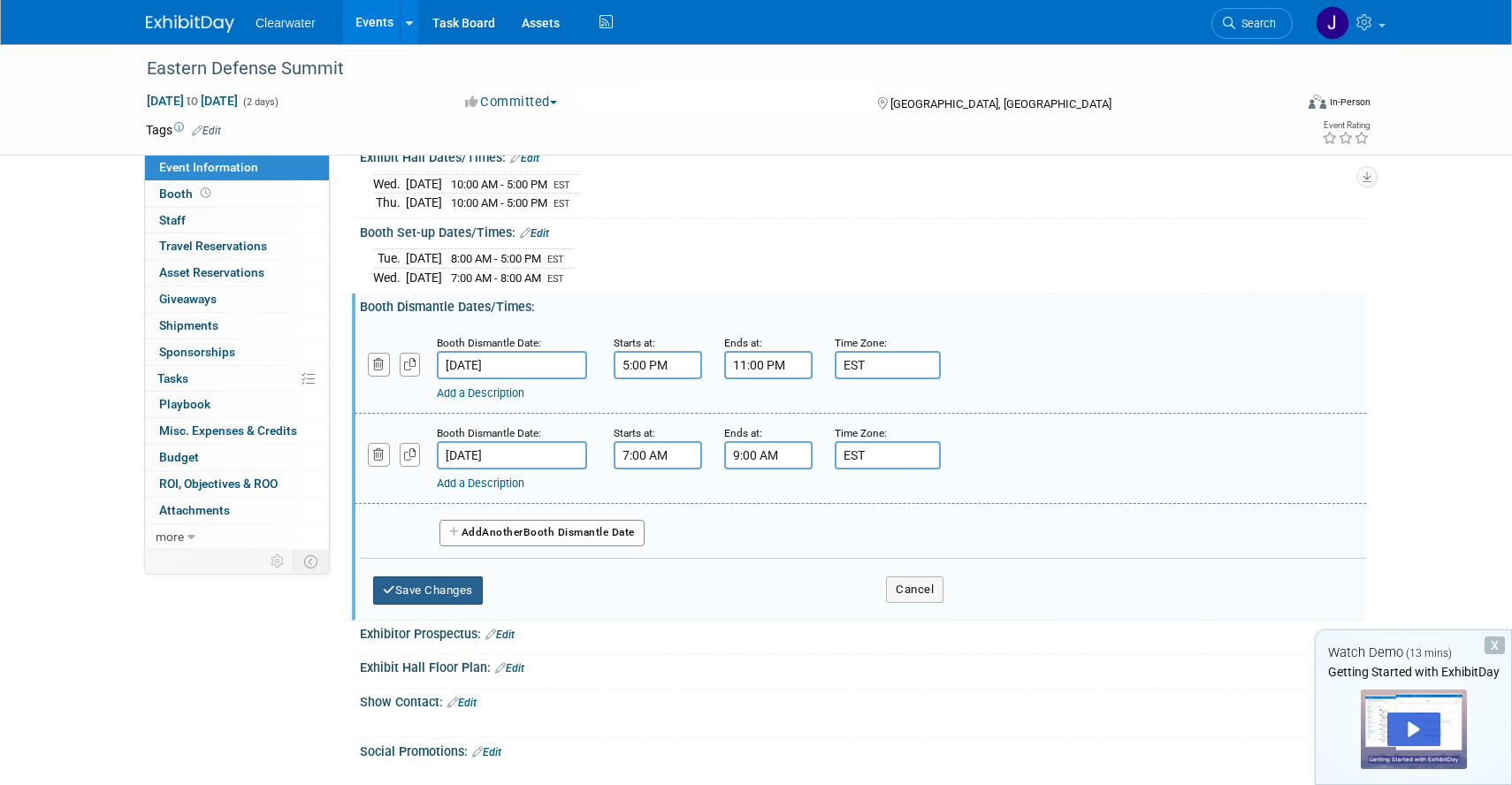
click at [473, 577] on button "Save Changes" at bounding box center [427, 591] width 109 height 29
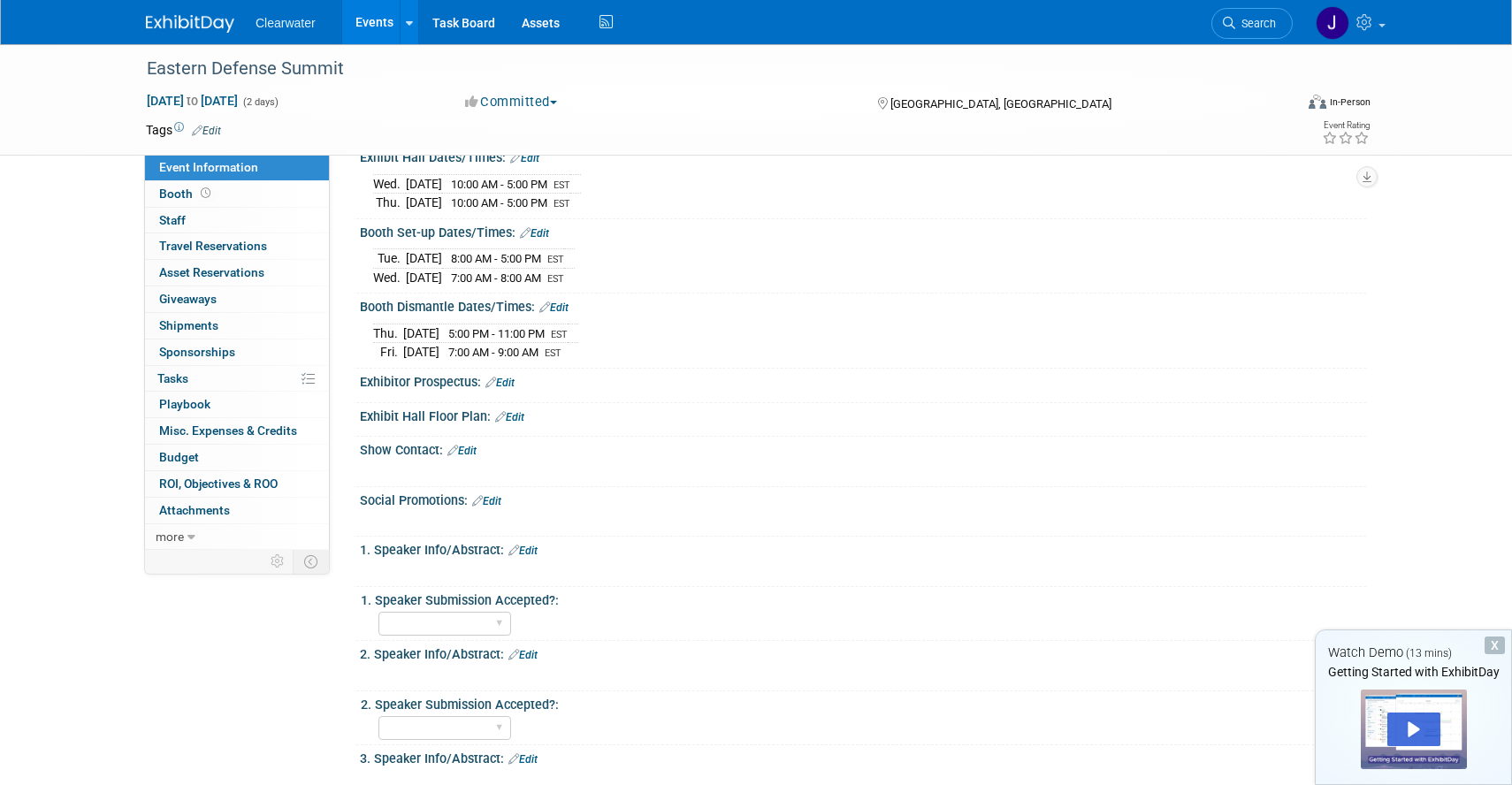
click at [475, 447] on link "Edit" at bounding box center [462, 450] width 29 height 12
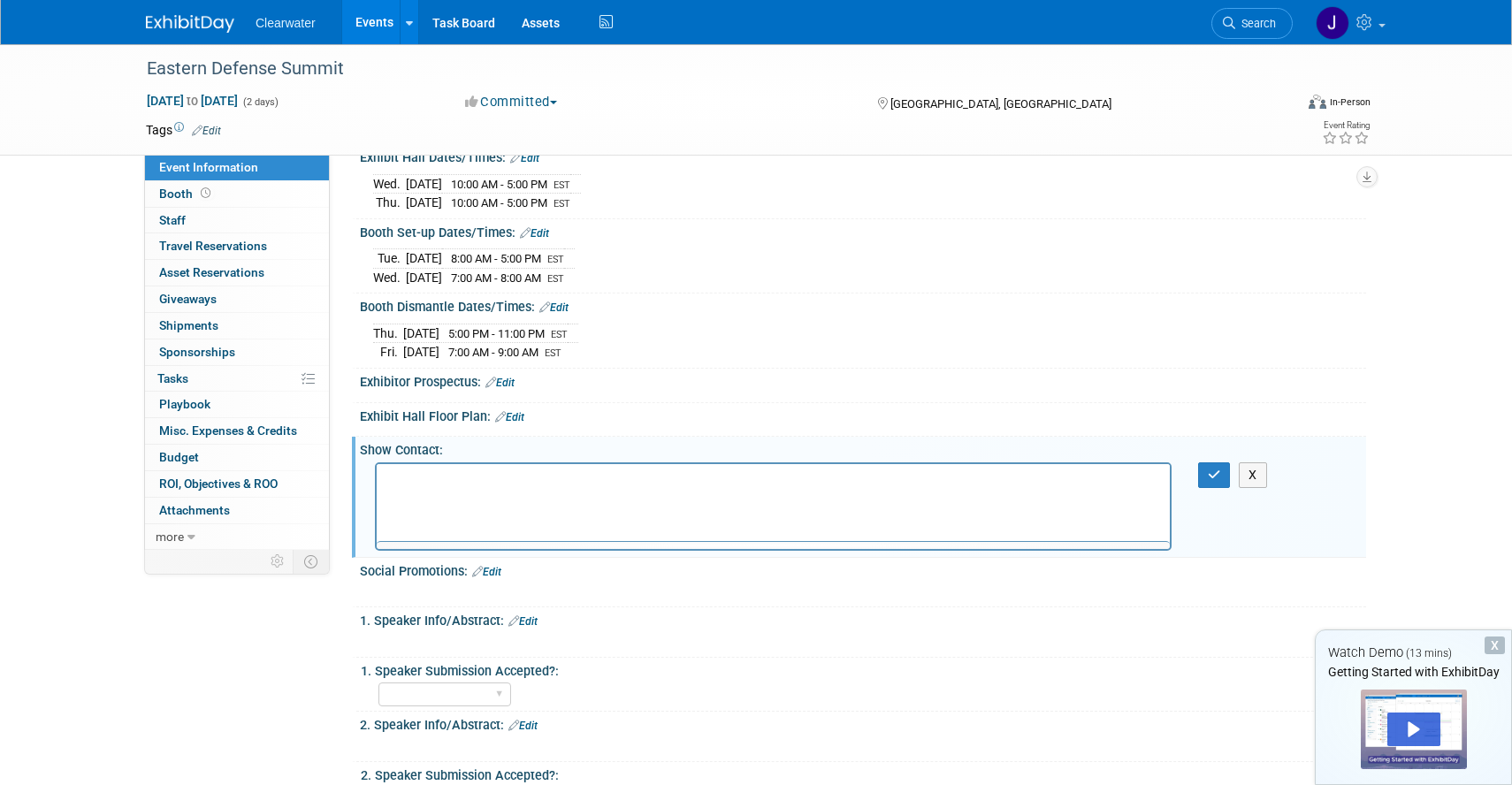
scroll to position [0, 0]
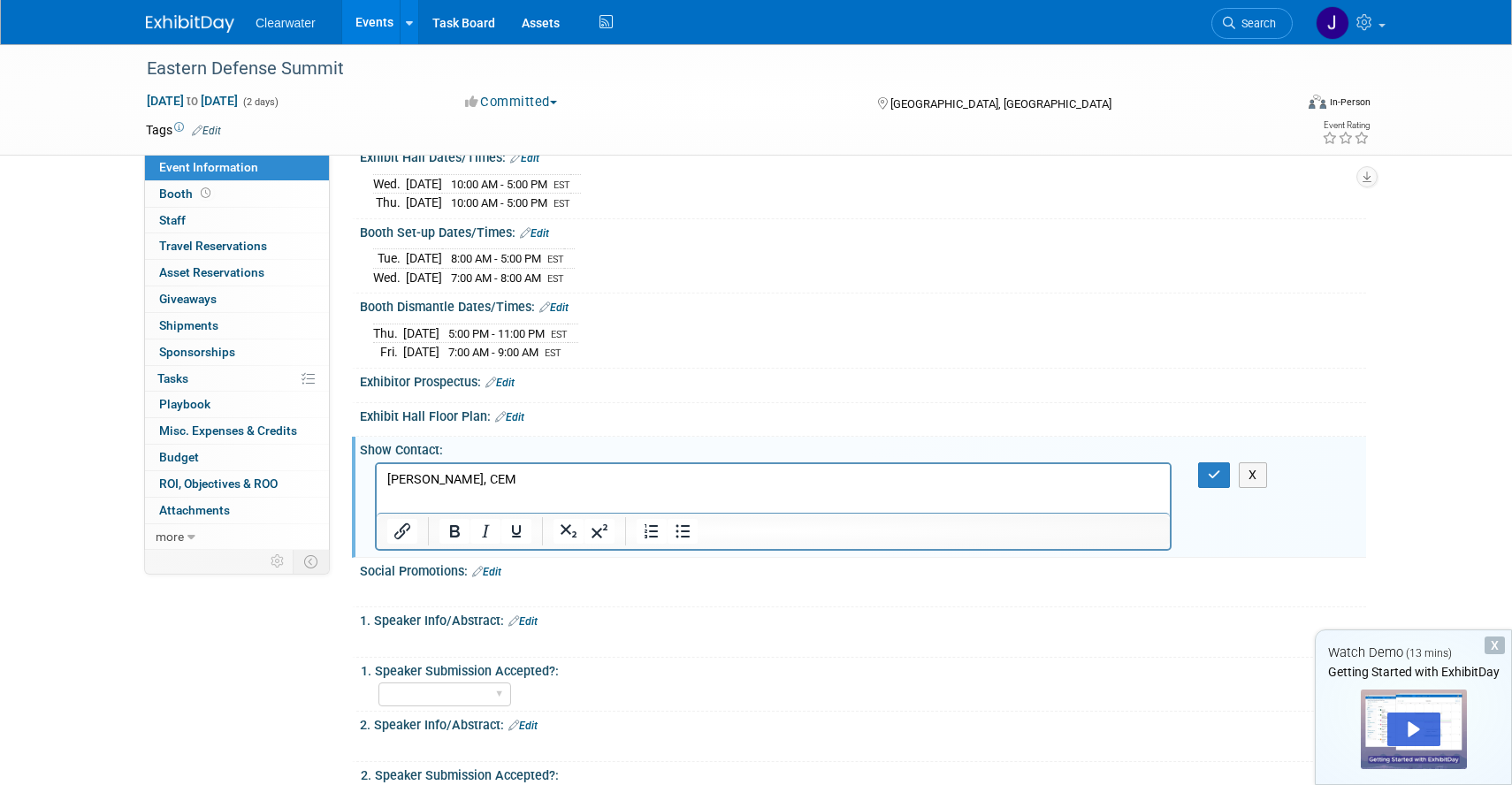
click at [519, 473] on p "Brittany Spargo, CEM" at bounding box center [773, 479] width 772 height 17
click at [464, 497] on p "571-279-0021 Brittany.Spargo@spargoinc.com" at bounding box center [773, 496] width 772 height 17
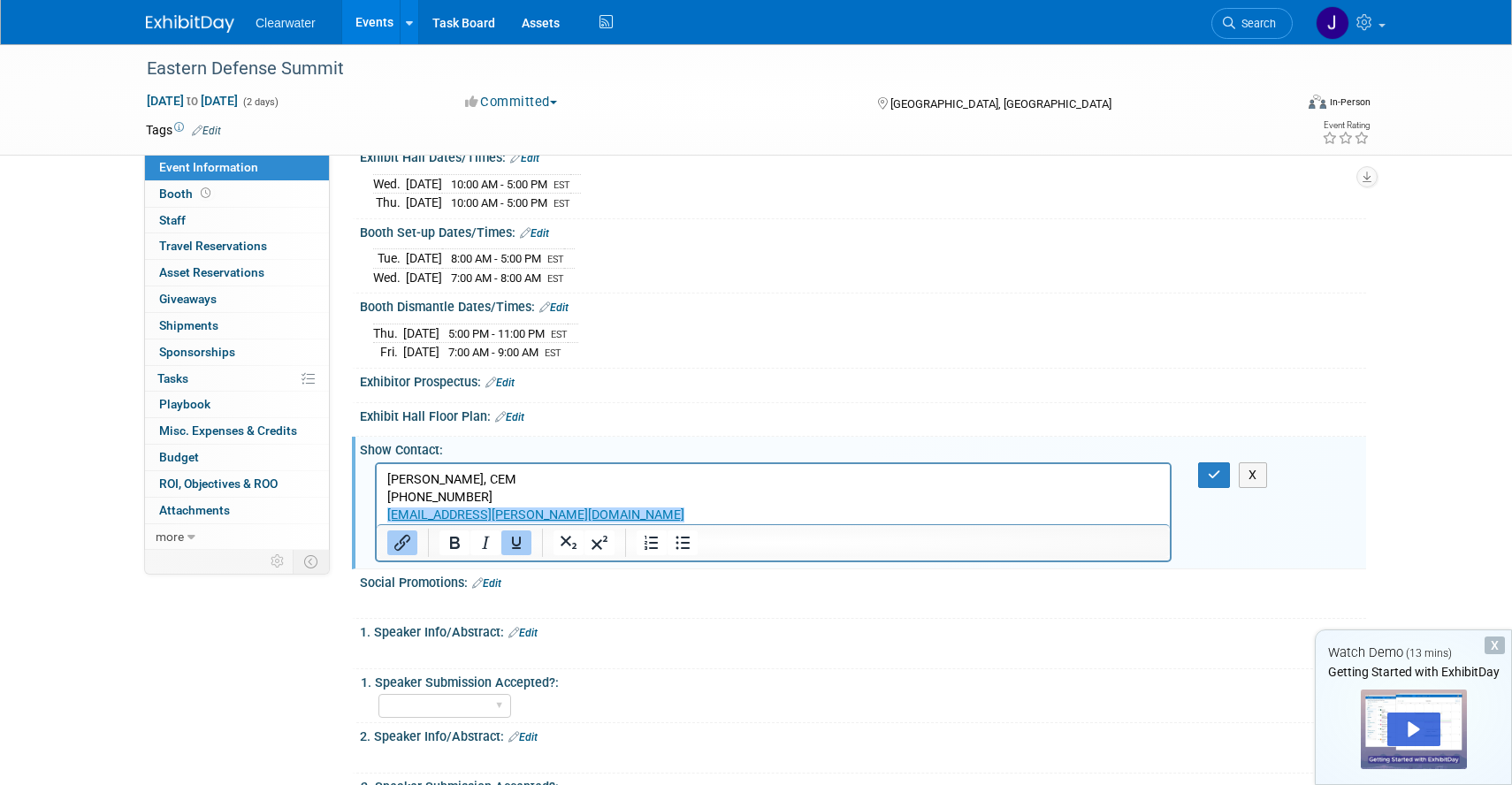
click at [706, 652] on div at bounding box center [772, 654] width 796 height 17
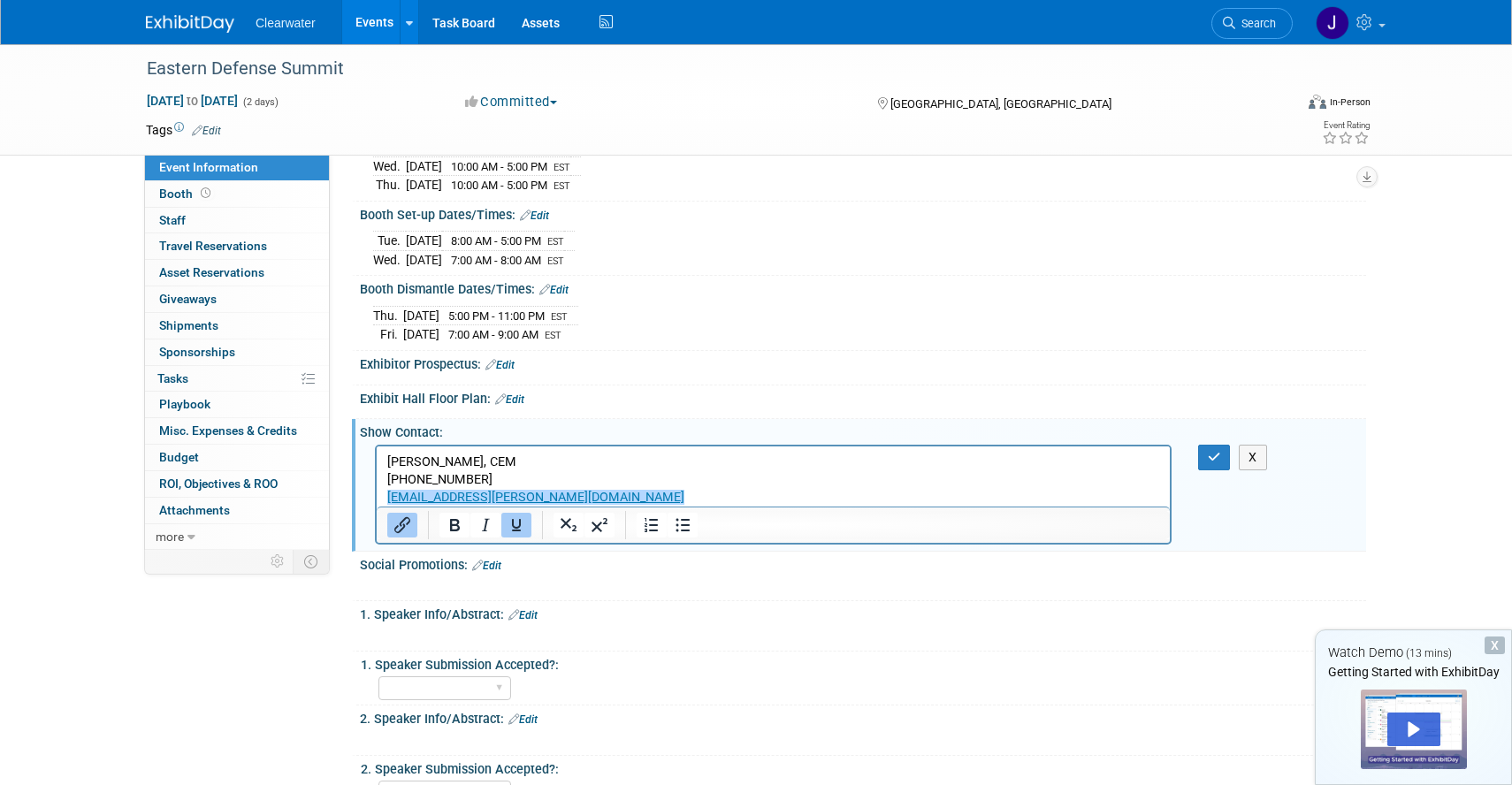
scroll to position [566, 0]
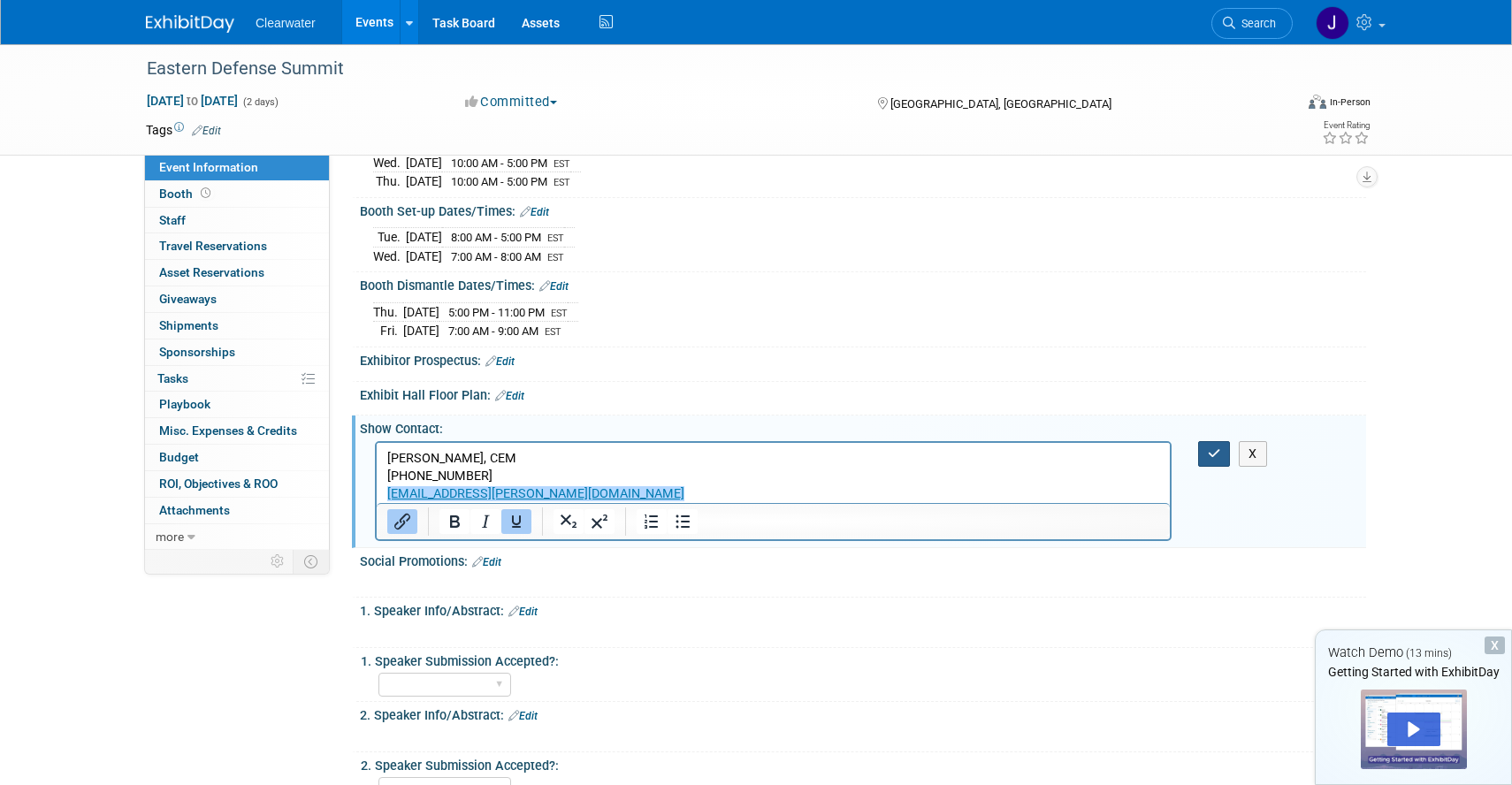
click at [1212, 450] on icon "button" at bounding box center [1214, 453] width 13 height 12
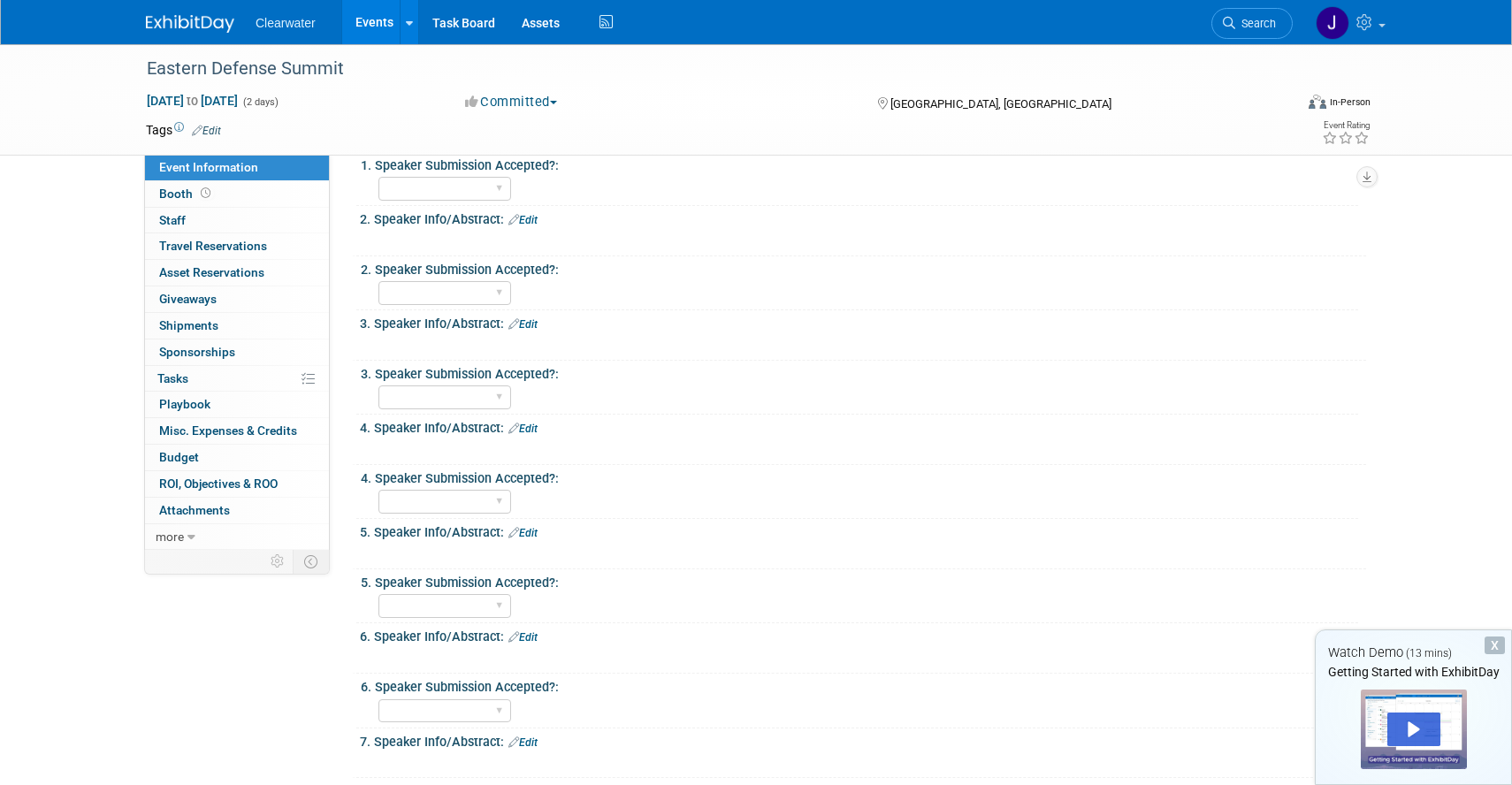
scroll to position [1119, 0]
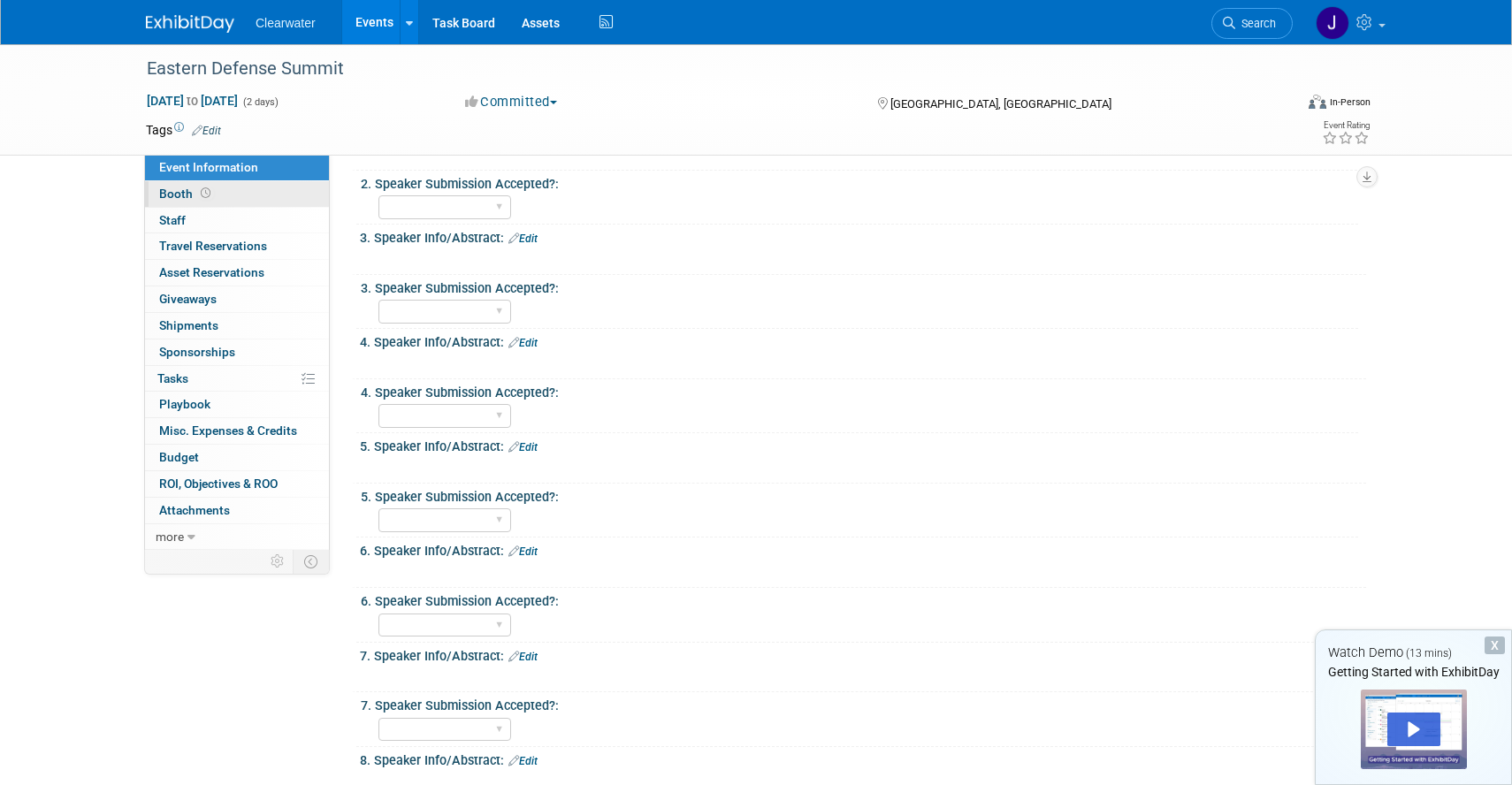
click at [172, 187] on link "Booth" at bounding box center [237, 194] width 184 height 26
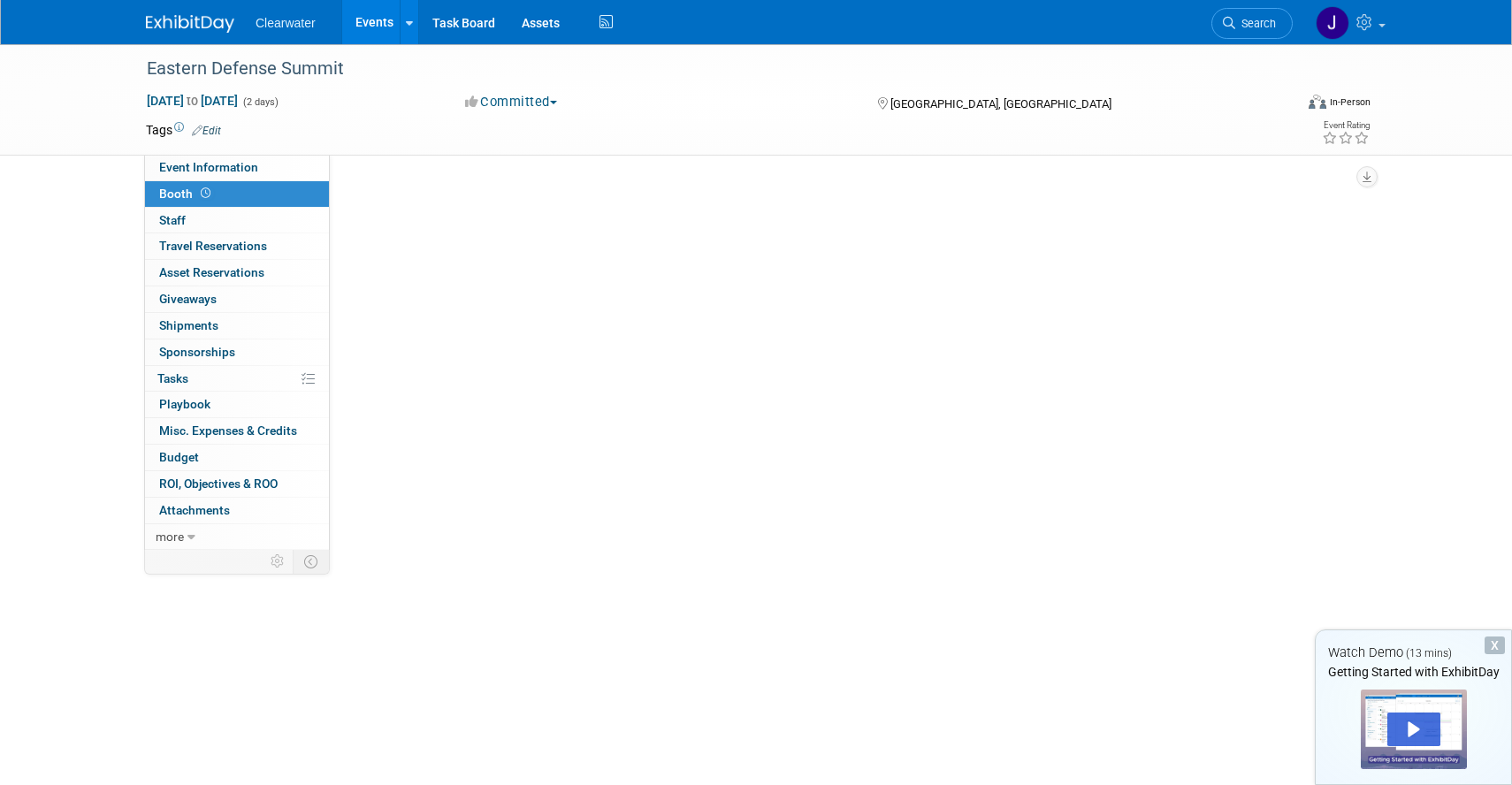
scroll to position [0, 0]
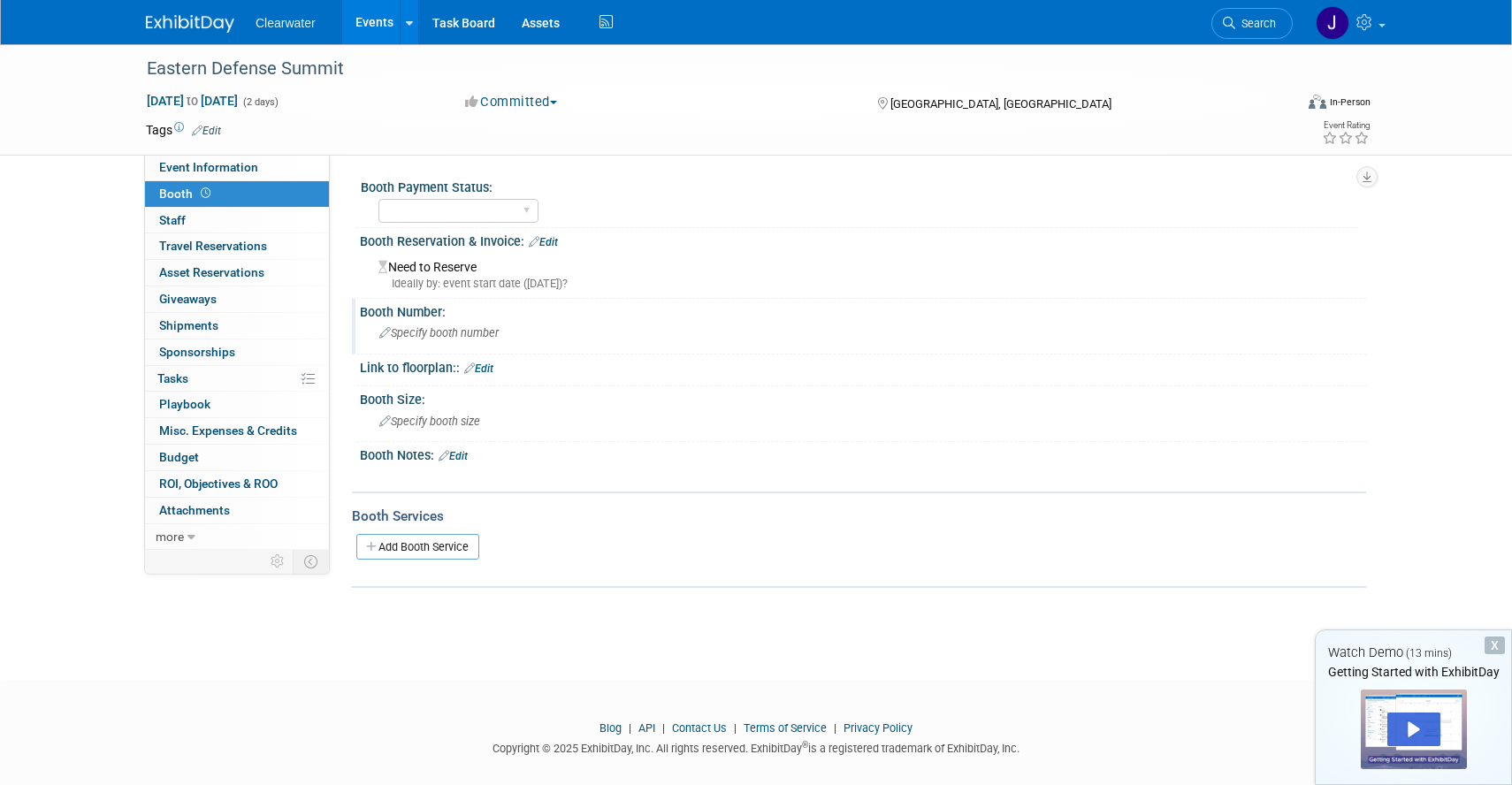
click at [424, 336] on span "Specify booth number" at bounding box center [439, 333] width 120 height 13
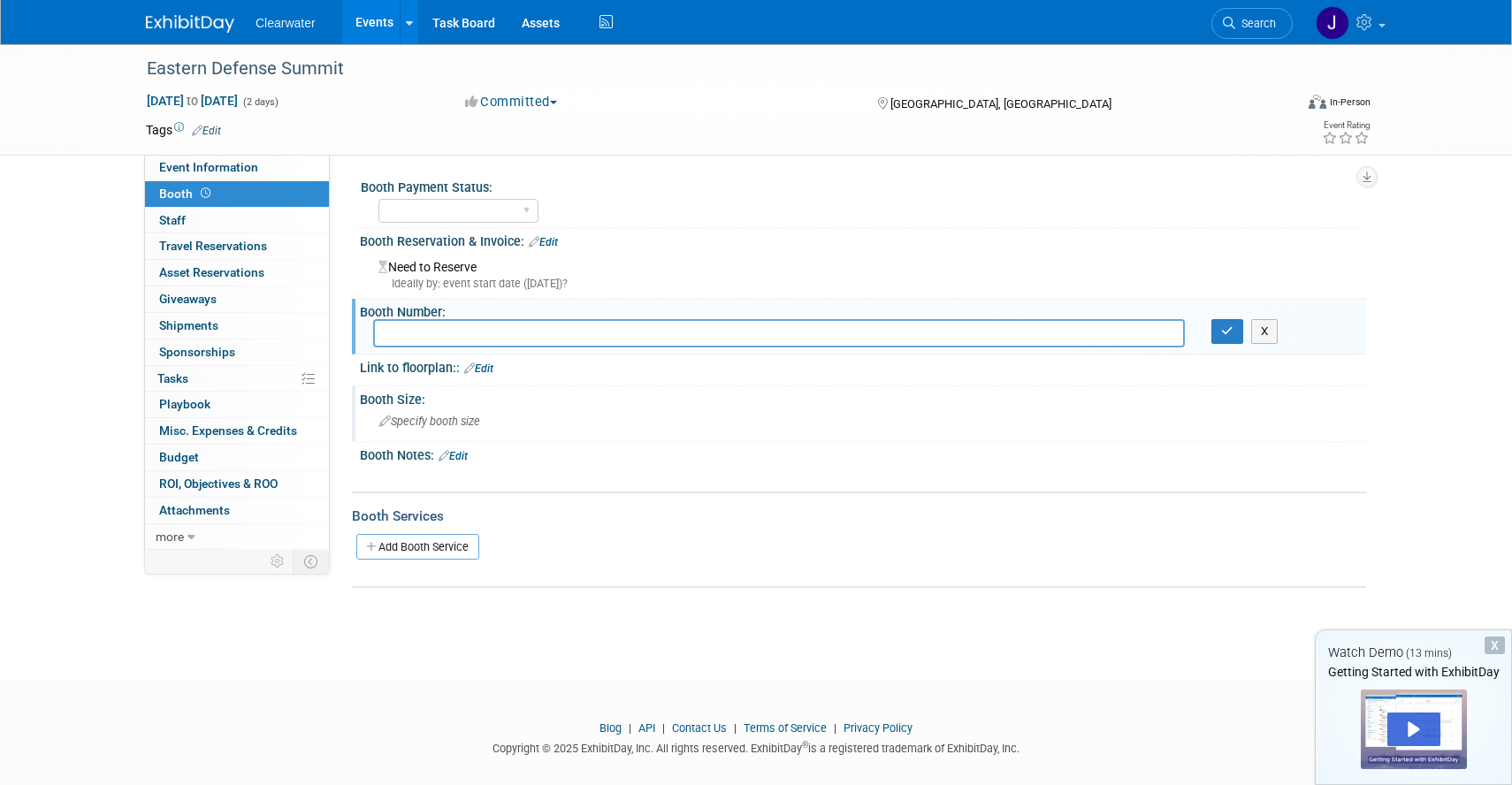
click at [410, 403] on div "Booth Size:" at bounding box center [863, 397] width 1006 height 22
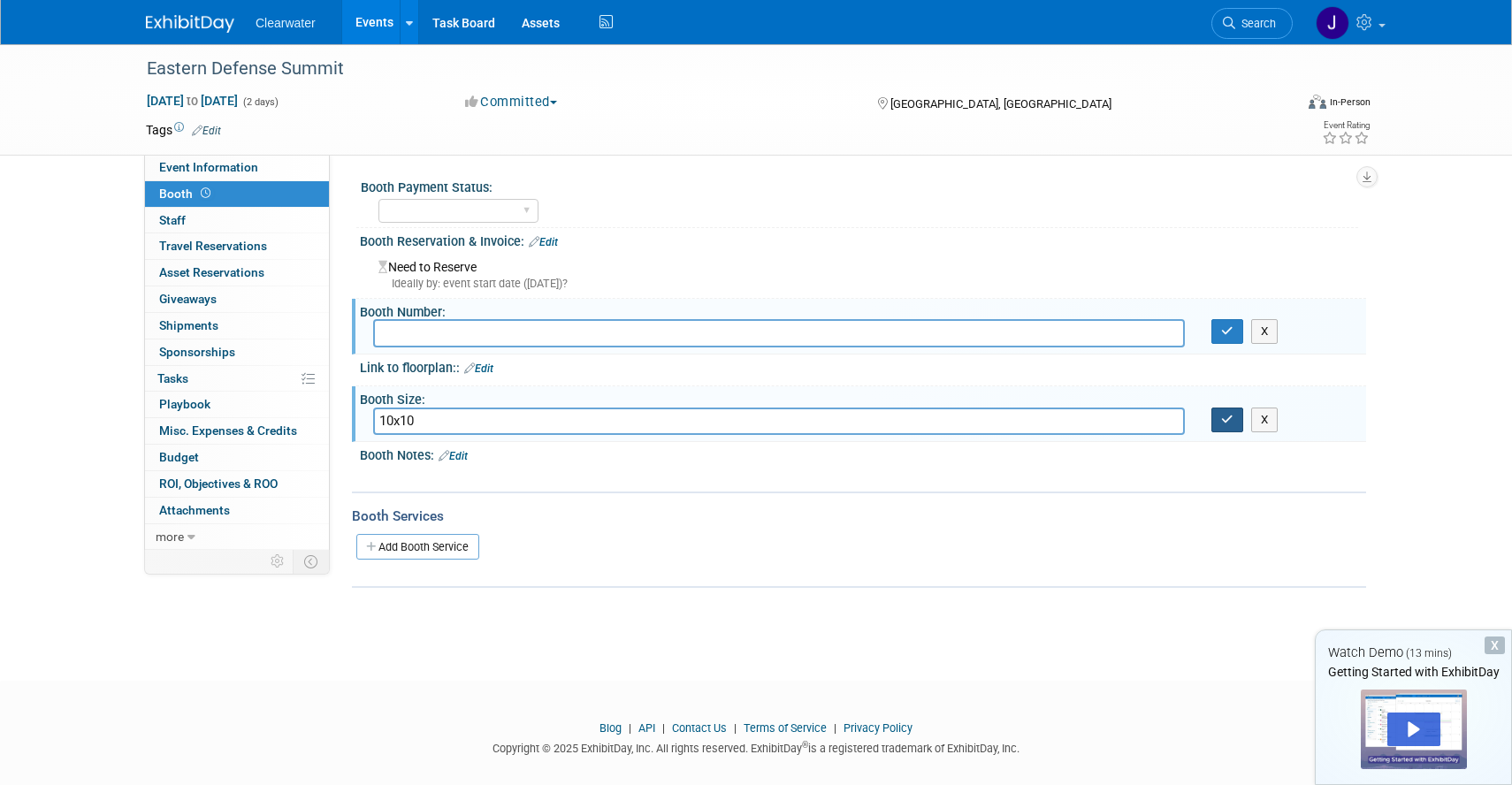
type input "10x10"
click at [1232, 422] on icon "button" at bounding box center [1226, 420] width 12 height 12
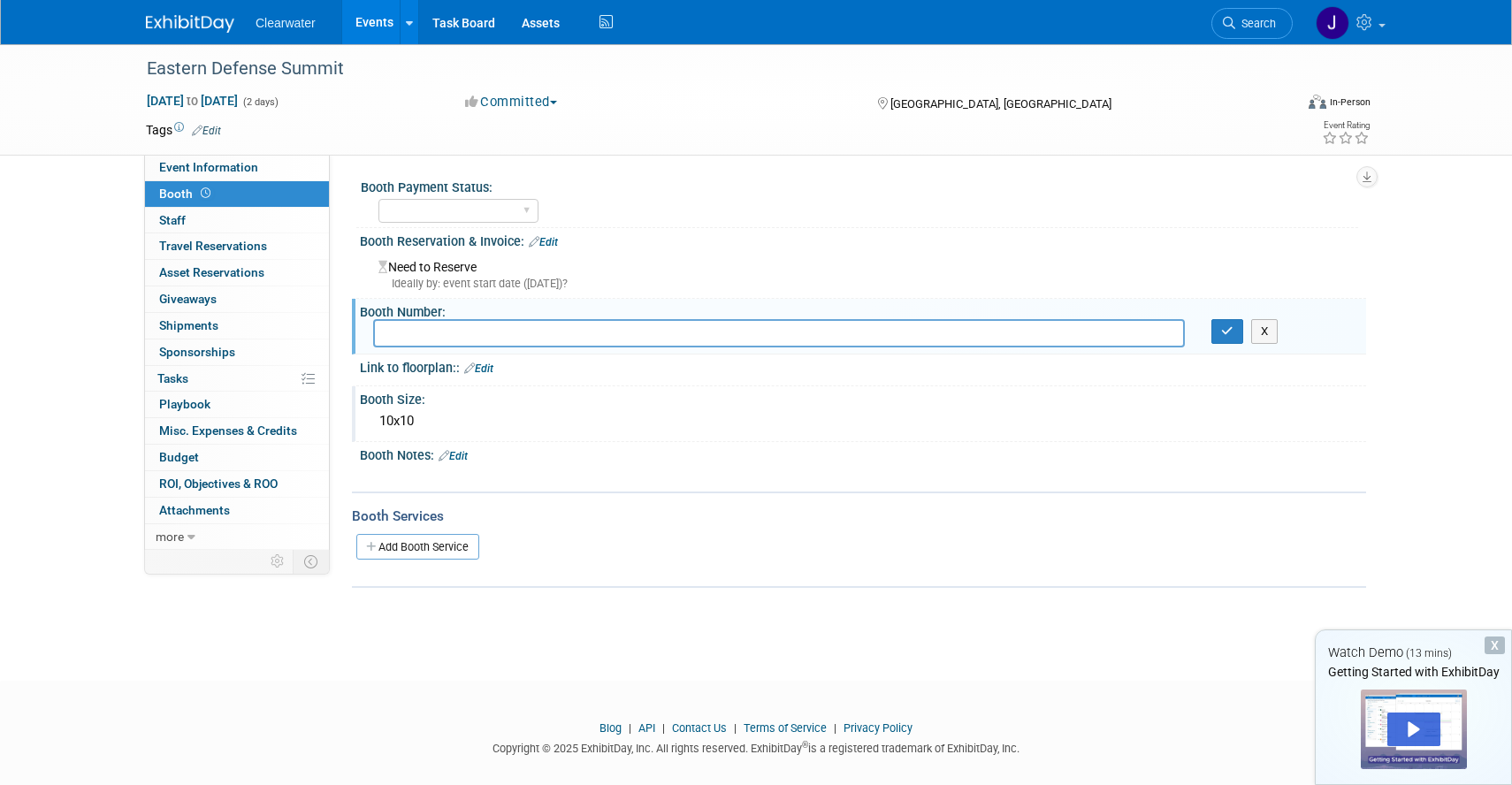
click at [465, 453] on link "Edit" at bounding box center [453, 456] width 29 height 12
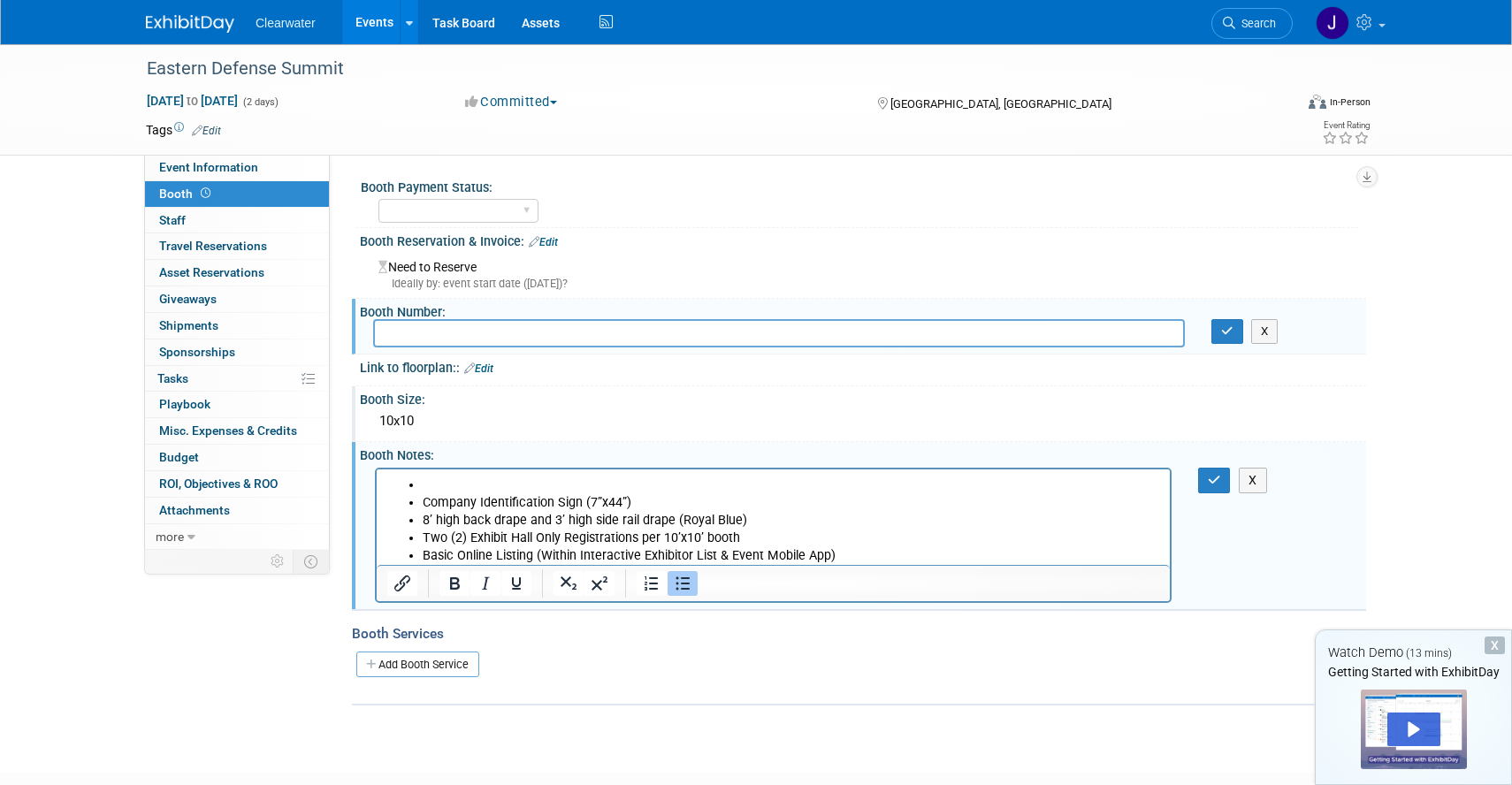
click at [430, 489] on li "Rich Text Area. Press ALT-0 for help." at bounding box center [791, 484] width 738 height 17
click at [854, 554] on li "Basic Online Listing (Within Interactive Exhibitor List & Event Mobile App)" at bounding box center [791, 555] width 738 height 17
click at [607, 655] on div "Add Booth Service" at bounding box center [859, 664] width 1014 height 27
click at [1208, 477] on icon "button" at bounding box center [1214, 480] width 13 height 12
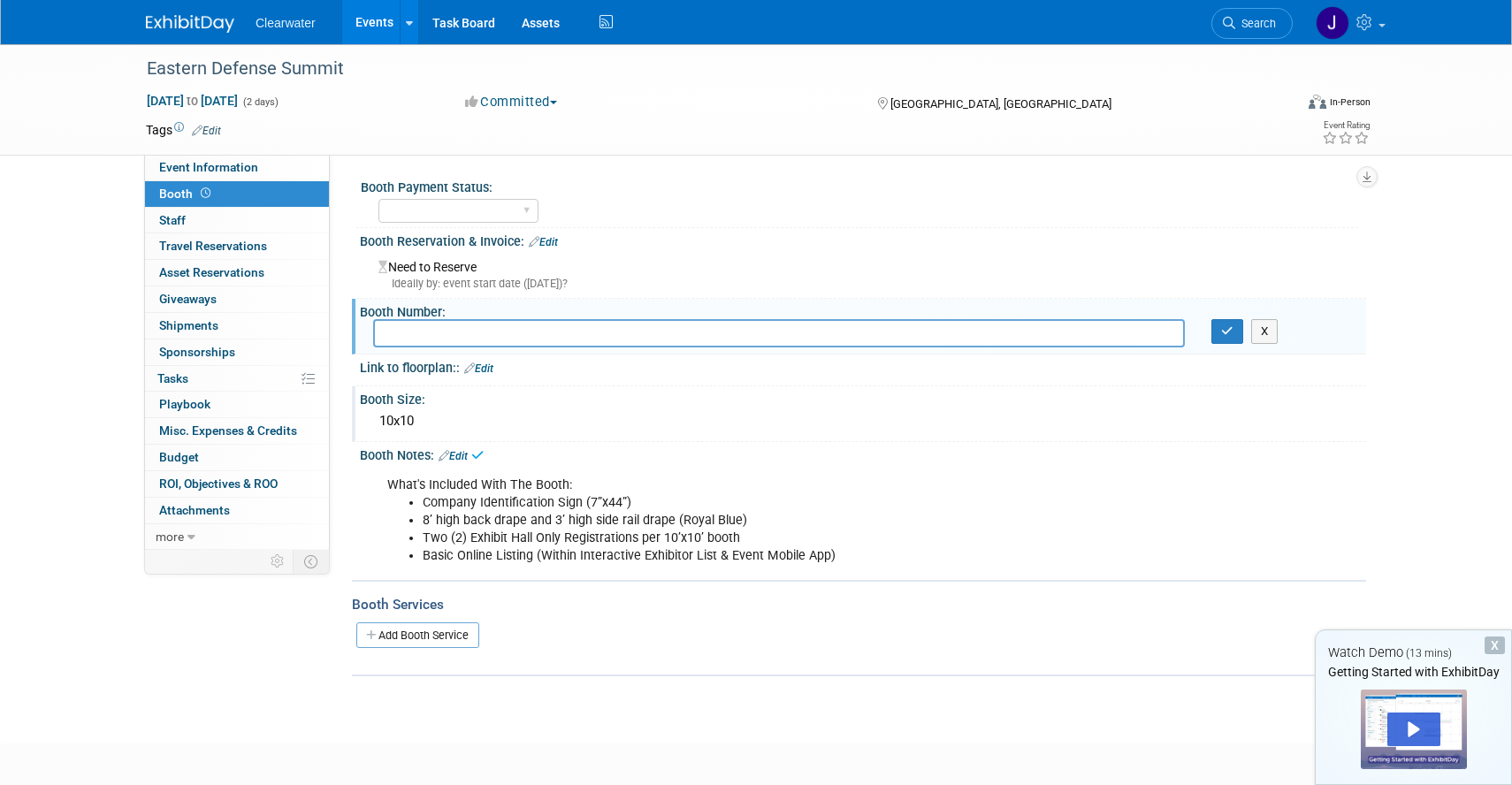
scroll to position [82, 0]
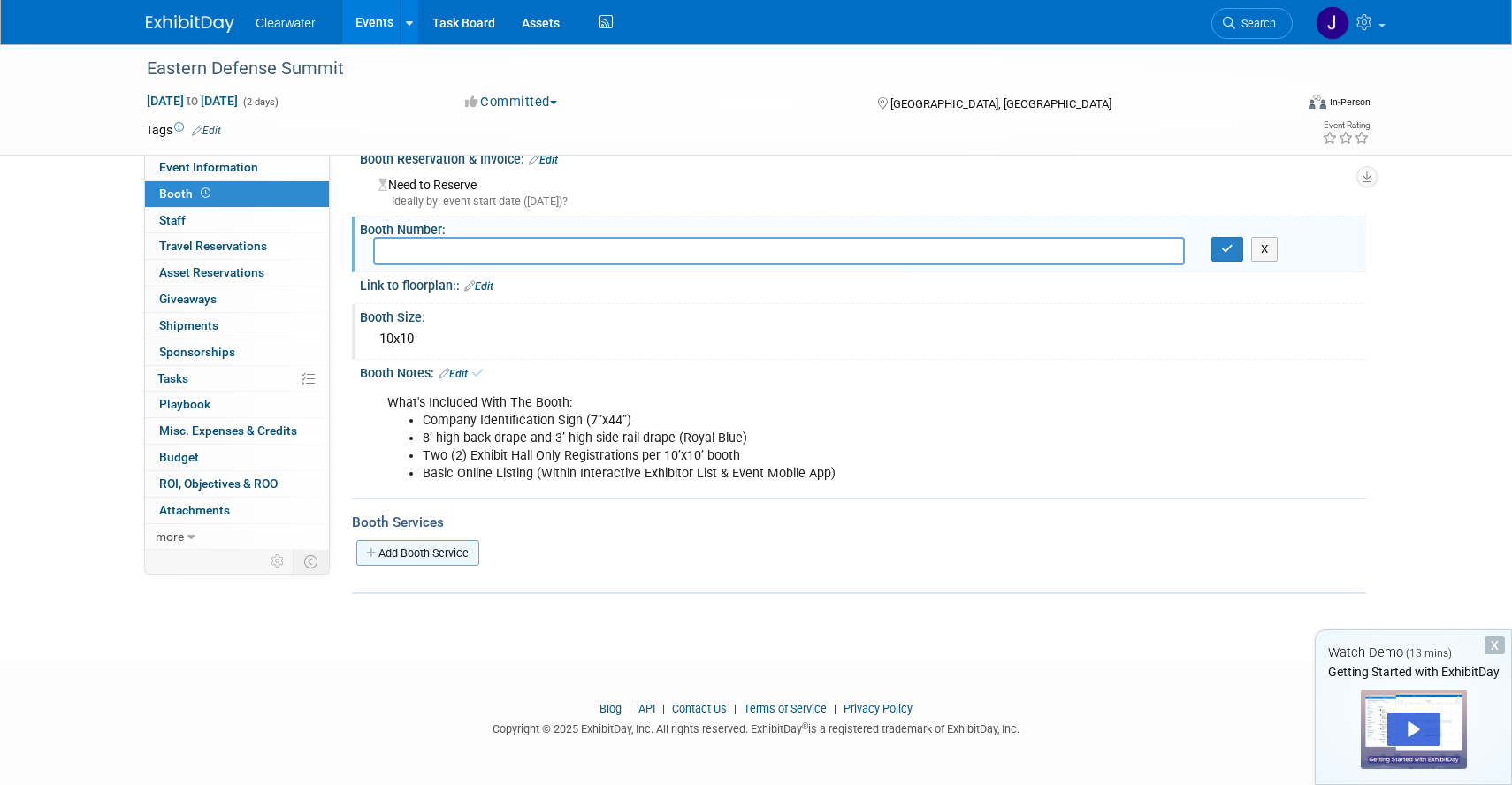
click at [434, 547] on link "Add Booth Service" at bounding box center [418, 553] width 123 height 26
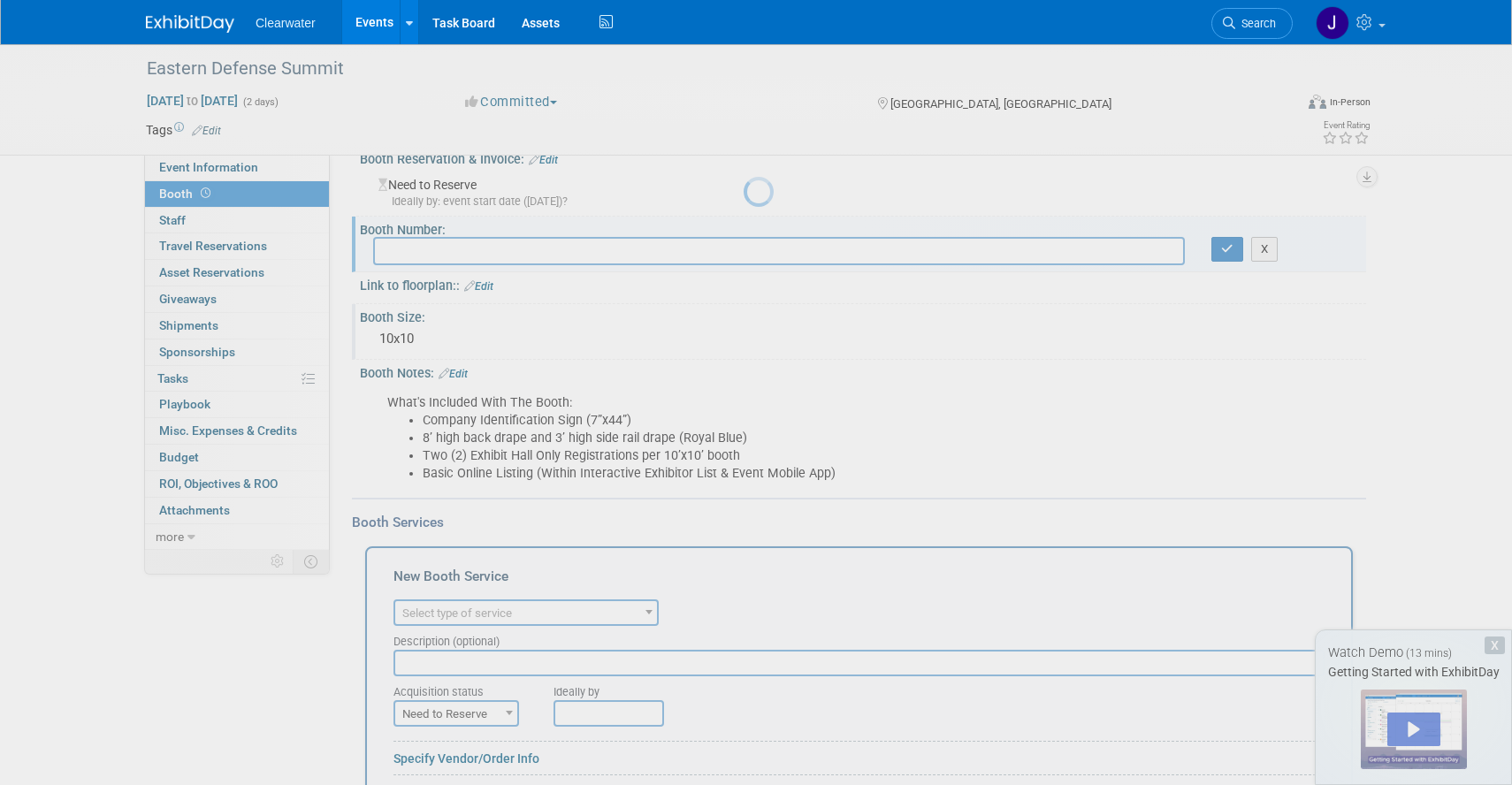
scroll to position [0, 0]
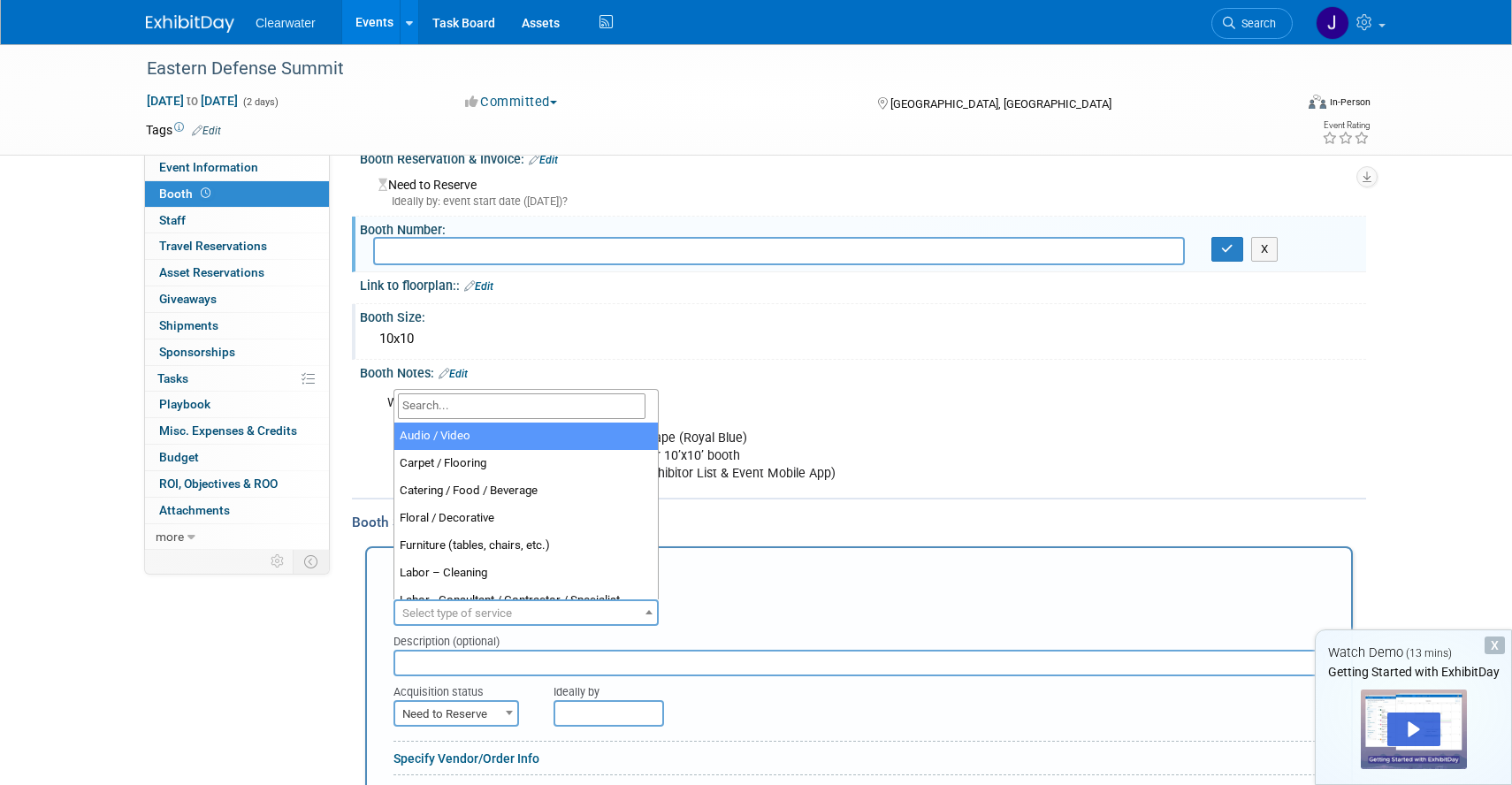
click at [469, 609] on span "Select type of service" at bounding box center [457, 613] width 109 height 13
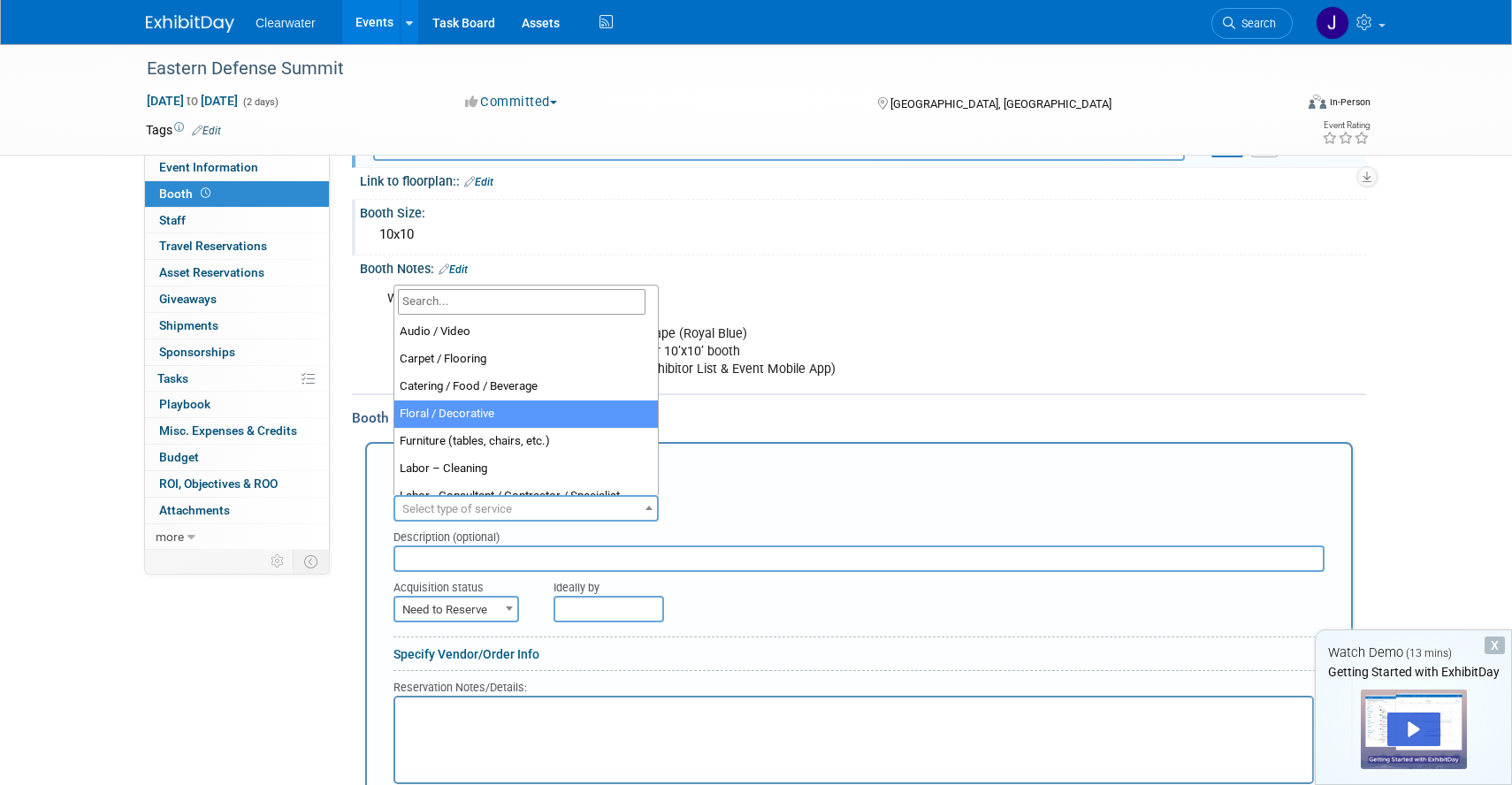
scroll to position [245, 0]
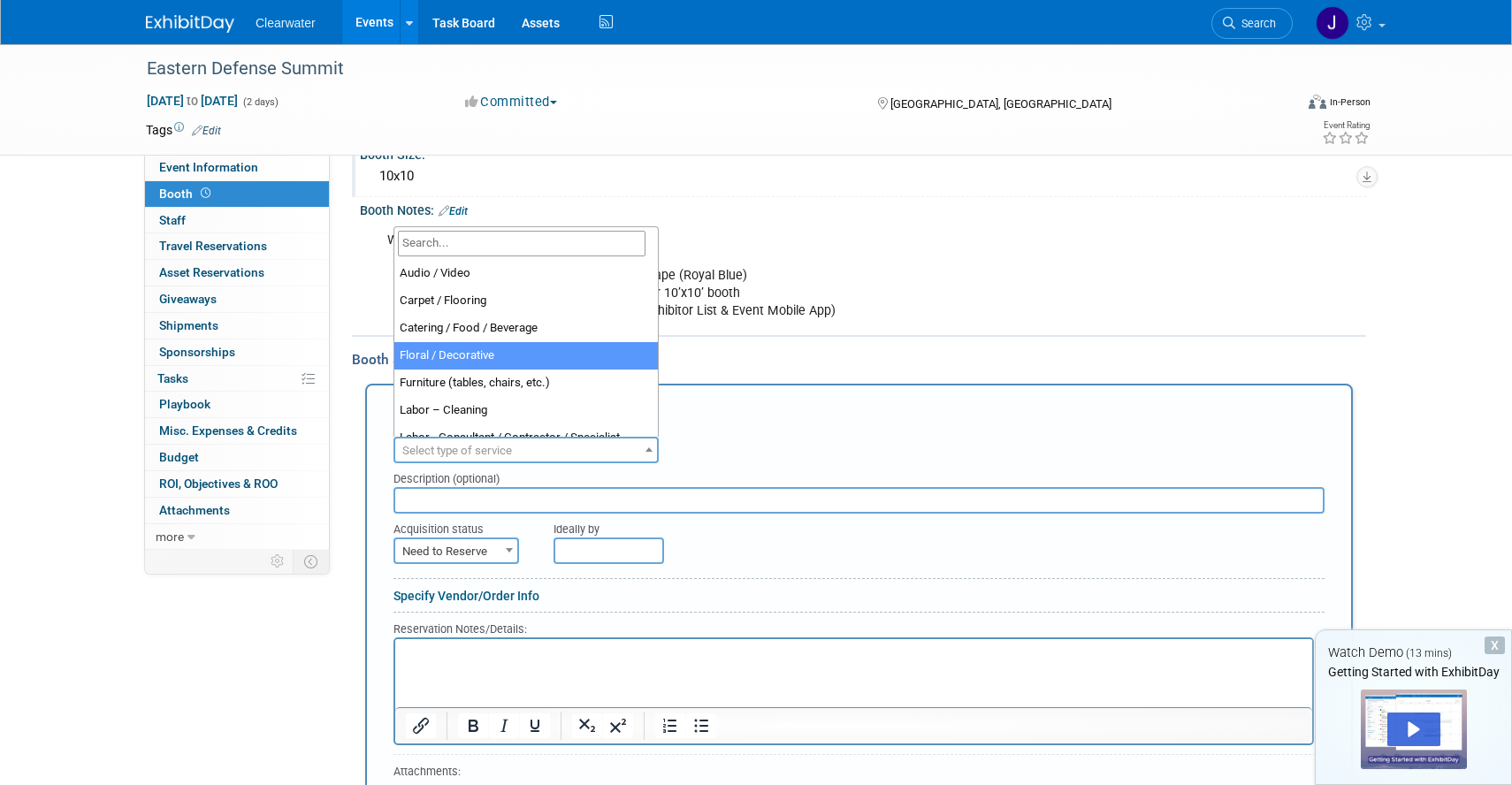
click at [562, 492] on input "text" at bounding box center [859, 500] width 931 height 27
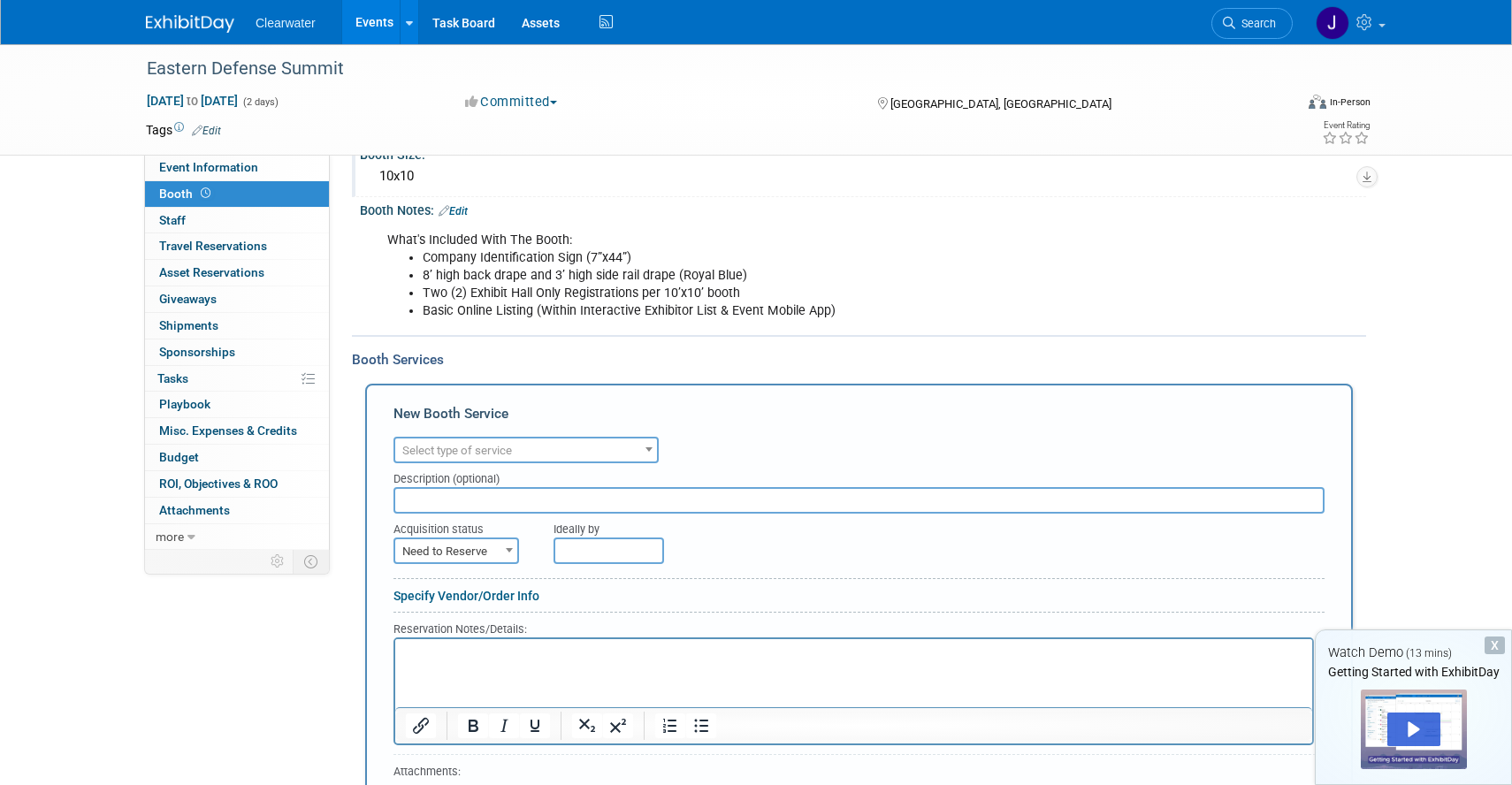
click at [555, 452] on span "Select type of service" at bounding box center [525, 451] width 262 height 25
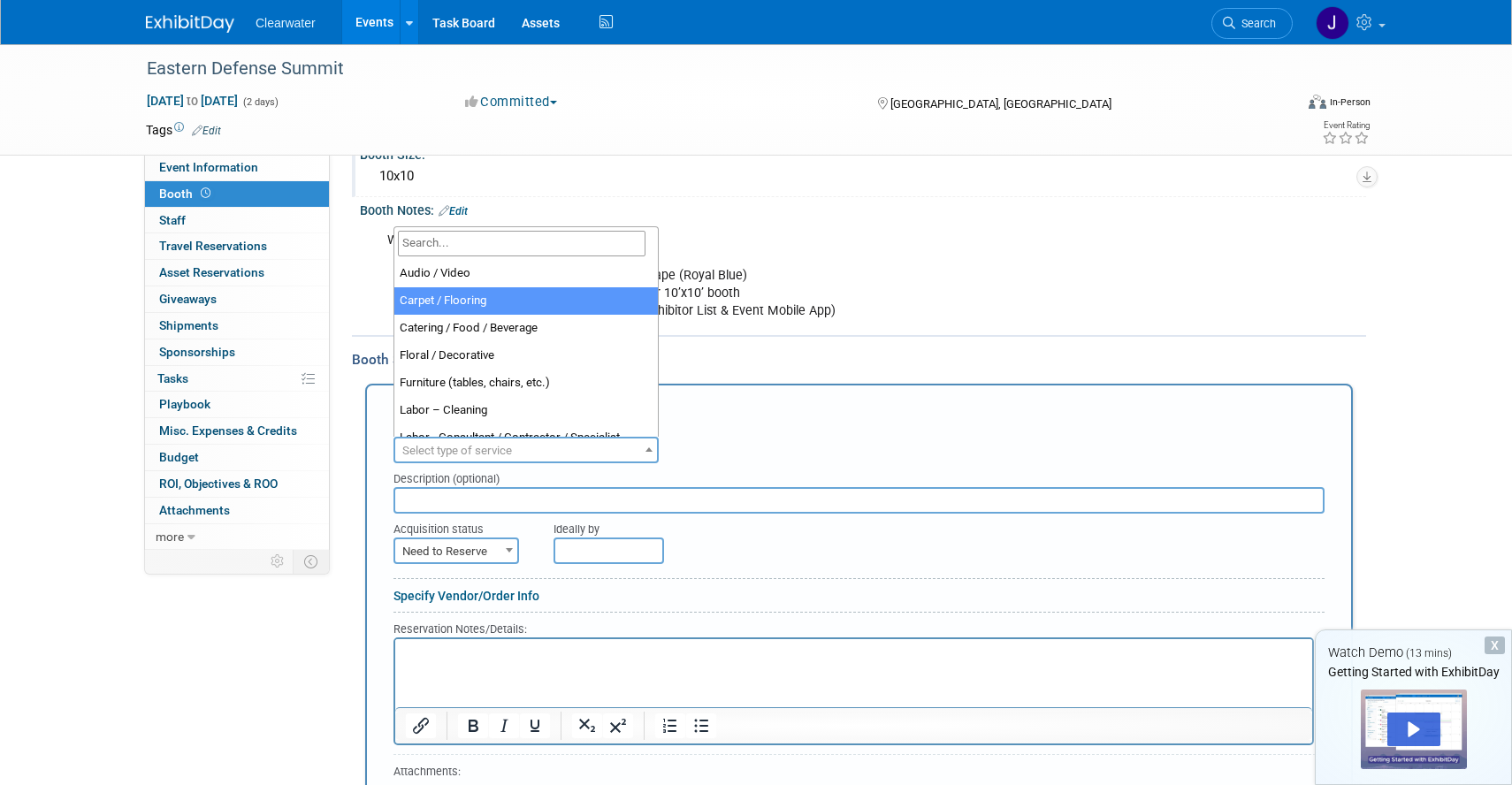
select select "4"
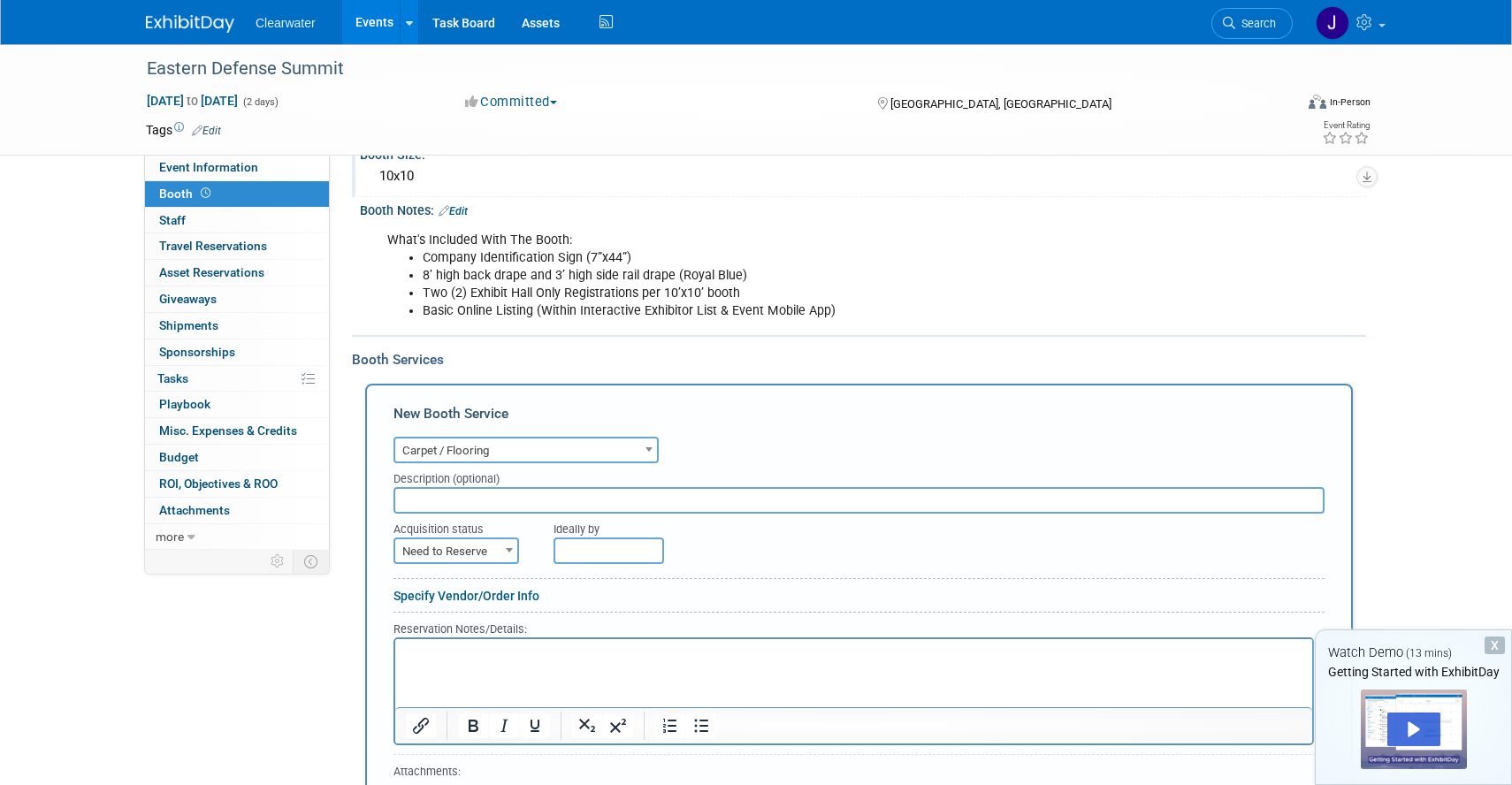
click at [520, 487] on input "text" at bounding box center [859, 500] width 931 height 27
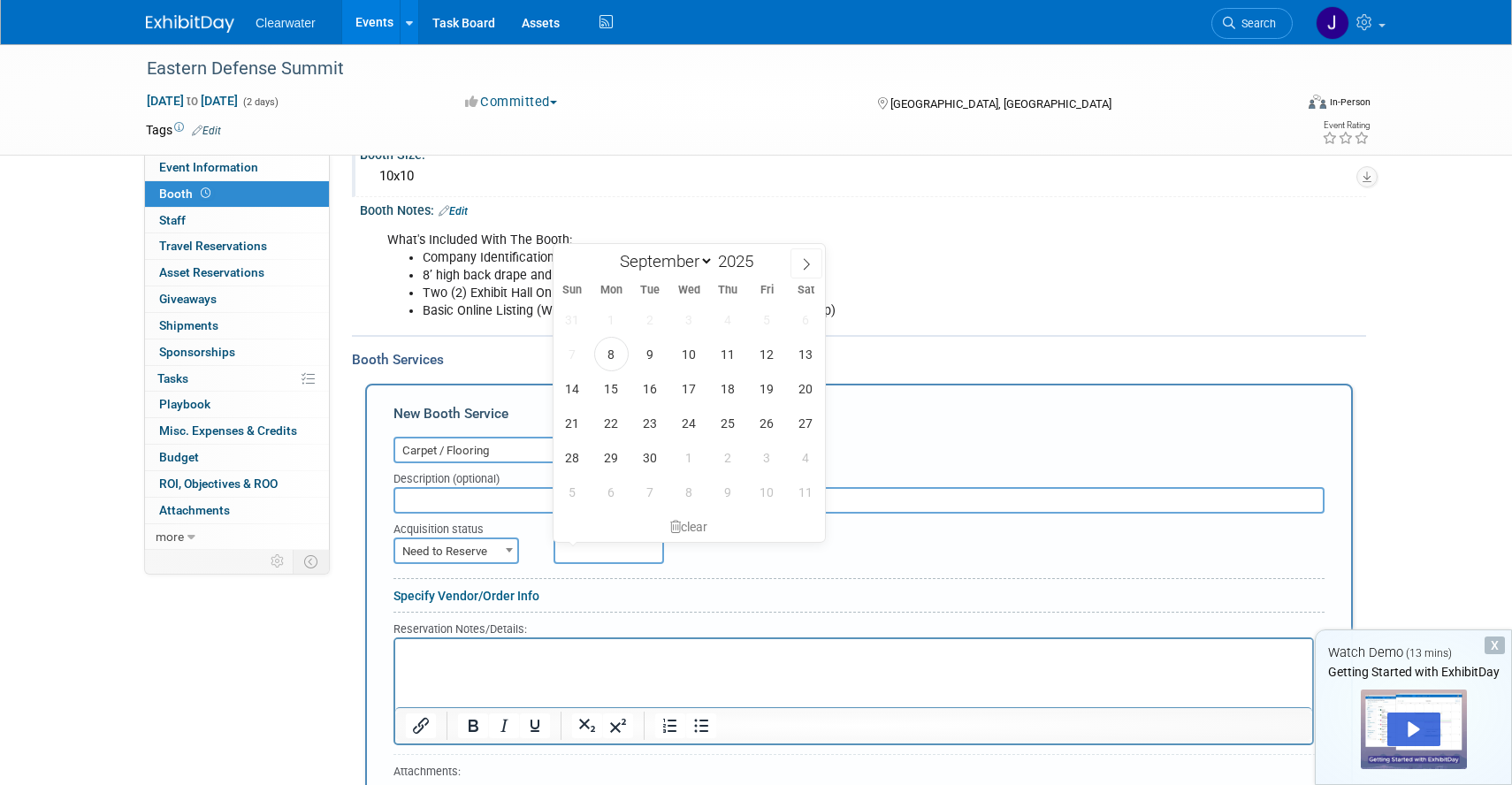
click at [608, 554] on input "text" at bounding box center [608, 551] width 110 height 27
click at [634, 663] on html at bounding box center [853, 651] width 917 height 24
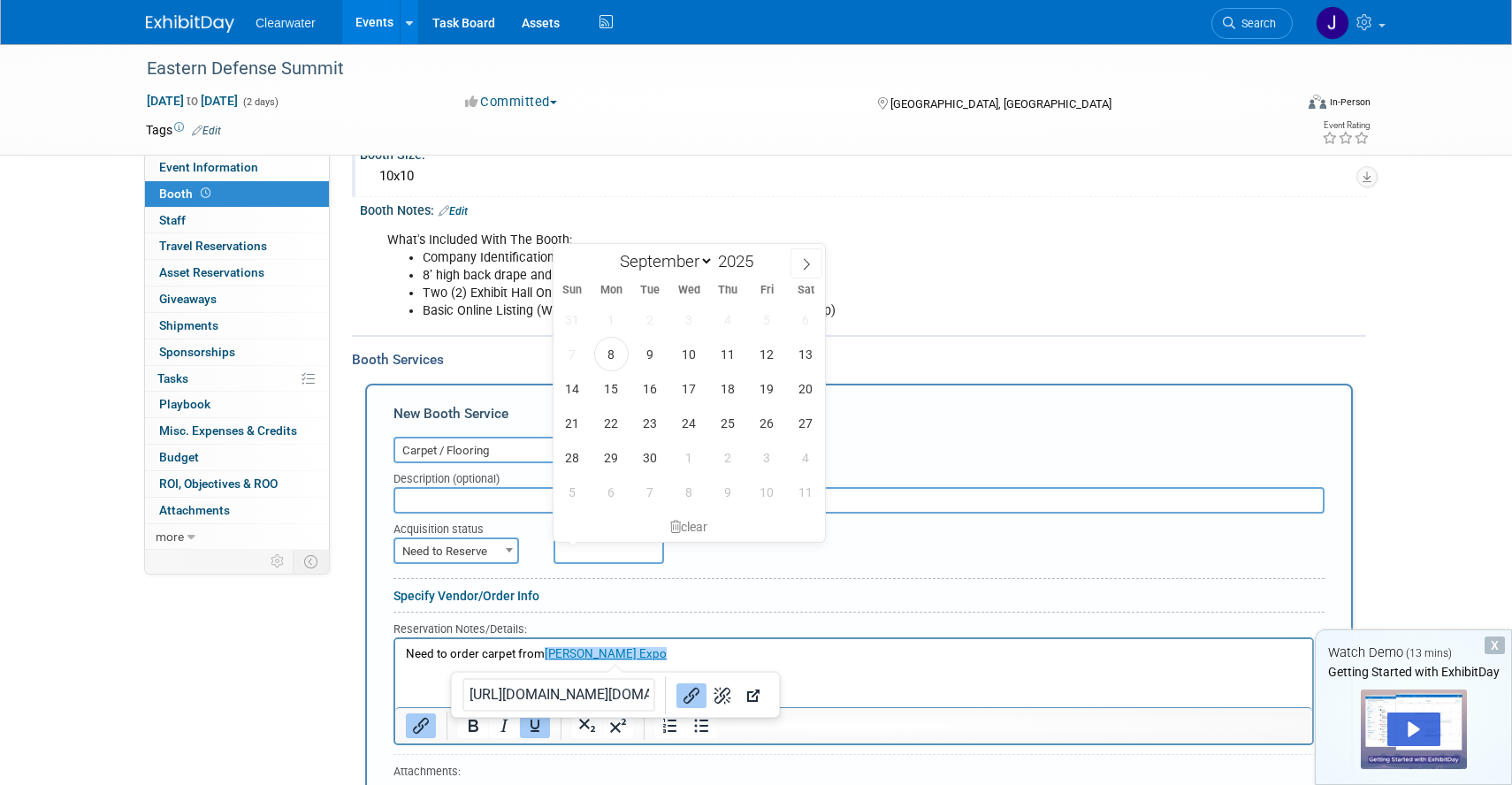
click at [701, 657] on p "Need to order carpet from Audie Expo﻿" at bounding box center [855, 656] width 897 height 17
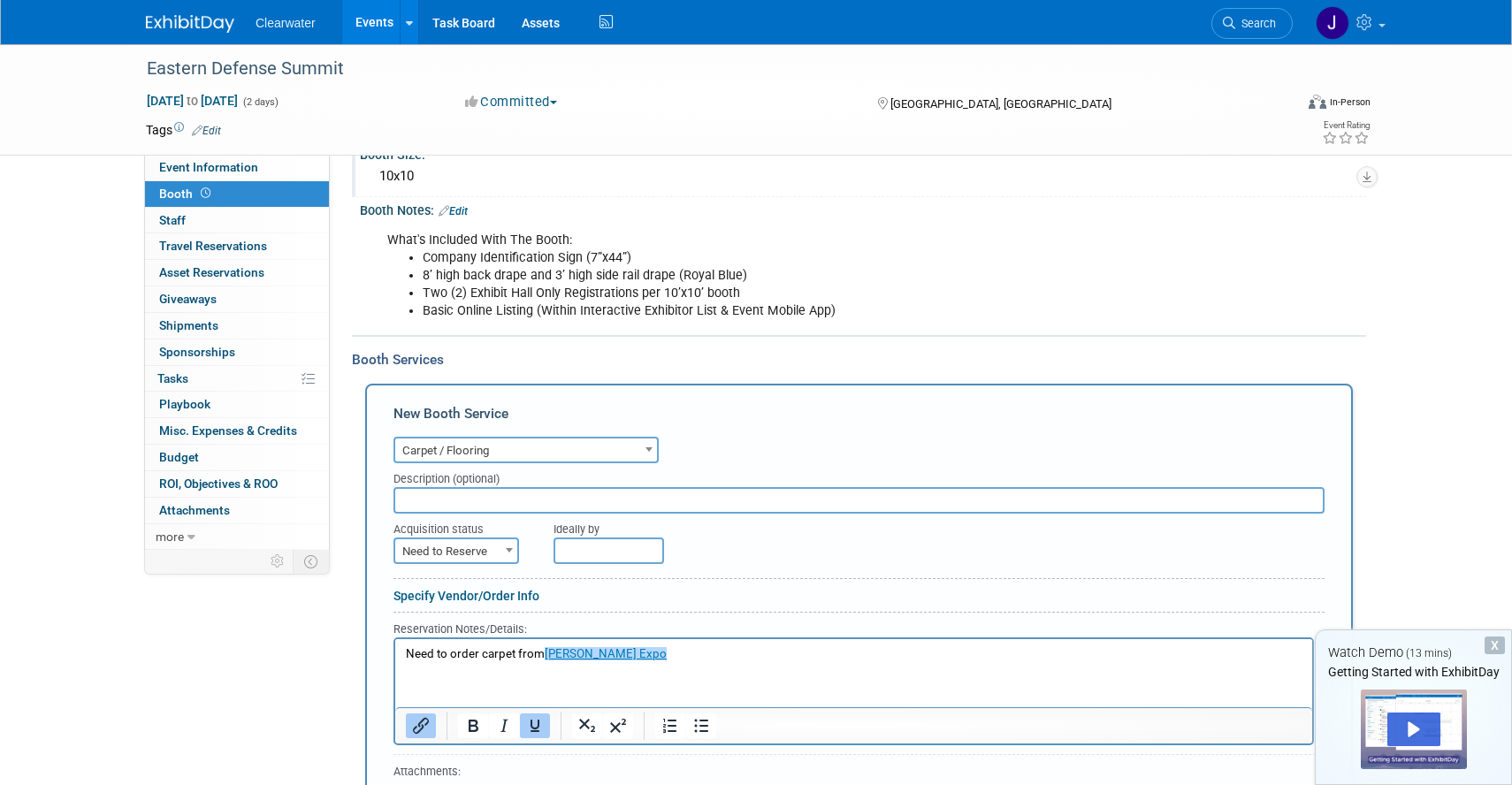
click at [895, 465] on div "Description (optional)" at bounding box center [859, 475] width 931 height 24
click at [745, 624] on div "Reservation Notes/Details:" at bounding box center [854, 629] width 921 height 17
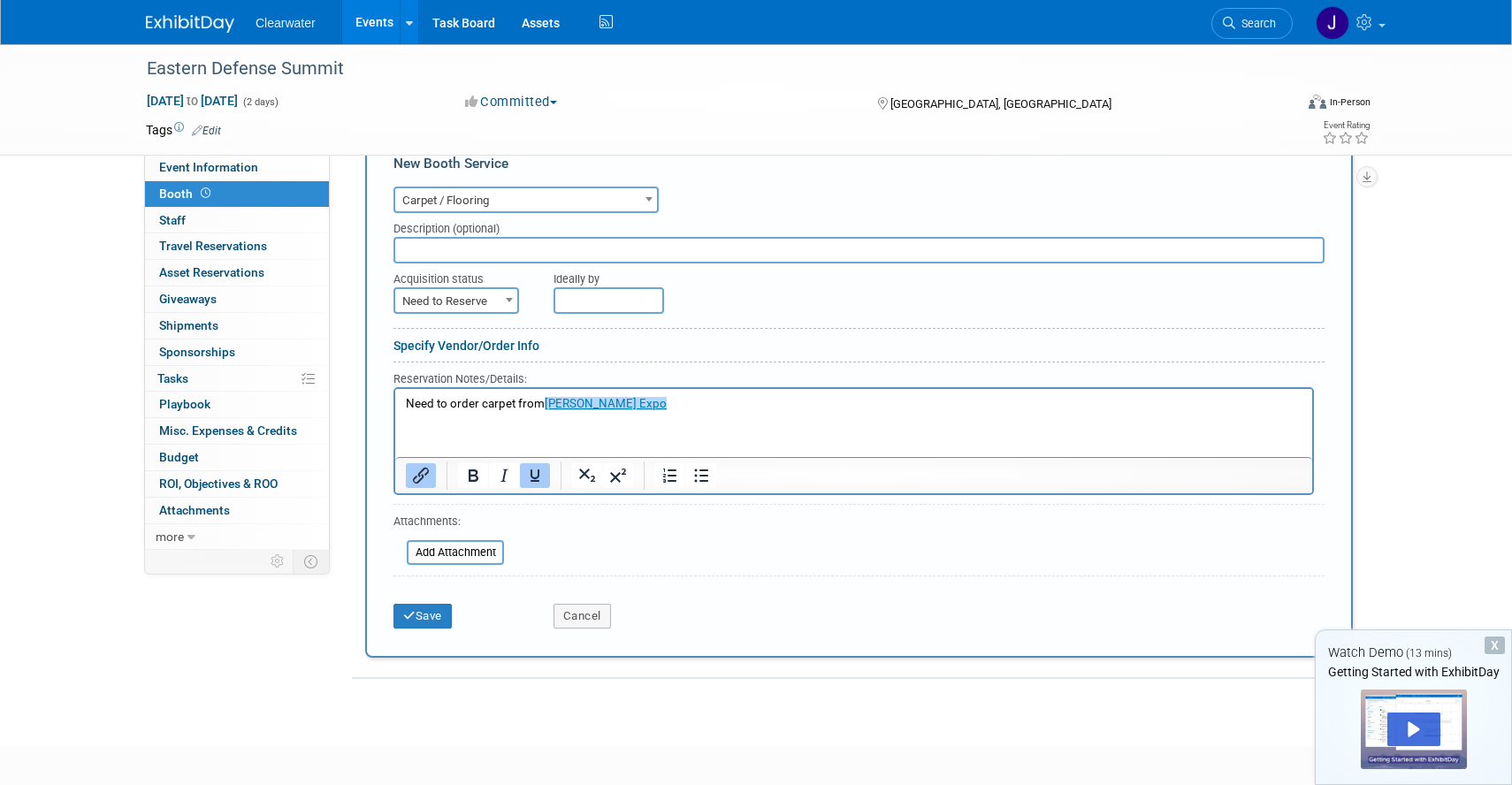
scroll to position [496, 0]
click at [431, 617] on button "Save" at bounding box center [423, 615] width 58 height 25
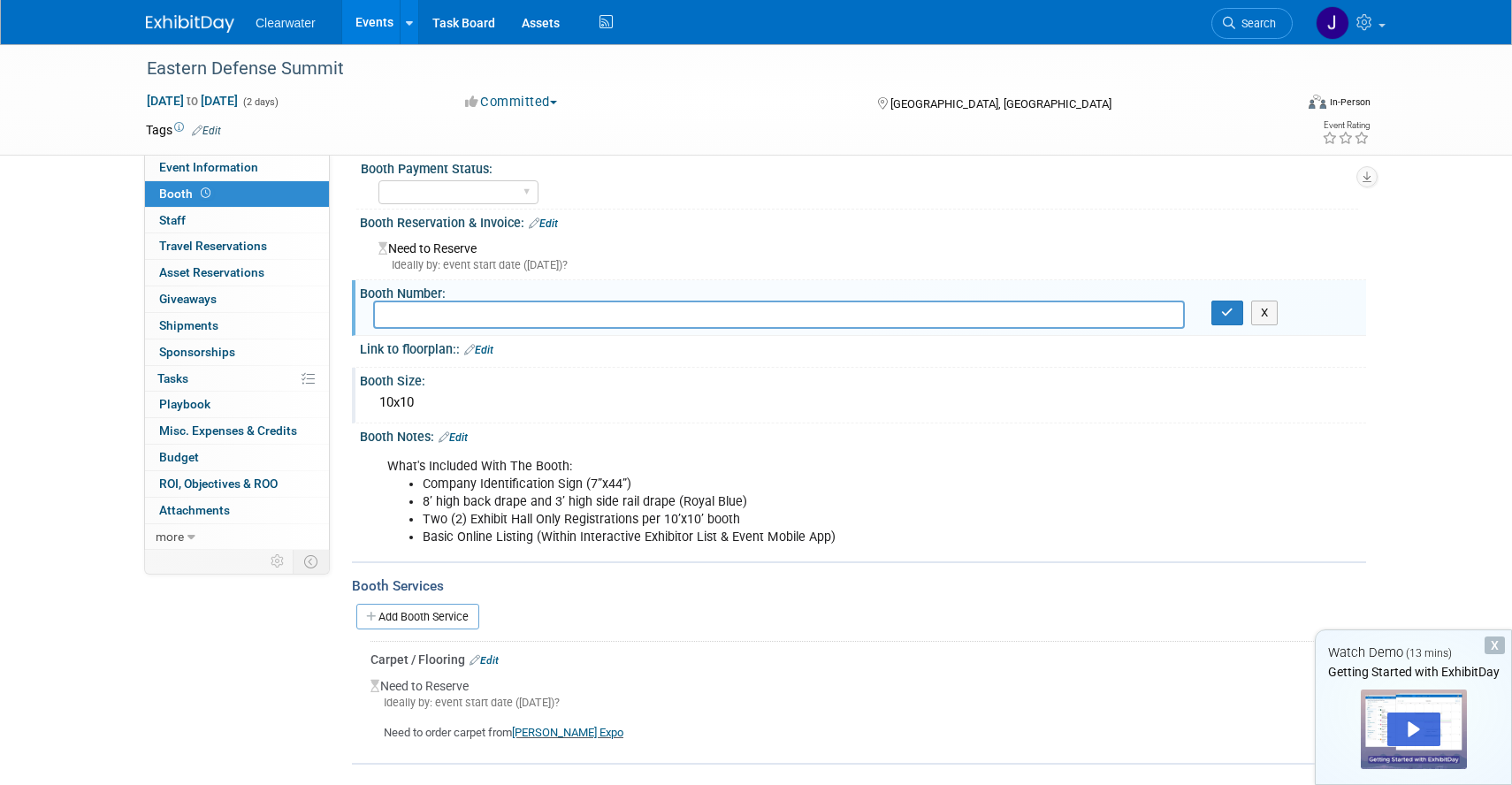
scroll to position [16, 0]
click at [493, 505] on li "8’ high back drape and 3’ high side rail drape (Royal Blue)" at bounding box center [791, 505] width 738 height 17
click at [466, 441] on link "Edit" at bounding box center [453, 440] width 29 height 12
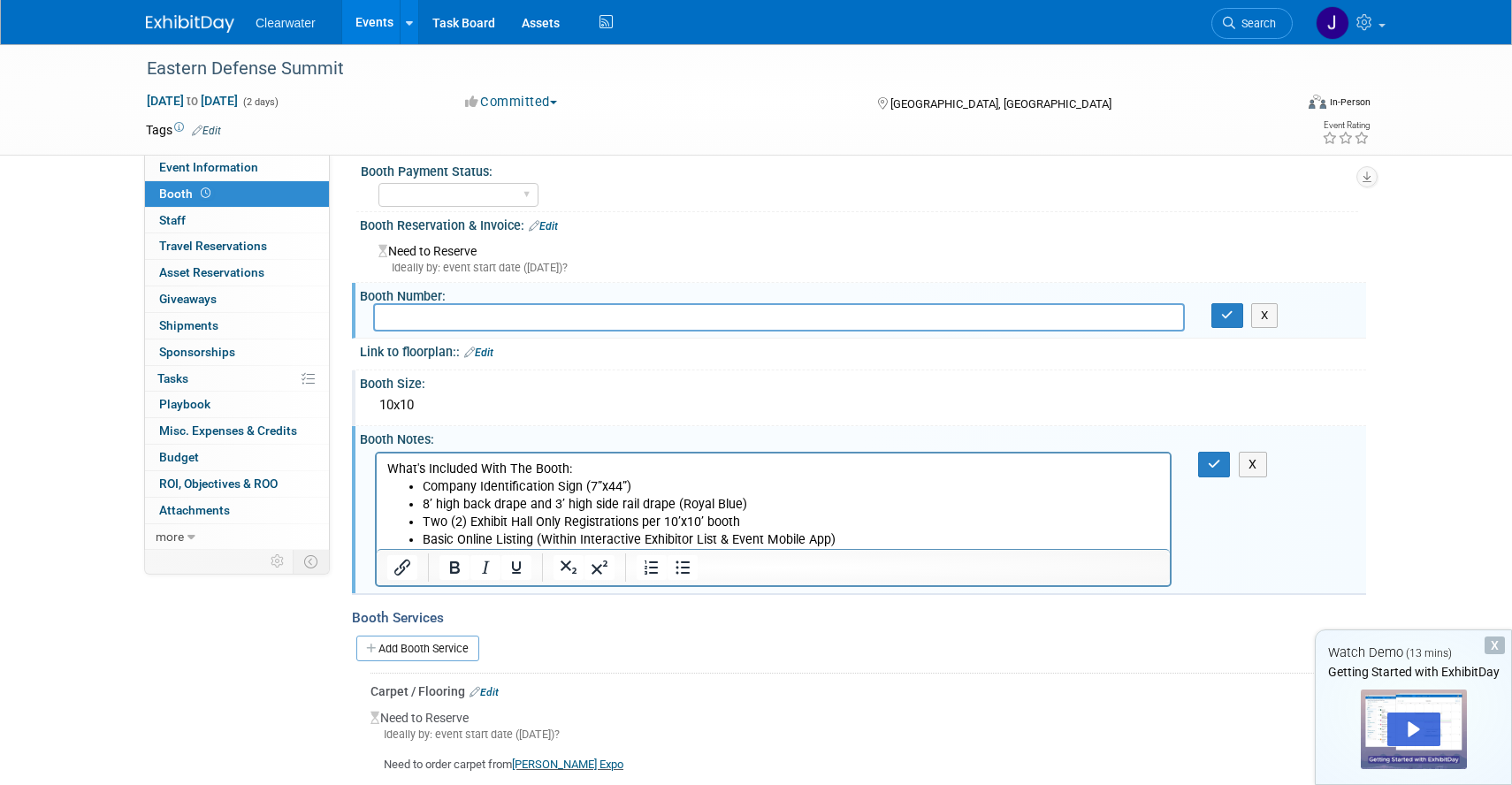
scroll to position [0, 0]
click at [849, 532] on li "Basic Online Listing (Within Interactive Exhibitor List & Event Mobile App)" at bounding box center [791, 540] width 738 height 17
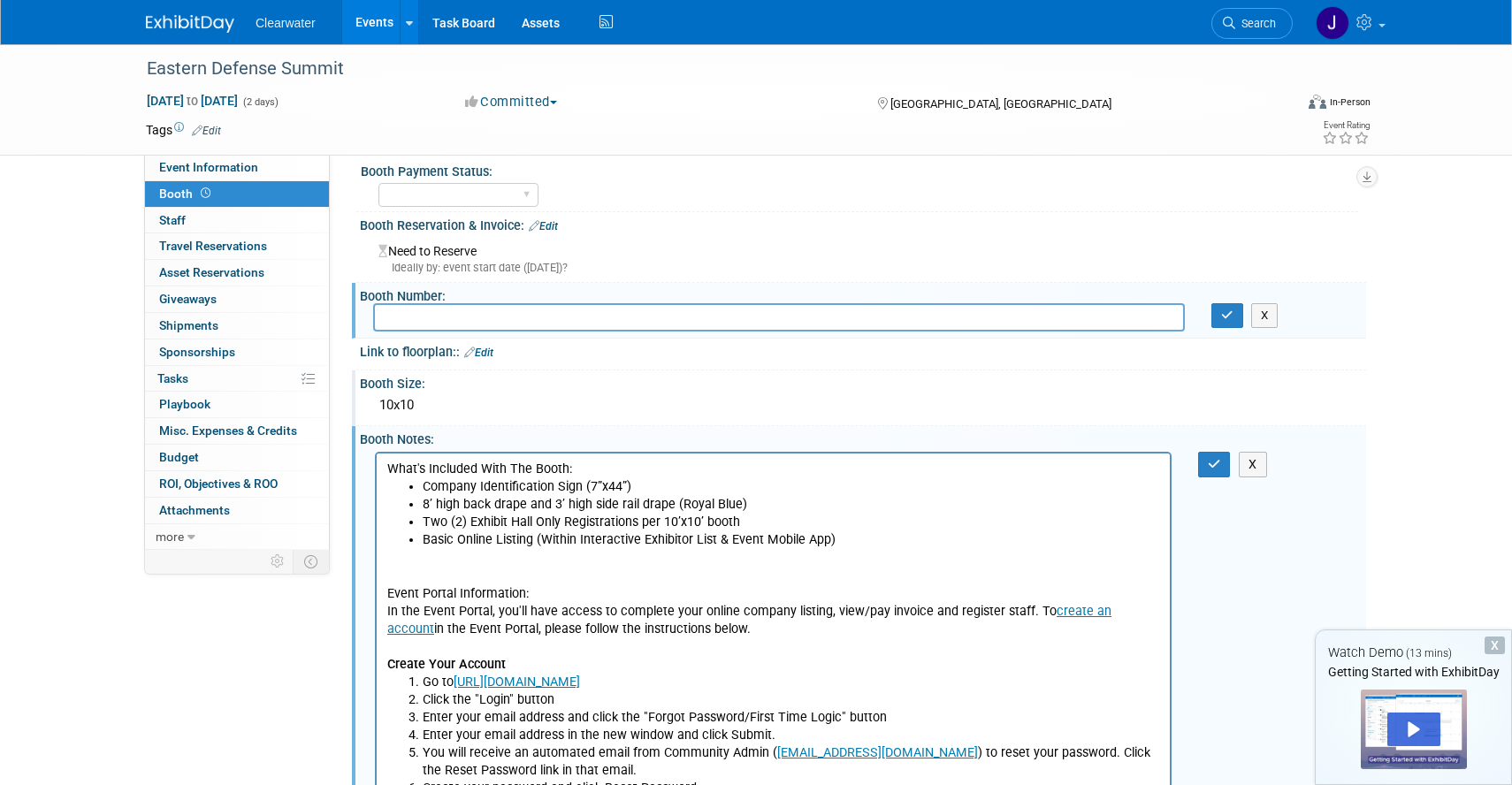
scroll to position [224, 0]
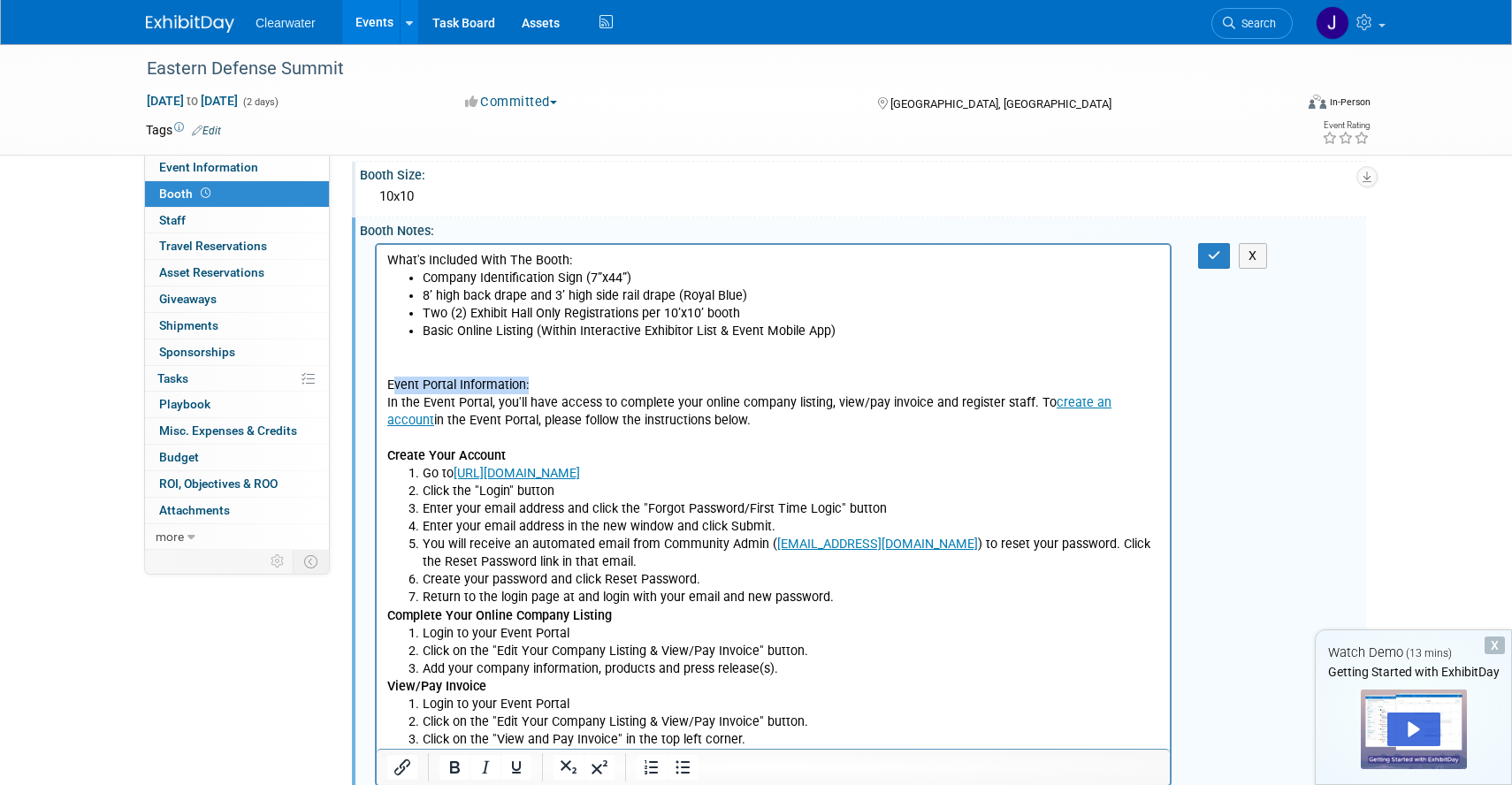
drag, startPoint x: 533, startPoint y: 378, endPoint x: 373, endPoint y: 372, distance: 160.1
click at [377, 372] on html "What's Included With The Booth: Company Identification Sign (7”x44”) 8’ high ba…" at bounding box center [773, 496] width 793 height 504
drag, startPoint x: 538, startPoint y: 376, endPoint x: 375, endPoint y: 381, distance: 163.1
click at [377, 381] on html "What's Included With The Booth: Company Identification Sign (7”x44”) 8’ high ba…" at bounding box center [773, 496] width 793 height 504
click at [417, 357] on p "Rich Text Area. Press ALT-0 for help." at bounding box center [773, 348] width 772 height 17
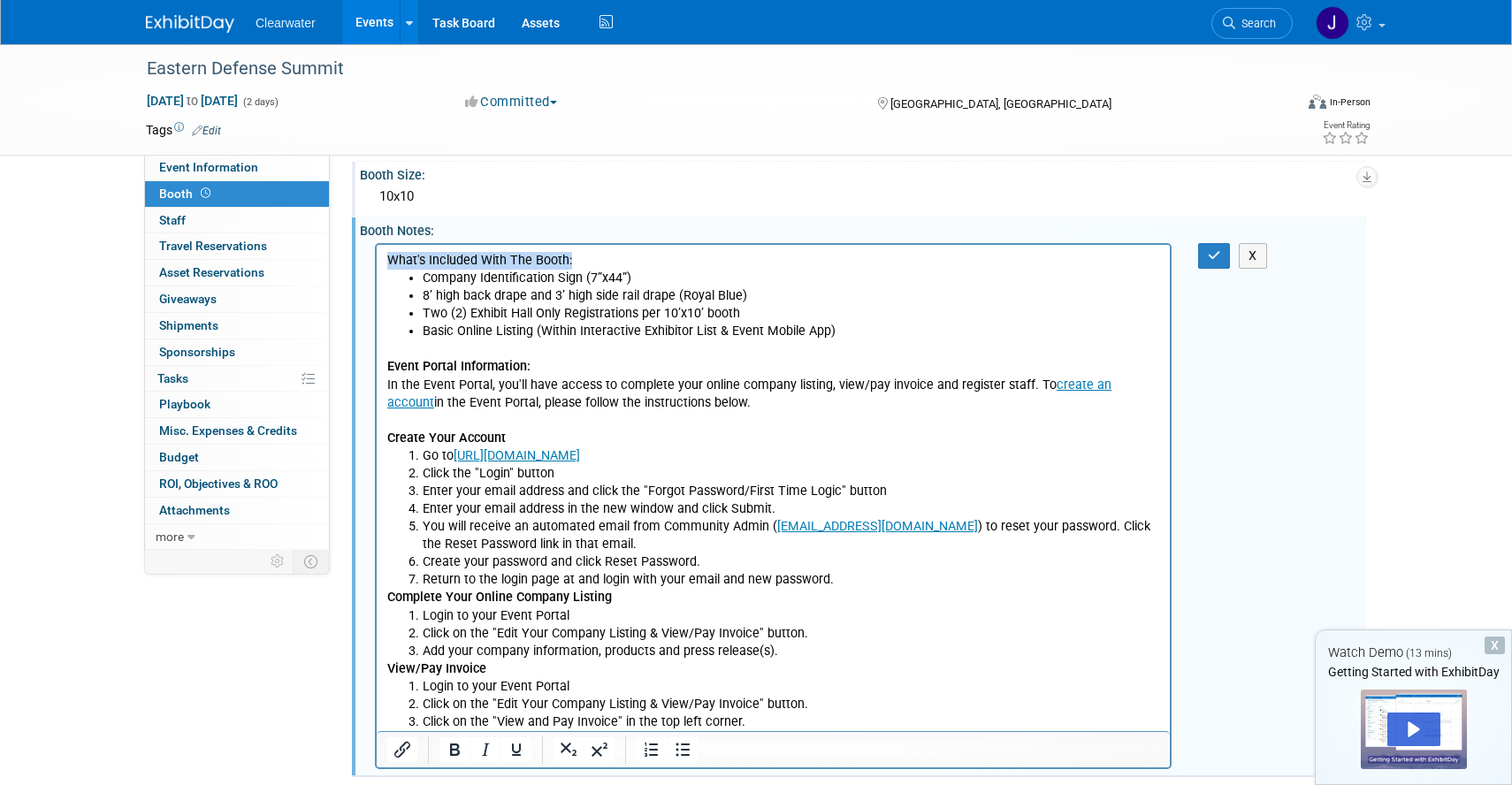
drag, startPoint x: 569, startPoint y: 259, endPoint x: 390, endPoint y: 259, distance: 179.0
click at [390, 259] on p "What's Included With The Booth:" at bounding box center [773, 260] width 772 height 17
click at [664, 384] on p "In the Event Portal, you'll have access to complete your online company listing…" at bounding box center [773, 393] width 772 height 35
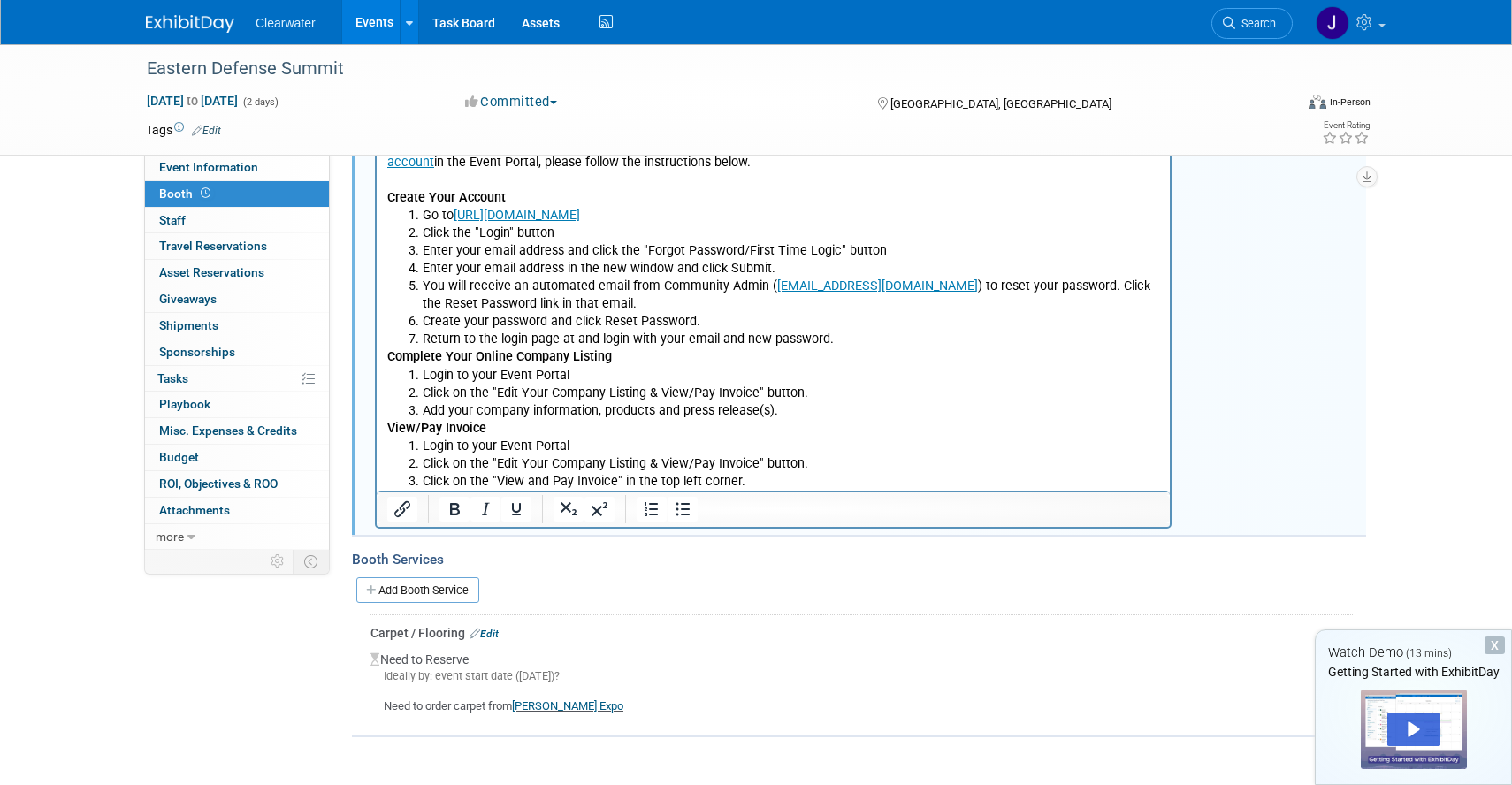
scroll to position [609, 0]
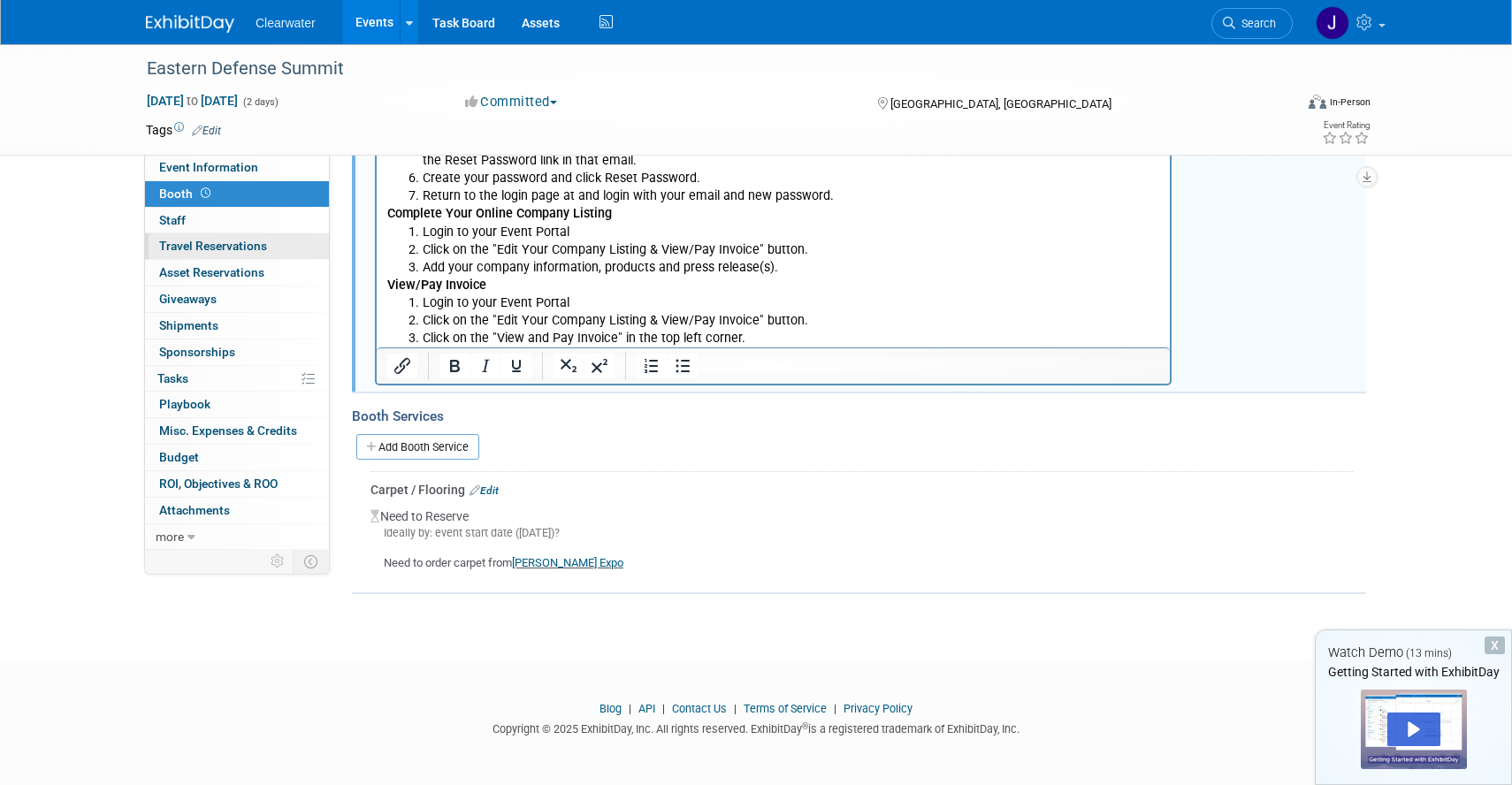
click at [183, 250] on span "Travel Reservations 0" at bounding box center [213, 245] width 108 height 14
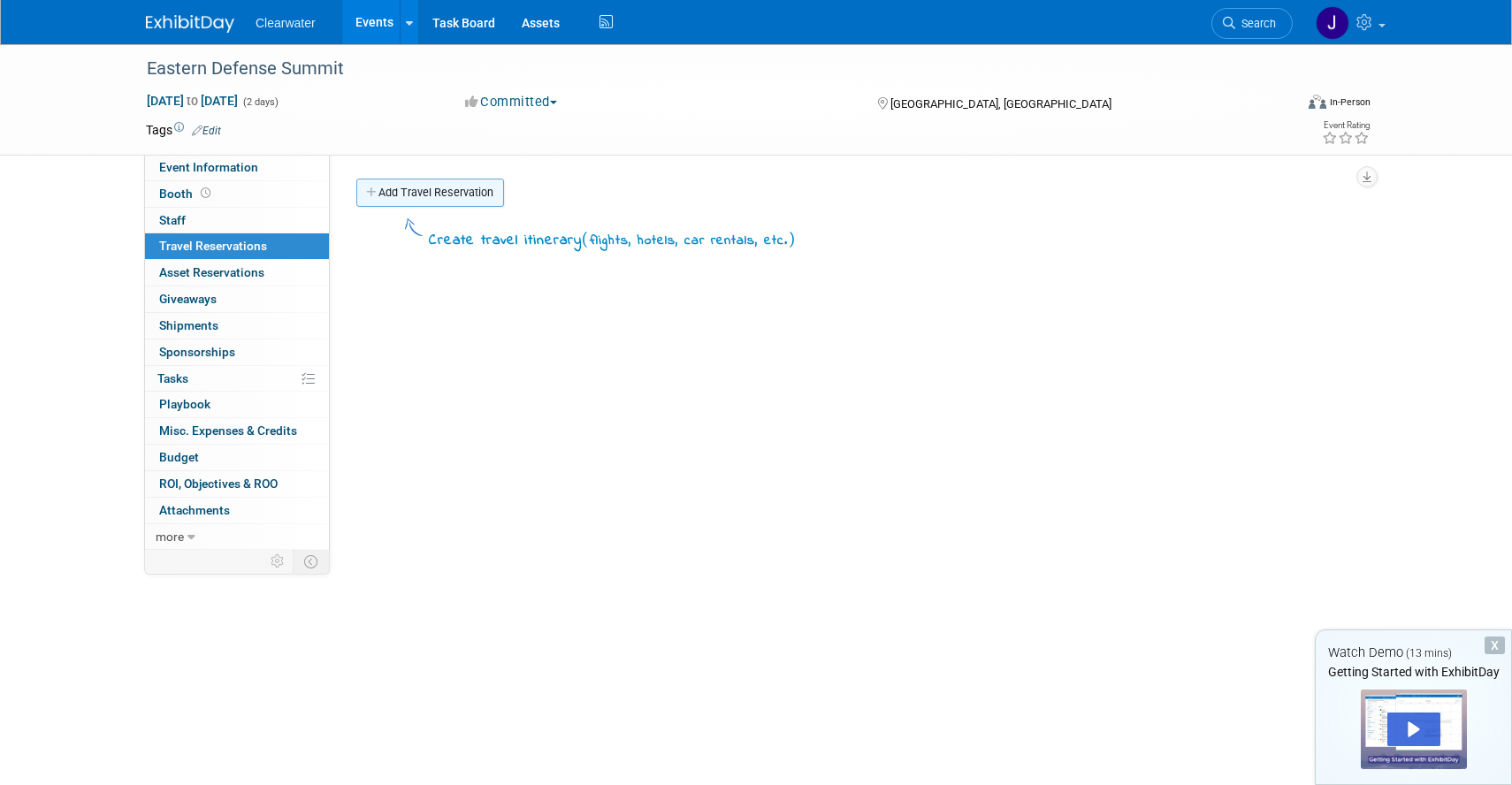
click at [442, 196] on link "Add Travel Reservation" at bounding box center [430, 193] width 148 height 29
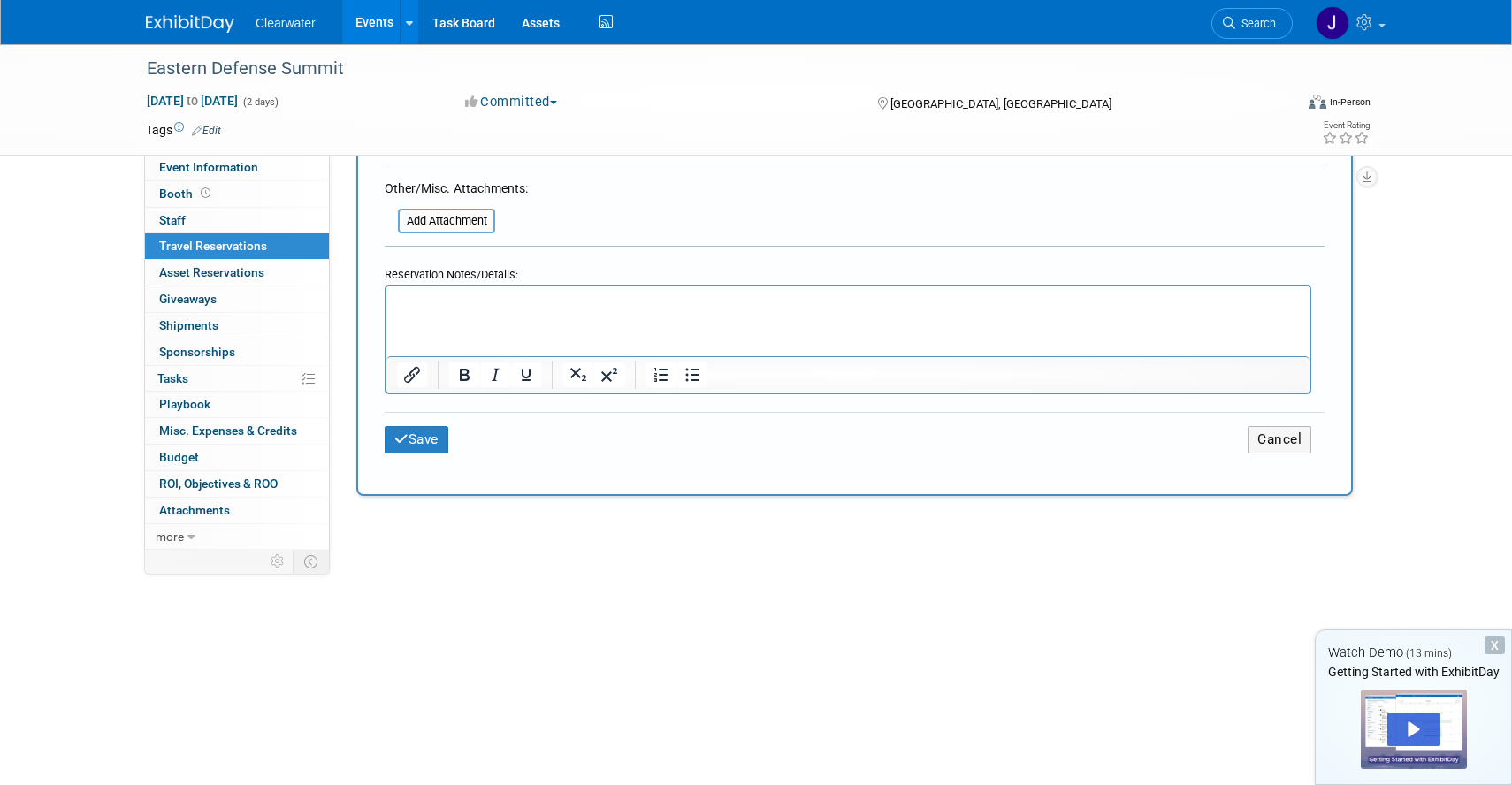
scroll to position [1068, 0]
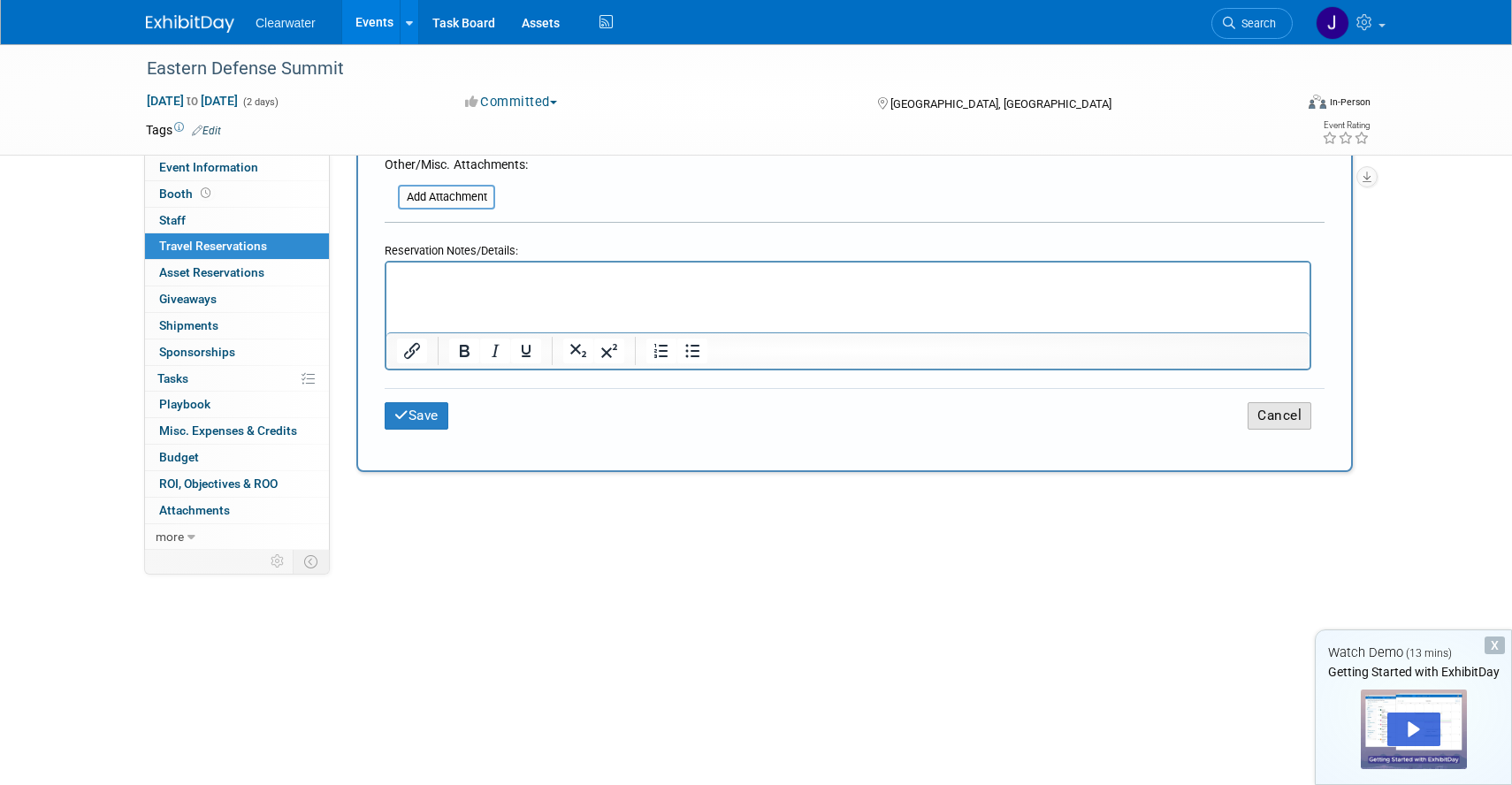
click at [1281, 418] on button "Cancel" at bounding box center [1279, 416] width 63 height 28
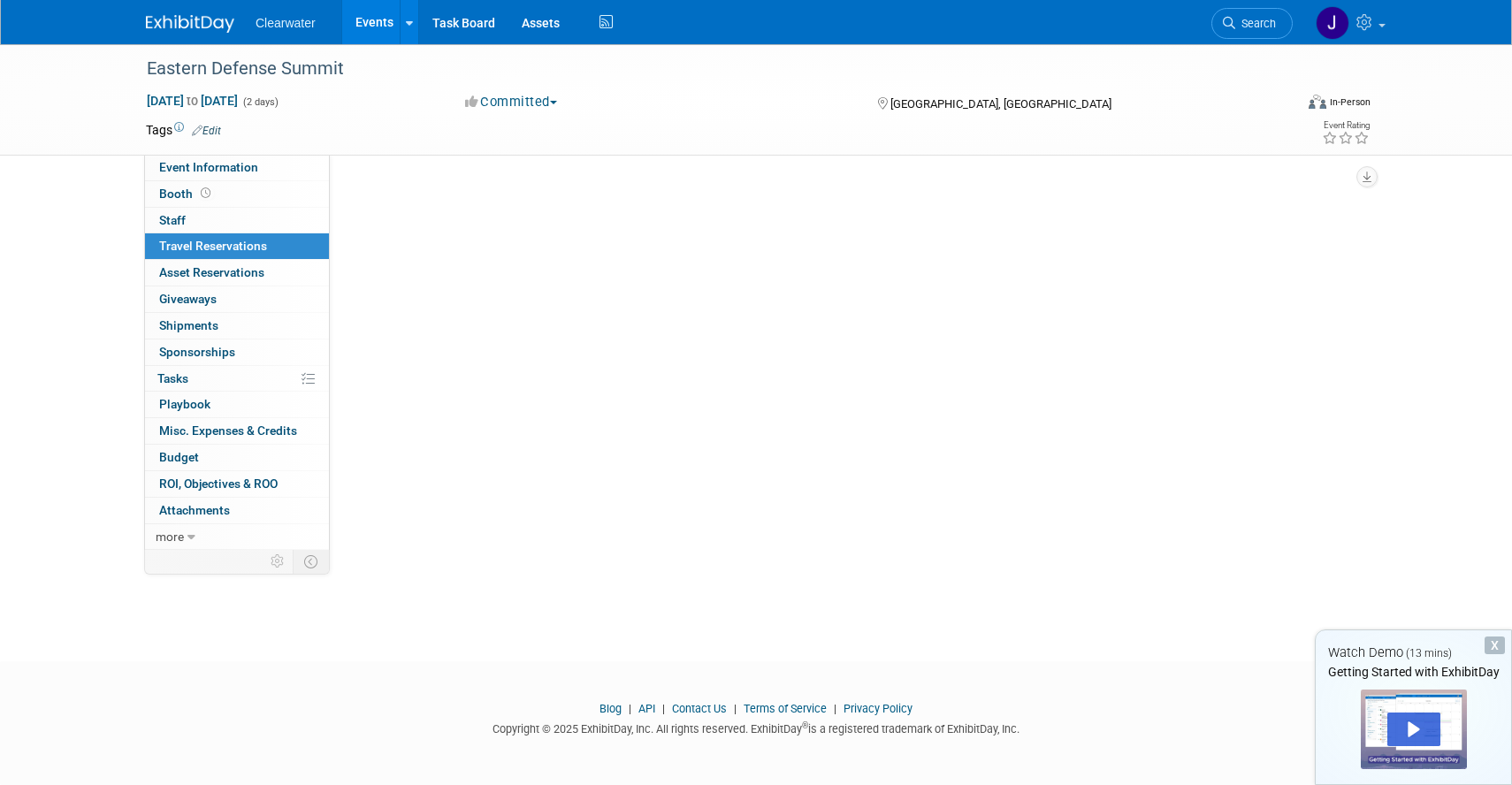
scroll to position [0, 0]
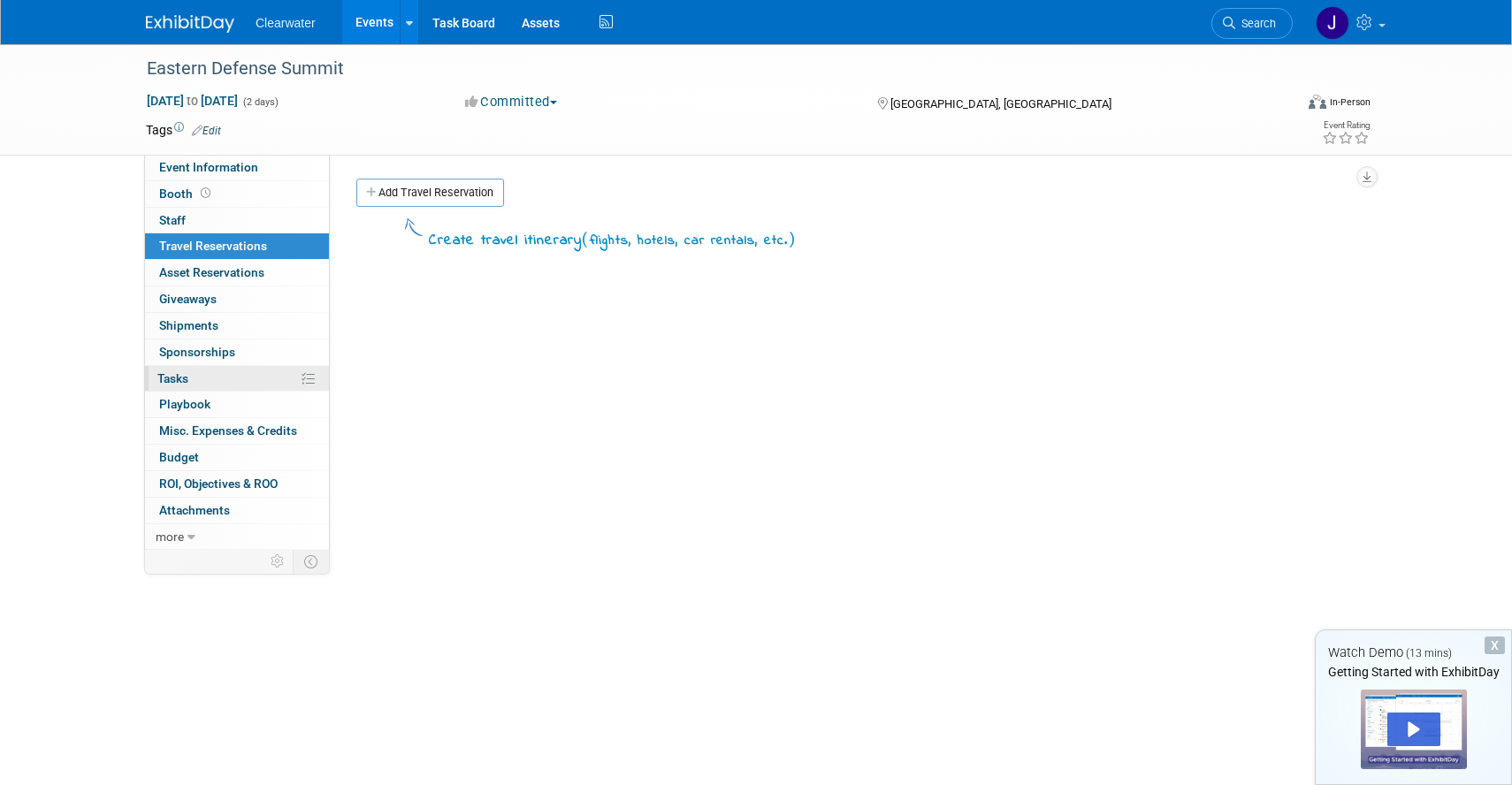
click at [223, 375] on link "0% Tasks 0%" at bounding box center [237, 379] width 184 height 26
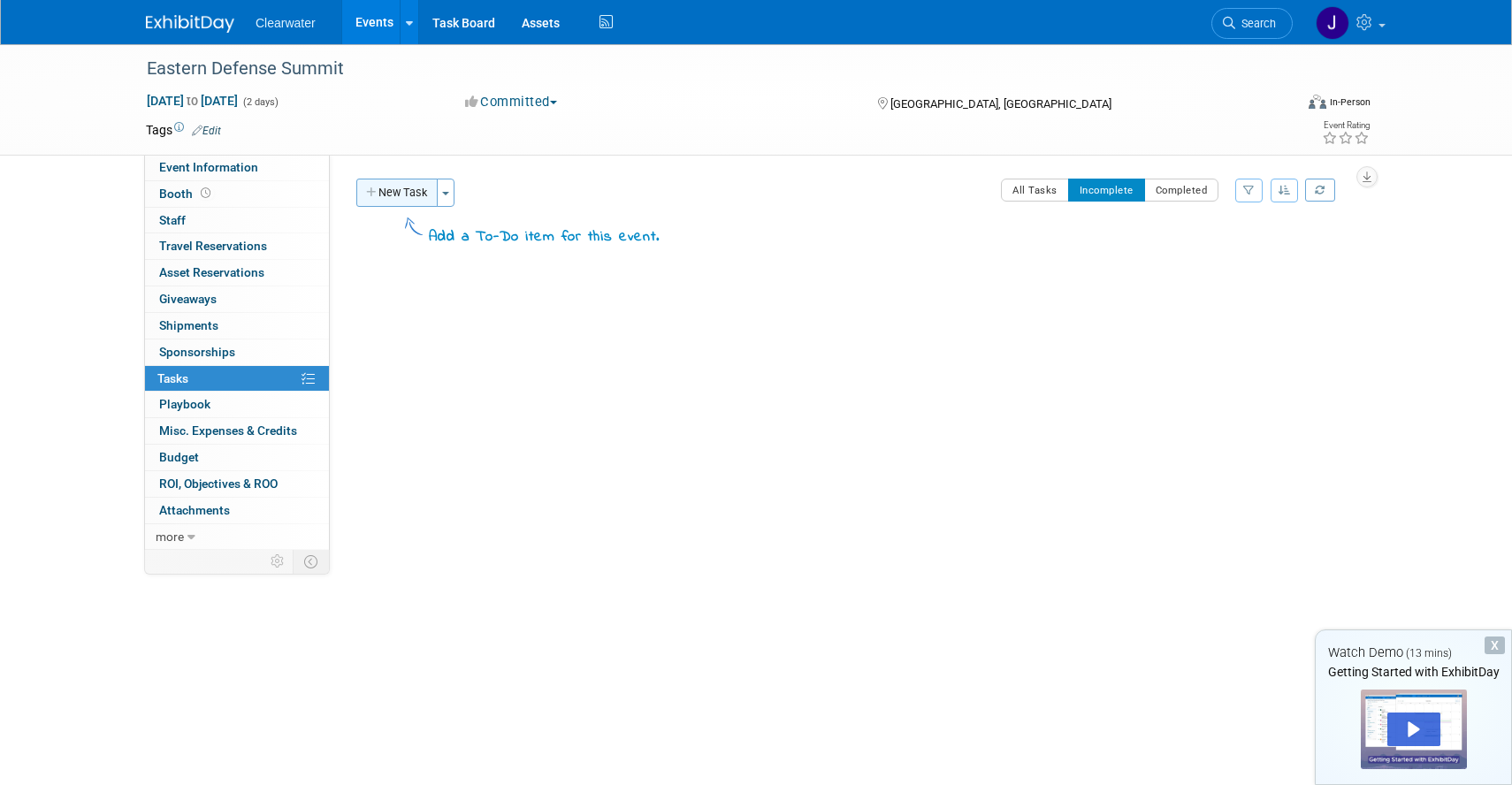
click at [419, 181] on button "New Task" at bounding box center [397, 193] width 81 height 29
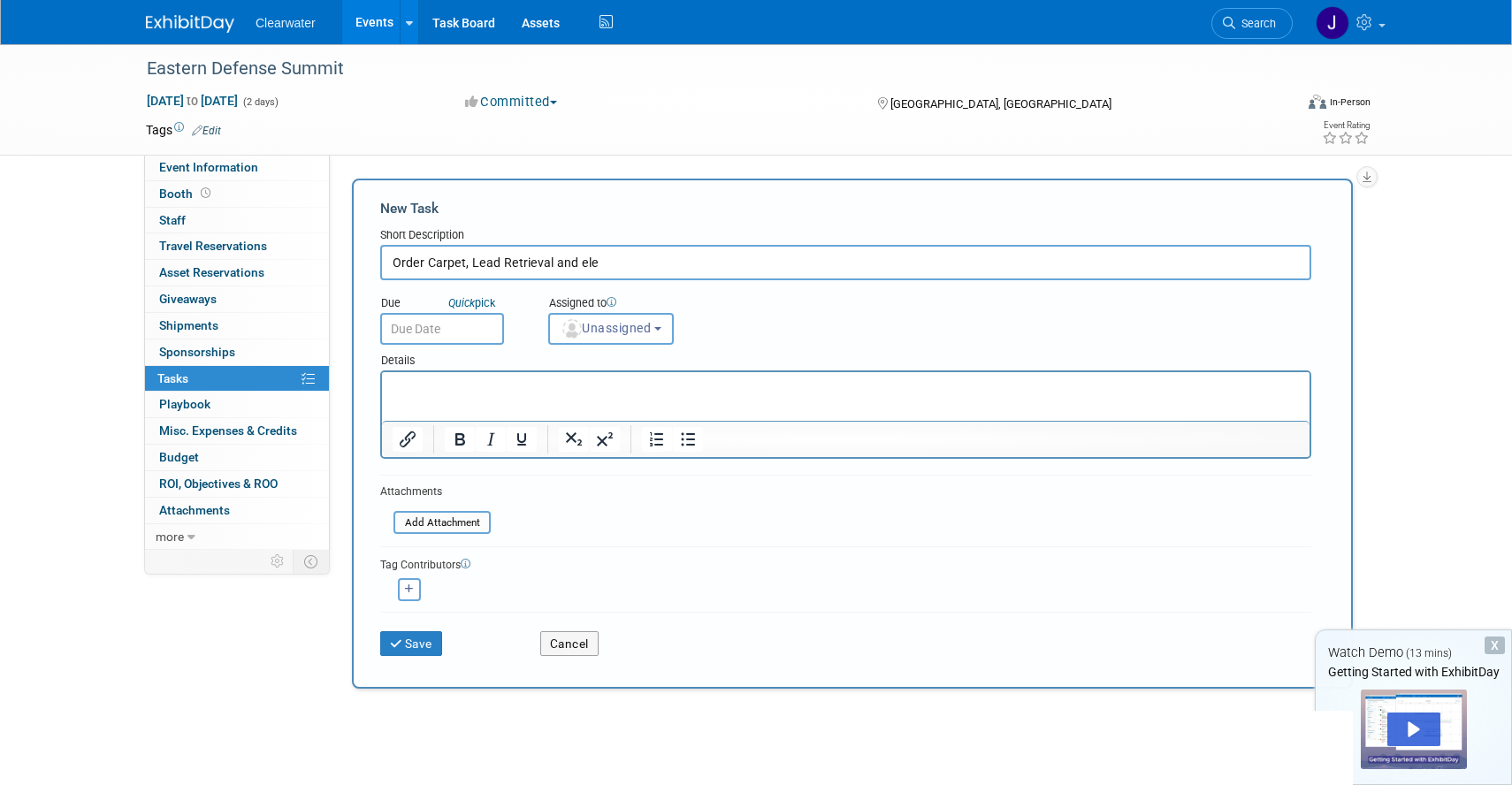
drag, startPoint x: 830, startPoint y: 268, endPoint x: 464, endPoint y: 257, distance: 366.2
click at [464, 257] on input "Order Carpet, Lead Retrieval and ele" at bounding box center [846, 263] width 931 height 35
type input "Order carpet, lead retreival and electrical"
click at [425, 323] on input "text" at bounding box center [442, 329] width 124 height 32
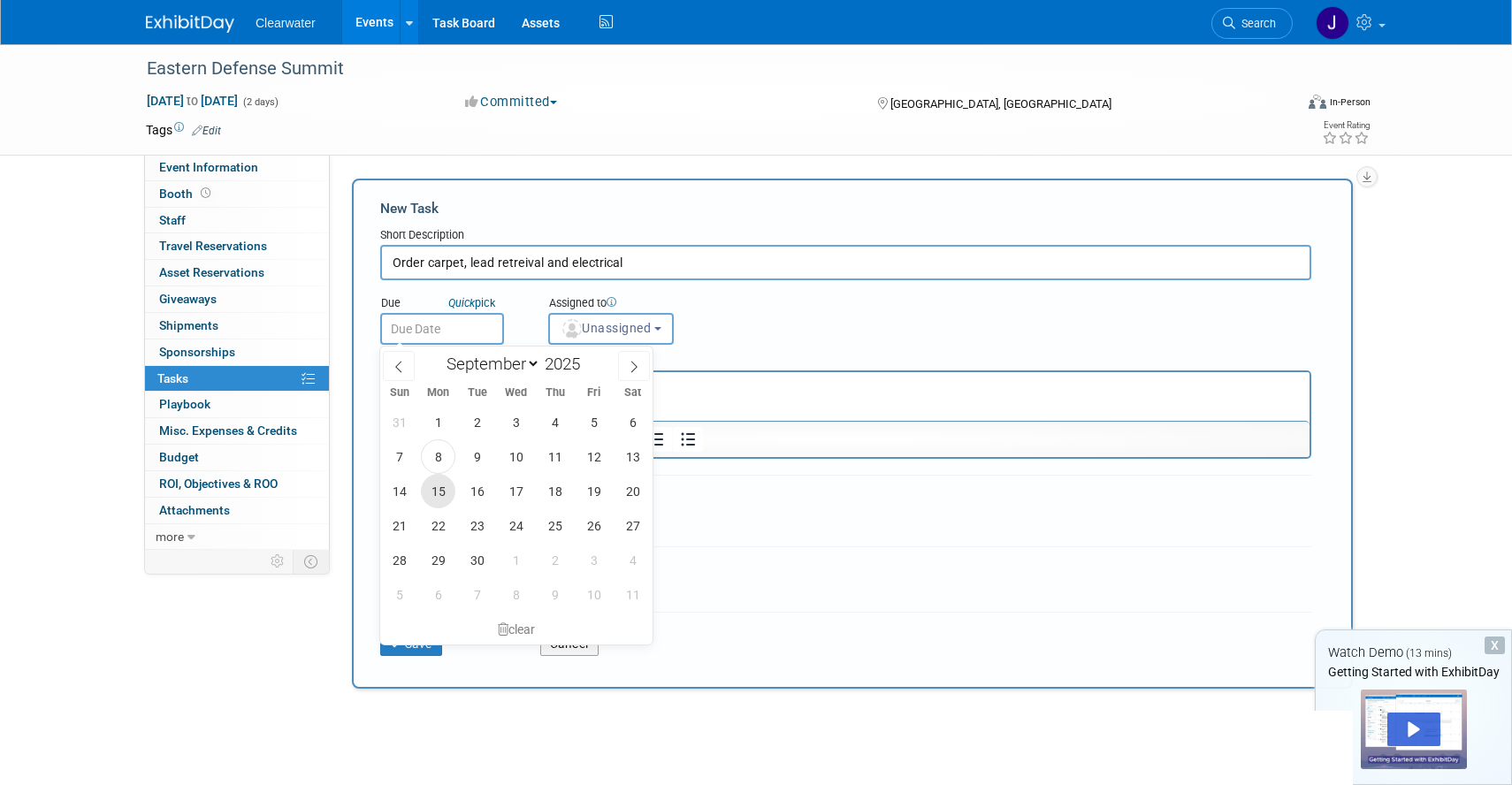
click at [437, 488] on span "15" at bounding box center [438, 492] width 34 height 35
type input "Sep 15, 2025"
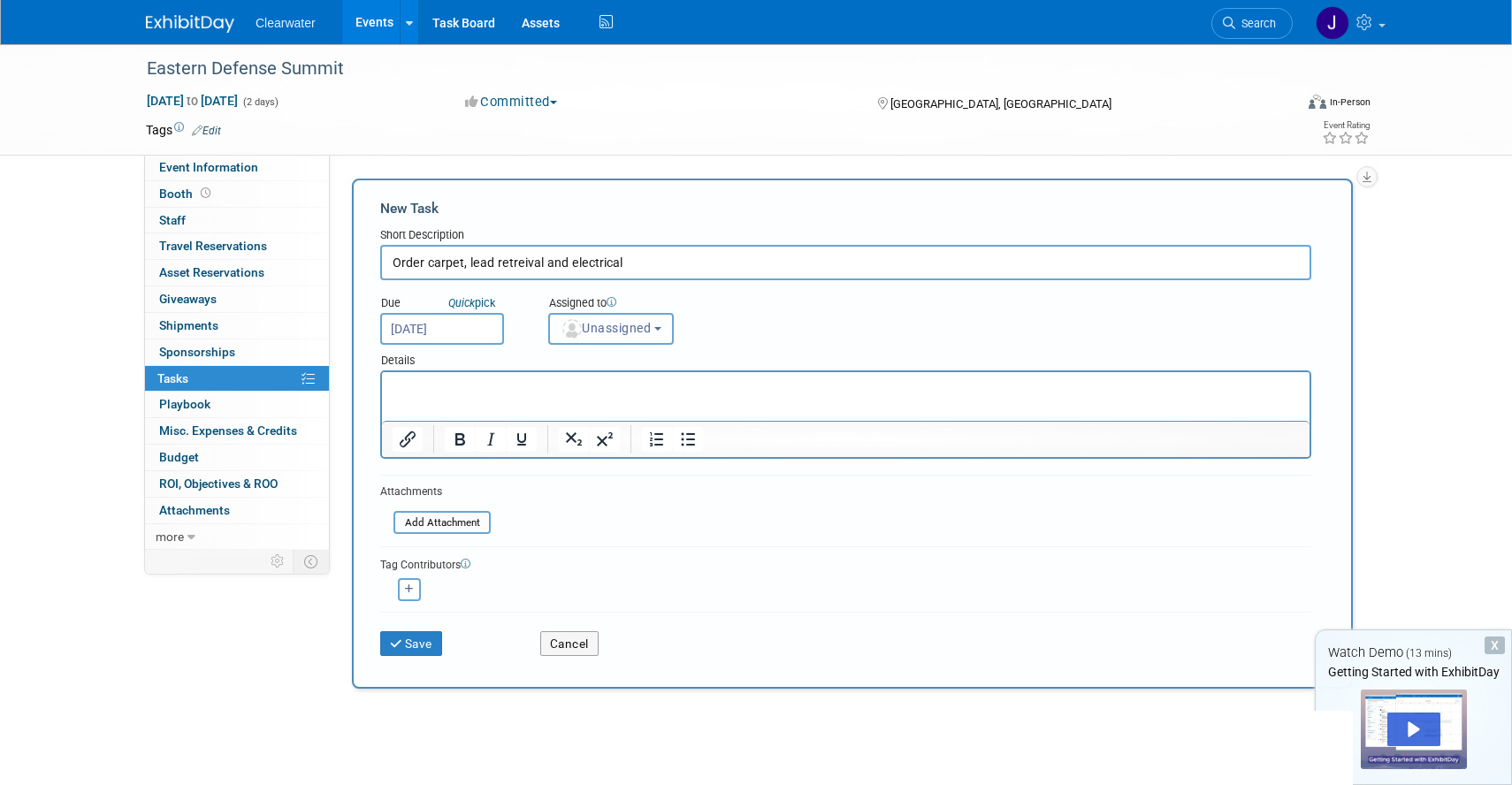
click at [635, 331] on span "Unassigned" at bounding box center [606, 328] width 90 height 14
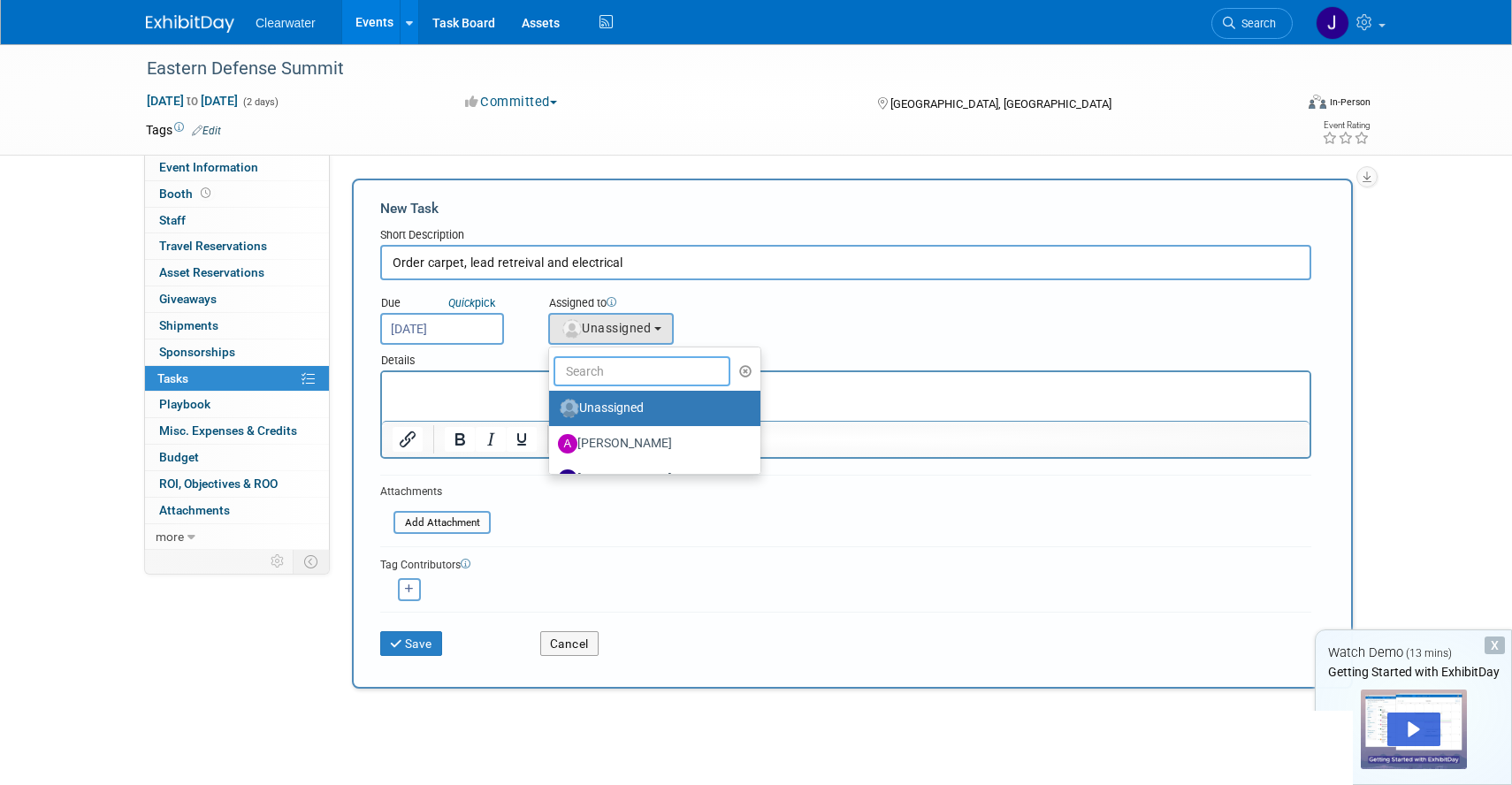
click at [635, 369] on input "text" at bounding box center [642, 371] width 177 height 30
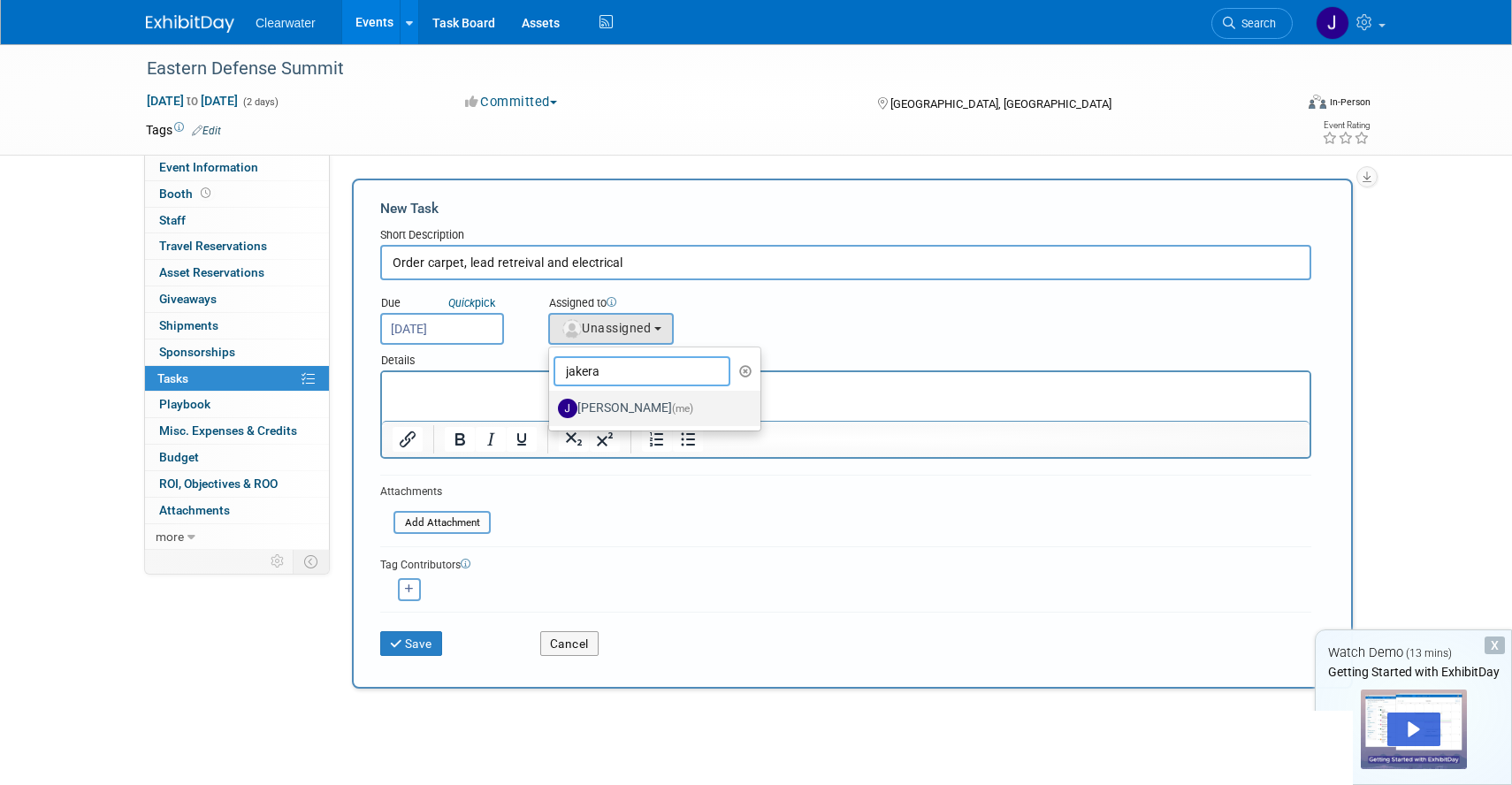
type input "jakera"
click at [606, 411] on label "Jakera Willis (me)" at bounding box center [650, 409] width 185 height 29
click at [552, 411] on input "Jakera Willis (me)" at bounding box center [546, 406] width 11 height 12
select select "e5c80daa-2972-466c-a3c2-dd31fbbc392c"
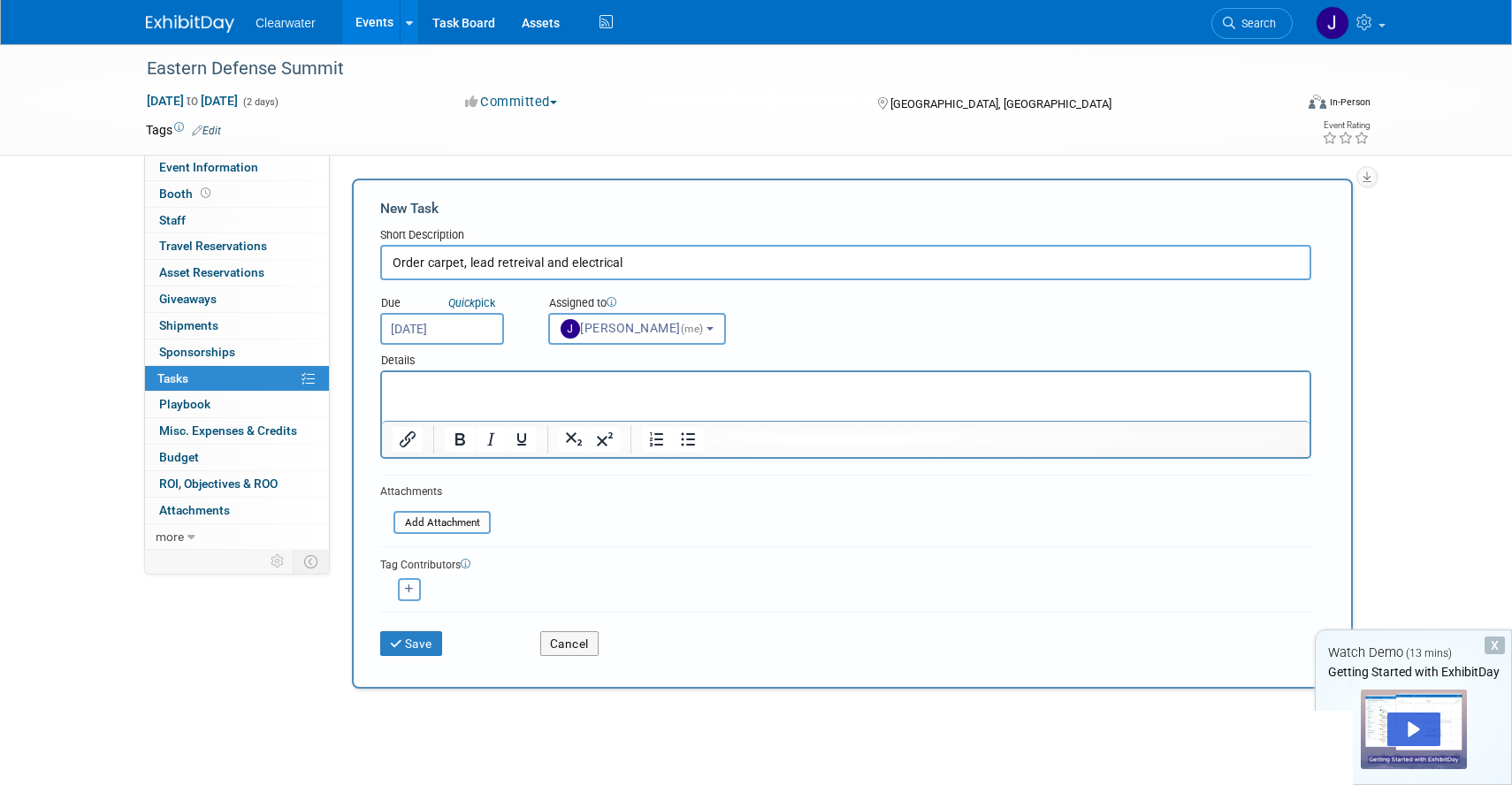
click at [410, 587] on icon "button" at bounding box center [409, 589] width 9 height 10
select select
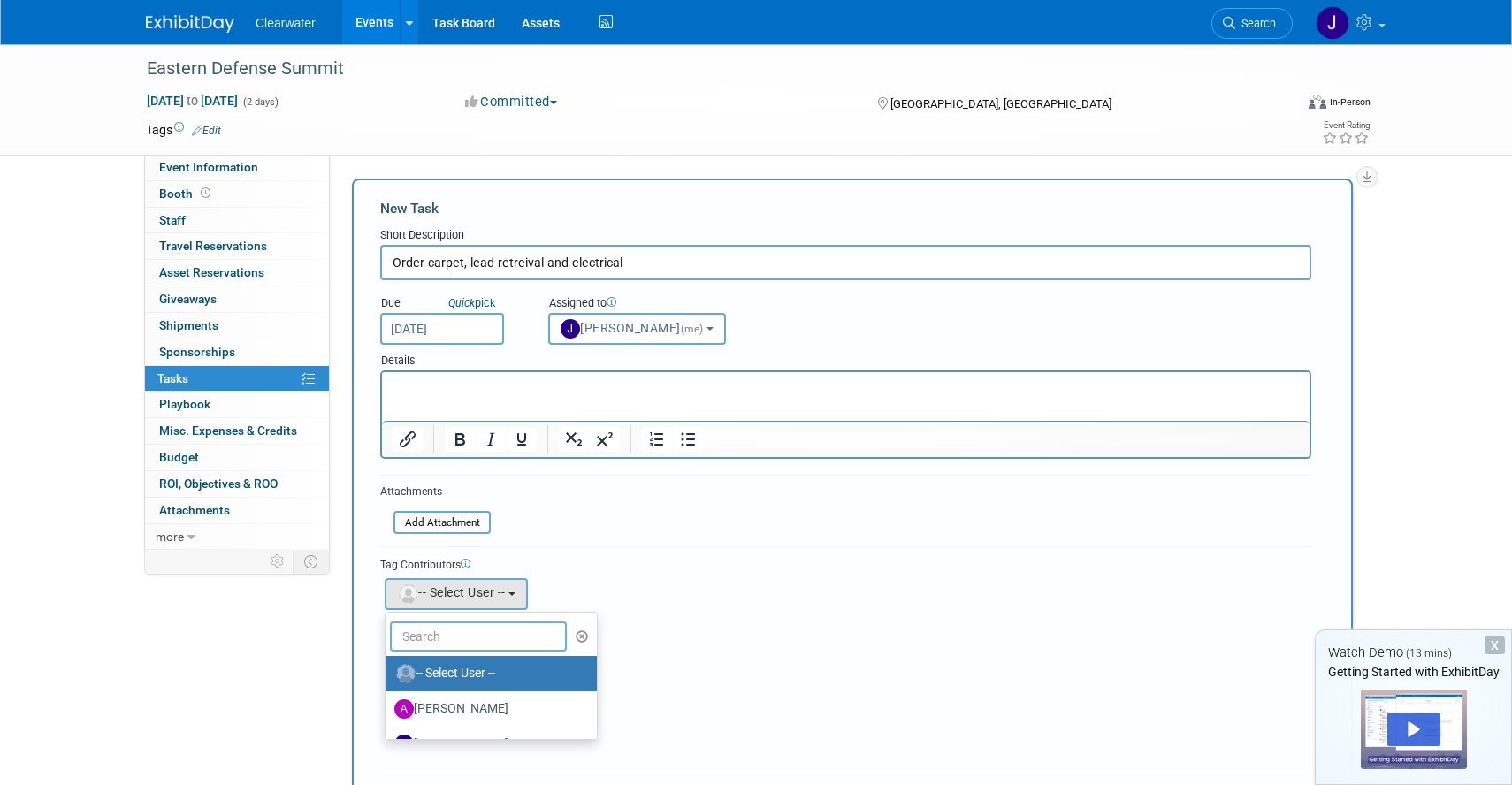
click at [429, 635] on input "text" at bounding box center [478, 636] width 177 height 30
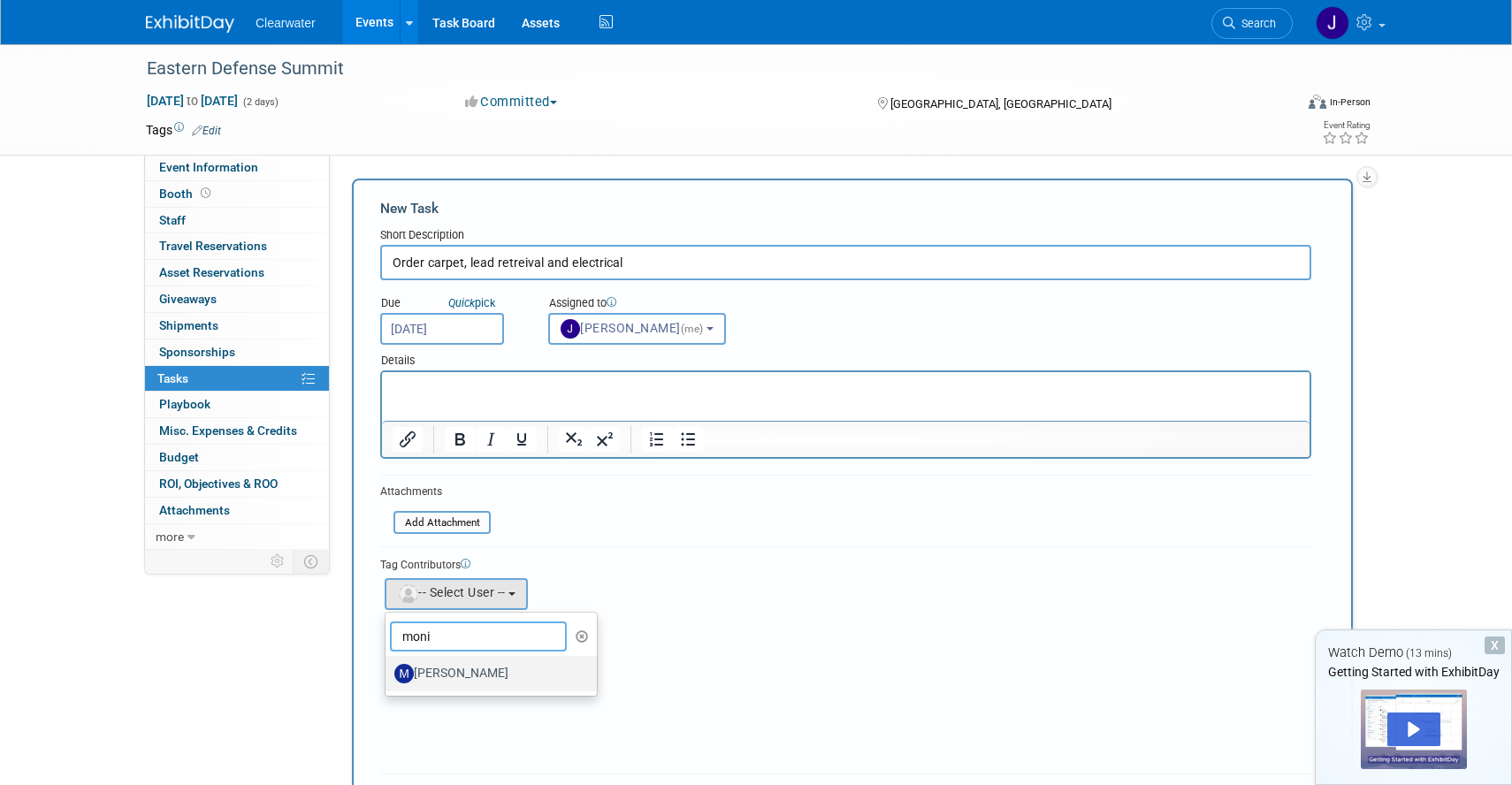
type input "moni"
click at [467, 663] on label "Monica Pastor" at bounding box center [487, 674] width 185 height 29
click at [388, 666] on input "Monica Pastor" at bounding box center [382, 672] width 11 height 12
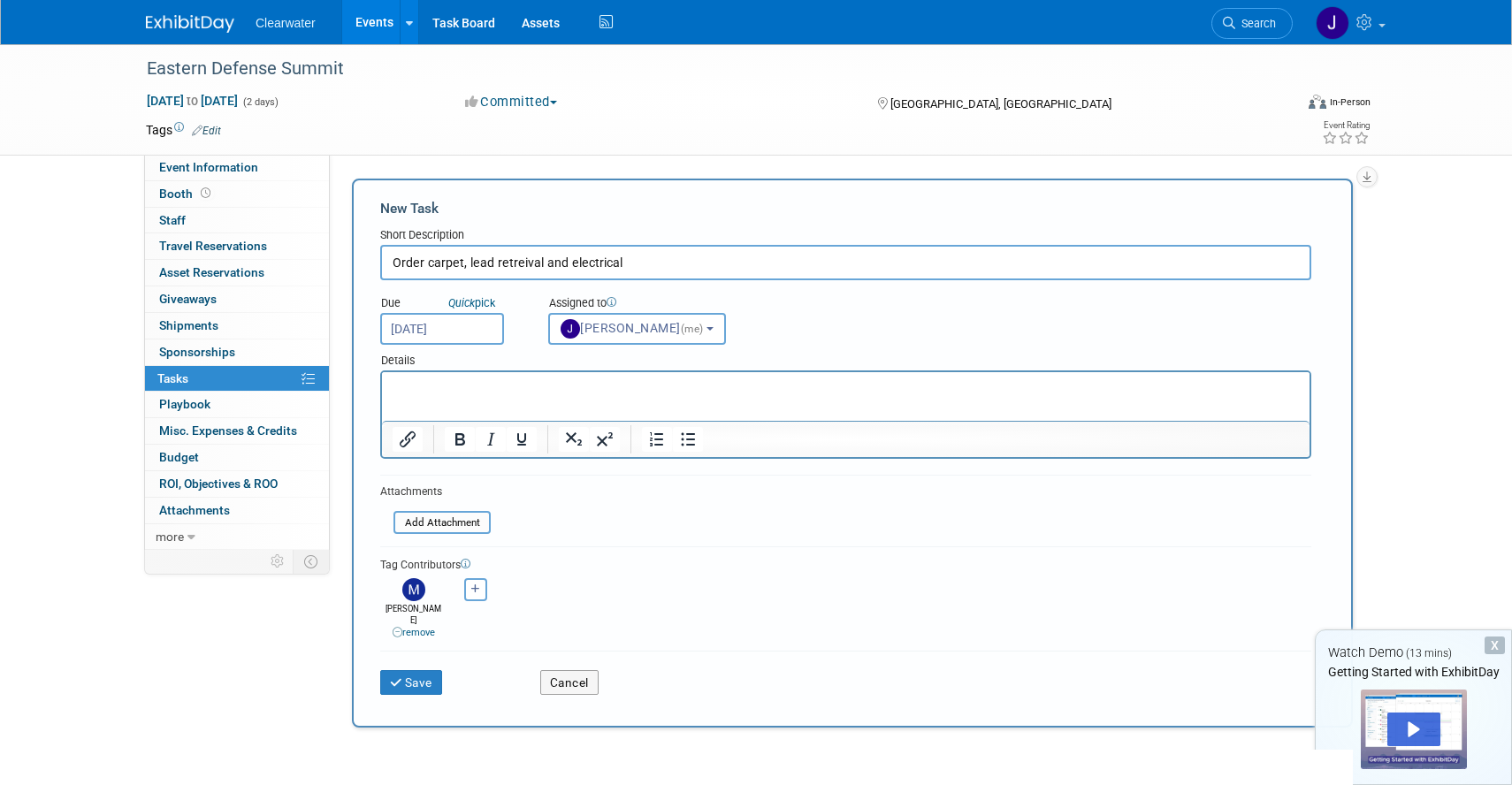
click at [464, 394] on p "Rich Text Area. Press ALT-0 for help." at bounding box center [846, 388] width 907 height 17
paste body "Rich Text Area. Press ALT-0 for help."
click at [480, 380] on p "Audie Expo" at bounding box center [846, 388] width 907 height 17
click at [813, 408] on li "Charleston Area Convention Center (Electric, Internet, Utilities & Rigging)" at bounding box center [864, 405] width 872 height 17
drag, startPoint x: 431, startPoint y: 404, endPoint x: 384, endPoint y: 404, distance: 47.0
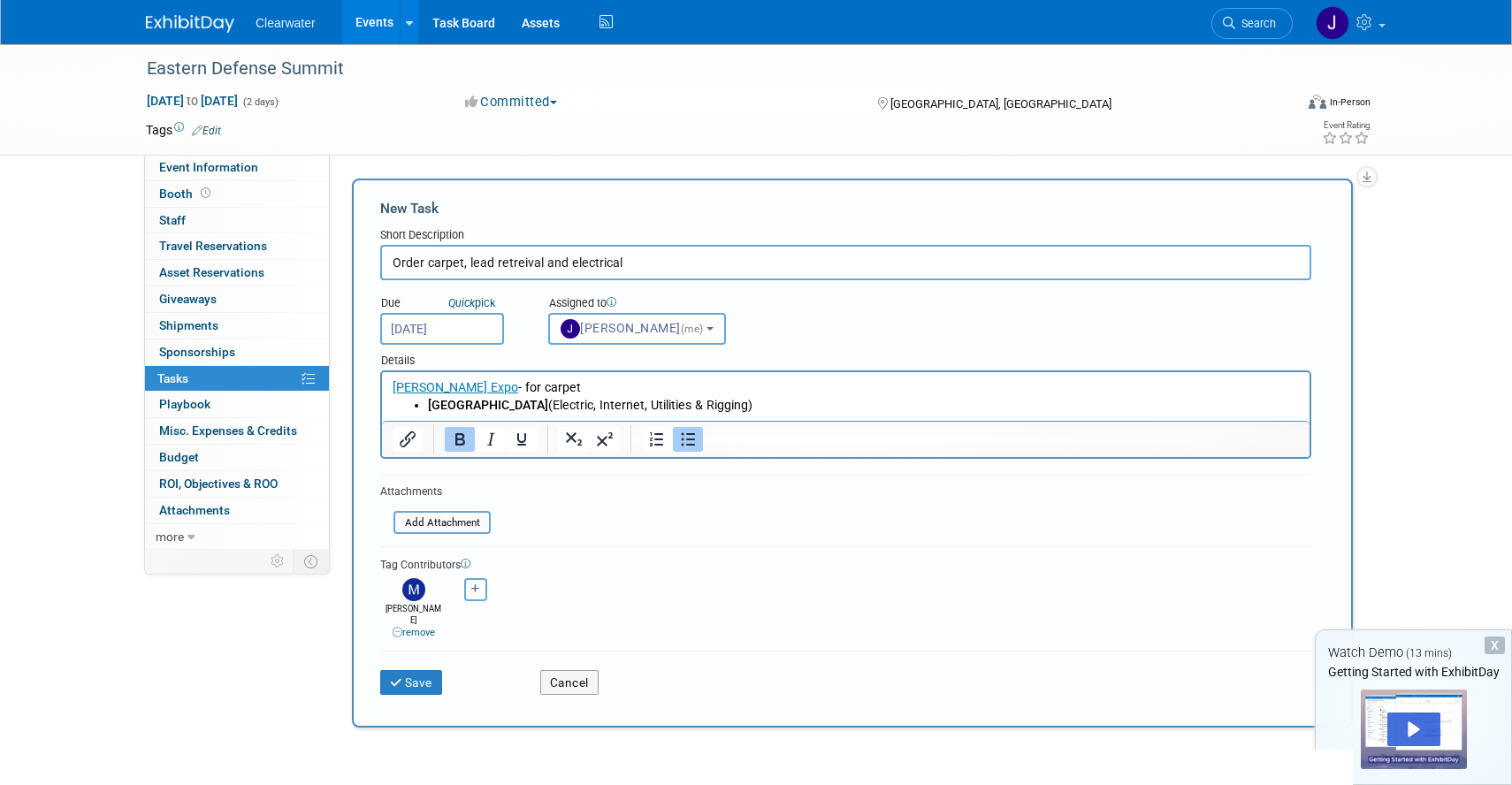
click at [385, 404] on html "Audie Expo - for carpet Charleston Area Convention Center (Electric, Internet, …" at bounding box center [846, 393] width 928 height 42
click at [871, 397] on p "Charleston Area Convention Center (Electric, Internet, Utilities & Rigging)" at bounding box center [846, 405] width 907 height 17
click at [798, 406] on p "Charleston Area Convention Center (Electric, Internet, Utilities & Rigging)" at bounding box center [846, 405] width 907 height 17
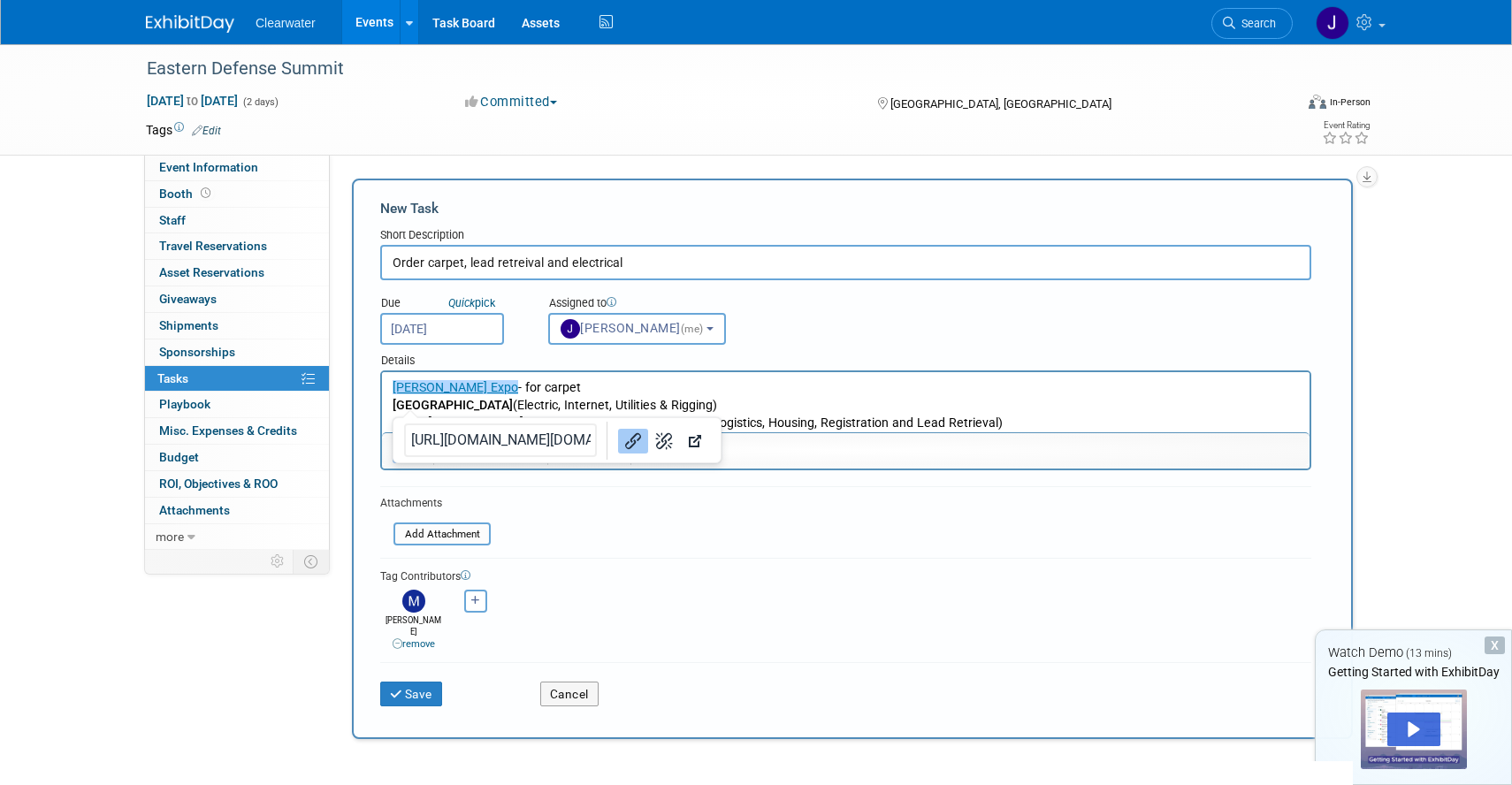
click at [950, 376] on html "﻿Audie Expo - for carpet Charleston Area Convention Center (Electric, Internet,…" at bounding box center [846, 402] width 928 height 59
click at [565, 389] on p "Audie Expo - for carpet" at bounding box center [846, 388] width 907 height 17
drag, startPoint x: 431, startPoint y: 418, endPoint x: 369, endPoint y: 418, distance: 62.0
click at [382, 418] on html "Audie Expo - for carpet Charleston Area Convention Center (Electric, Internet, …" at bounding box center [846, 402] width 928 height 59
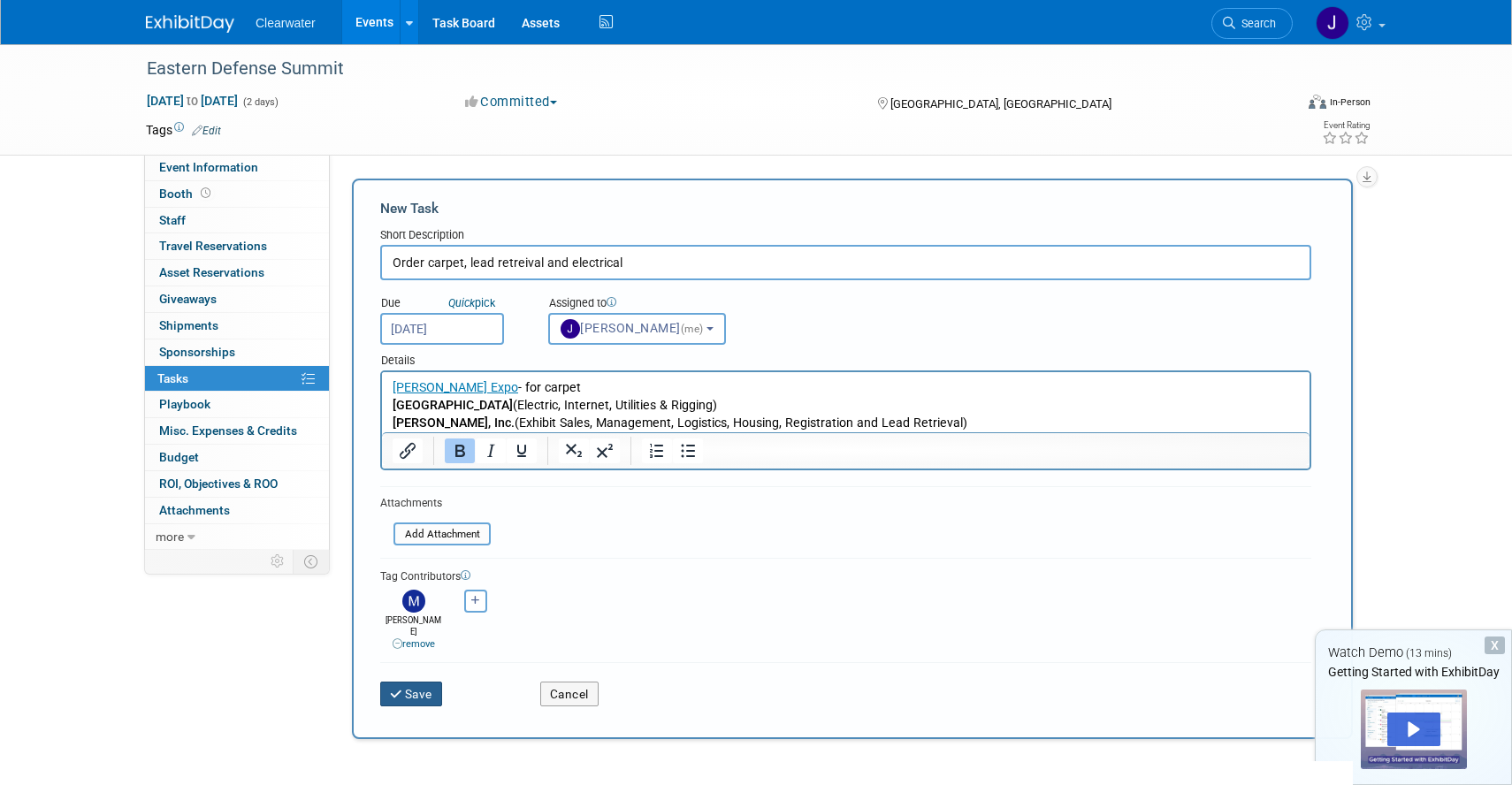
click at [429, 681] on button "Save" at bounding box center [411, 694] width 62 height 25
